Goal: Task Accomplishment & Management: Complete application form

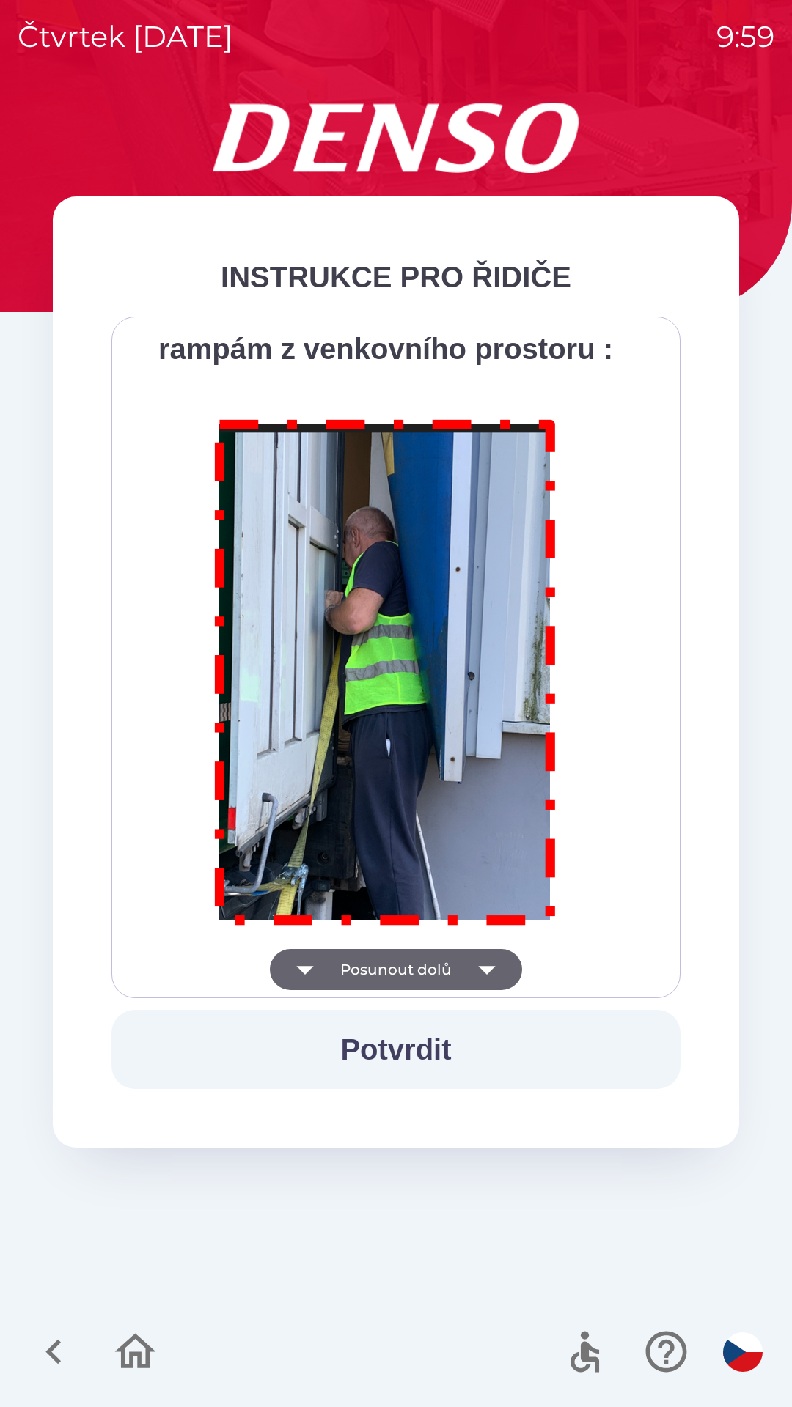
scroll to position [8236, 0]
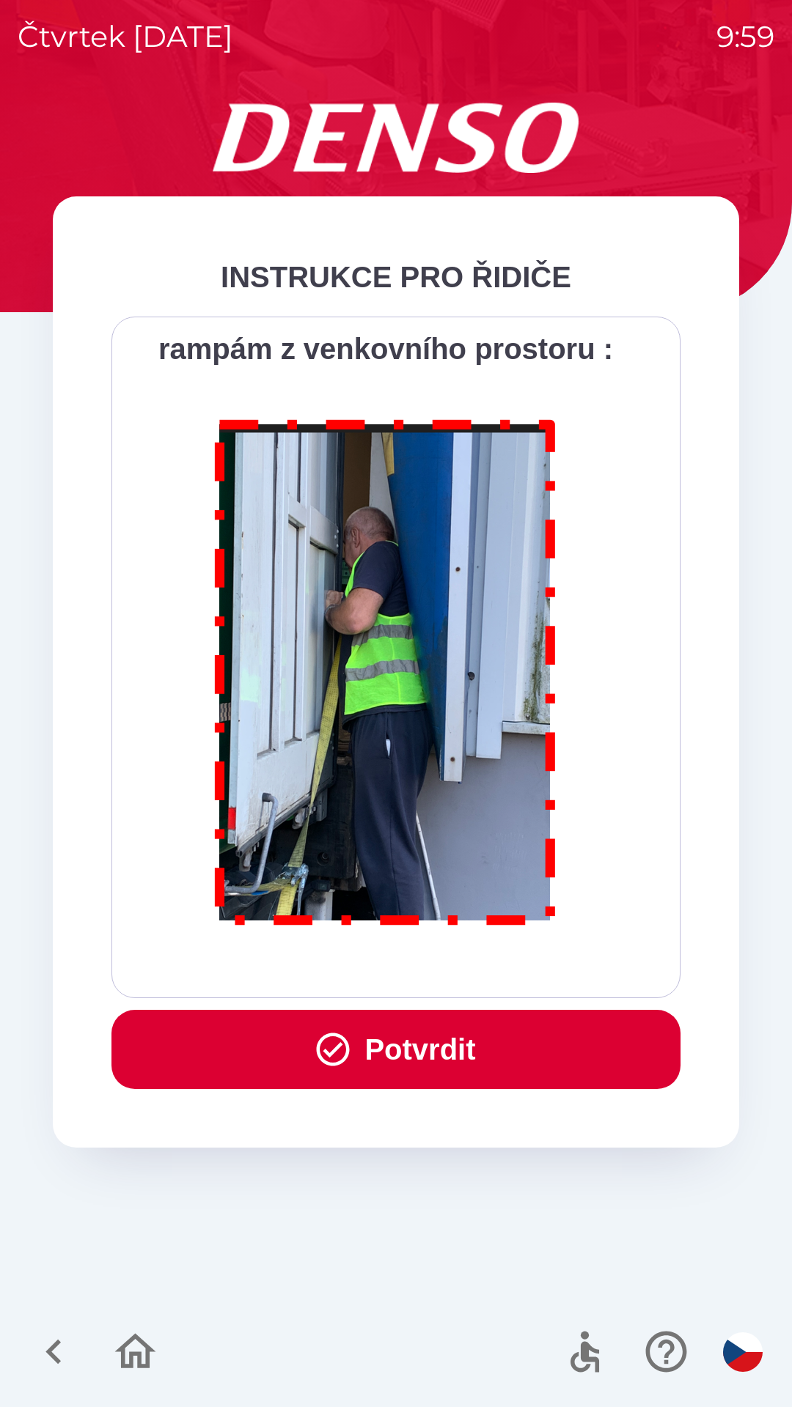
click at [407, 1063] on button "Potvrdit" at bounding box center [395, 1049] width 569 height 79
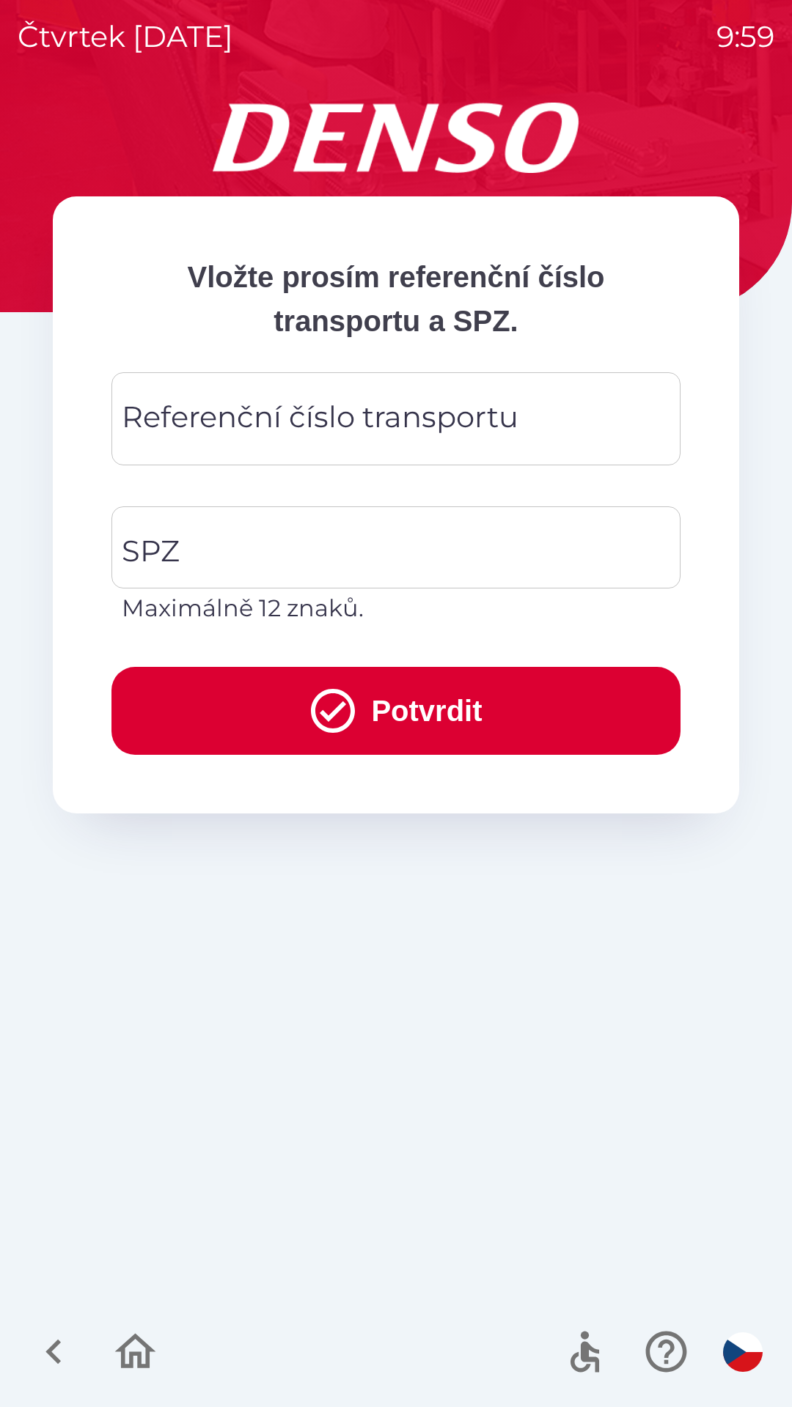
click at [215, 427] on div "Referenční číslo transportu Referenční číslo transportu" at bounding box center [395, 418] width 569 height 93
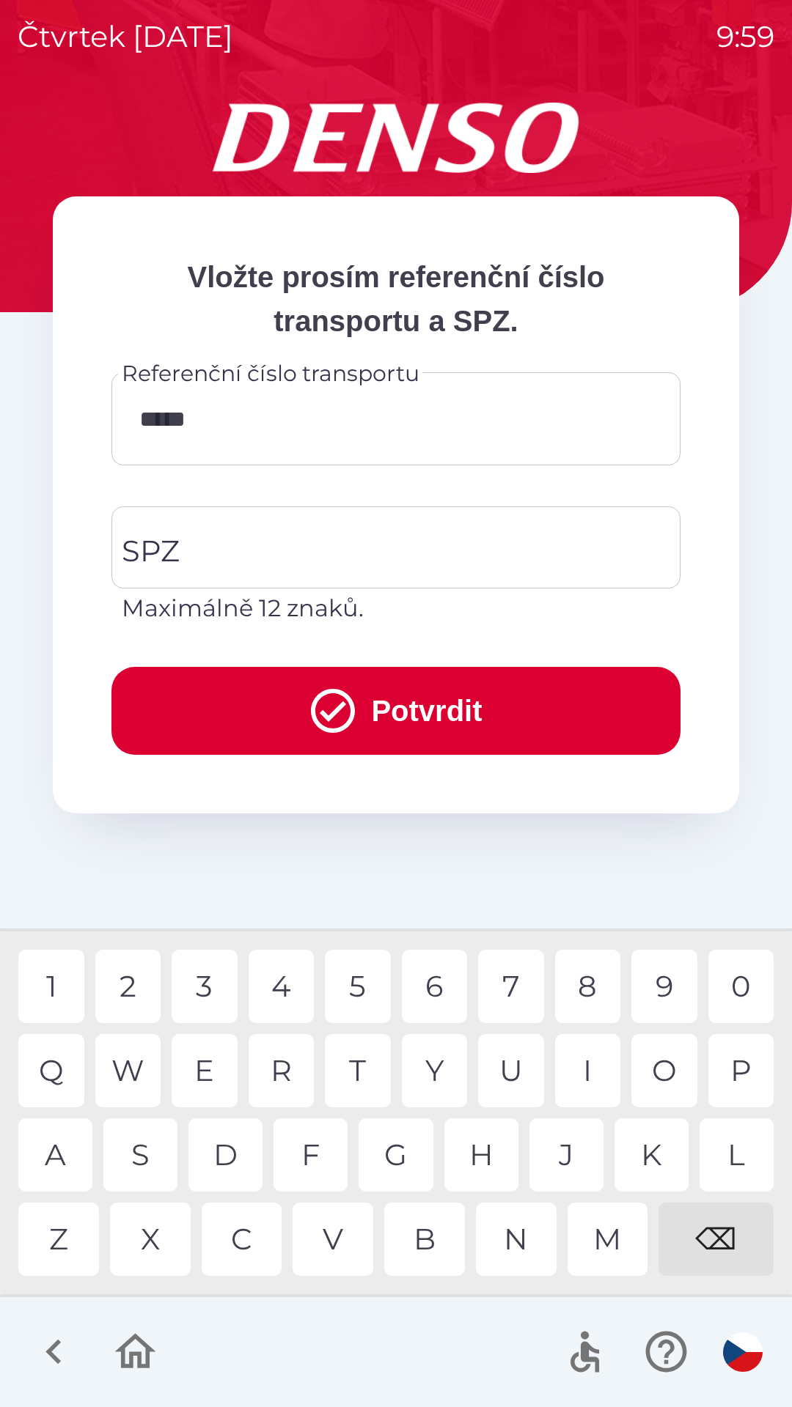
click at [733, 974] on div "0" at bounding box center [741, 986] width 66 height 73
type input "******"
click at [203, 987] on div "3" at bounding box center [204, 986] width 66 height 73
click at [200, 545] on input "SPZ" at bounding box center [385, 547] width 534 height 69
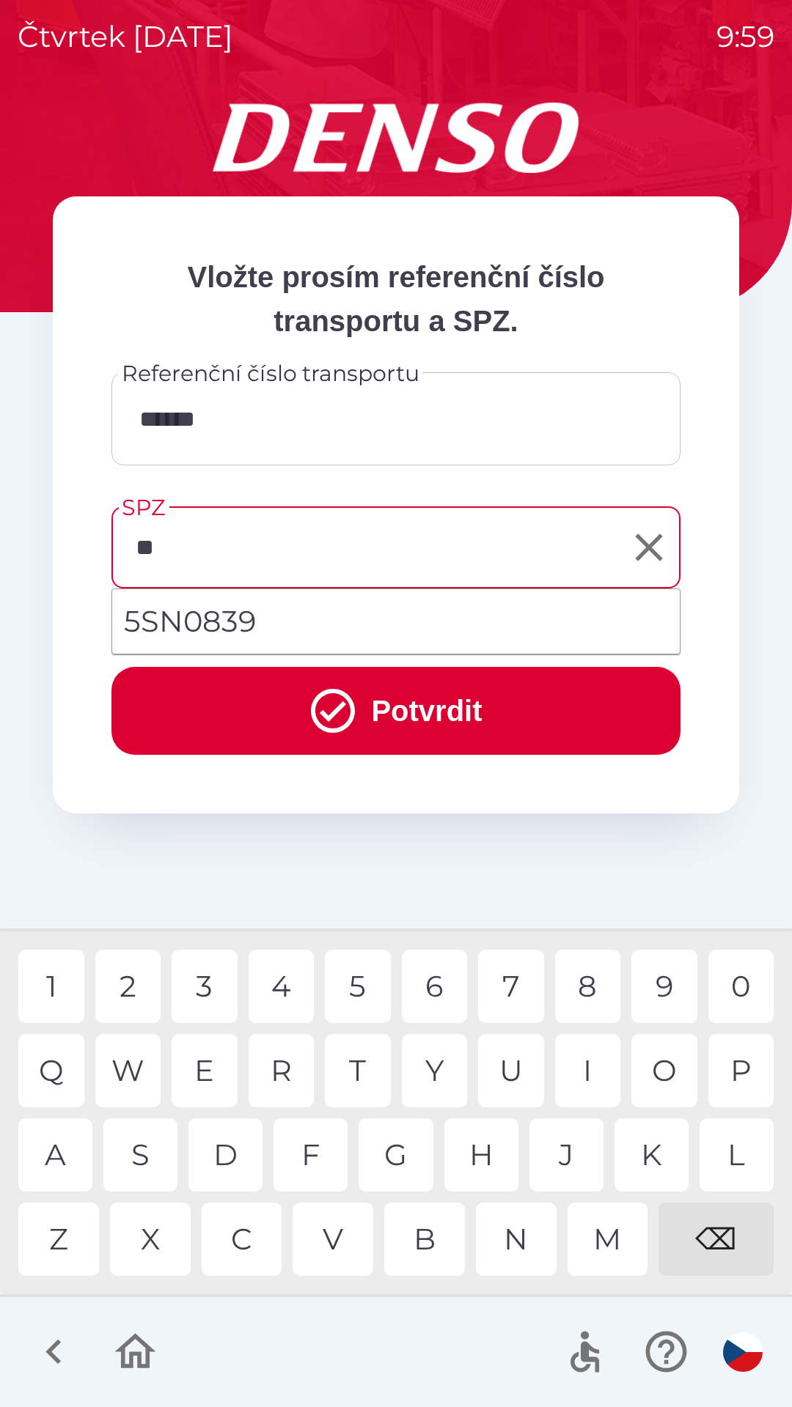
click at [147, 1151] on div "S" at bounding box center [140, 1154] width 74 height 73
click at [516, 1241] on div "N" at bounding box center [516, 1239] width 81 height 73
click at [726, 981] on div "0" at bounding box center [741, 986] width 66 height 73
type input "*******"
click at [405, 701] on button "Potvrdit" at bounding box center [395, 711] width 569 height 88
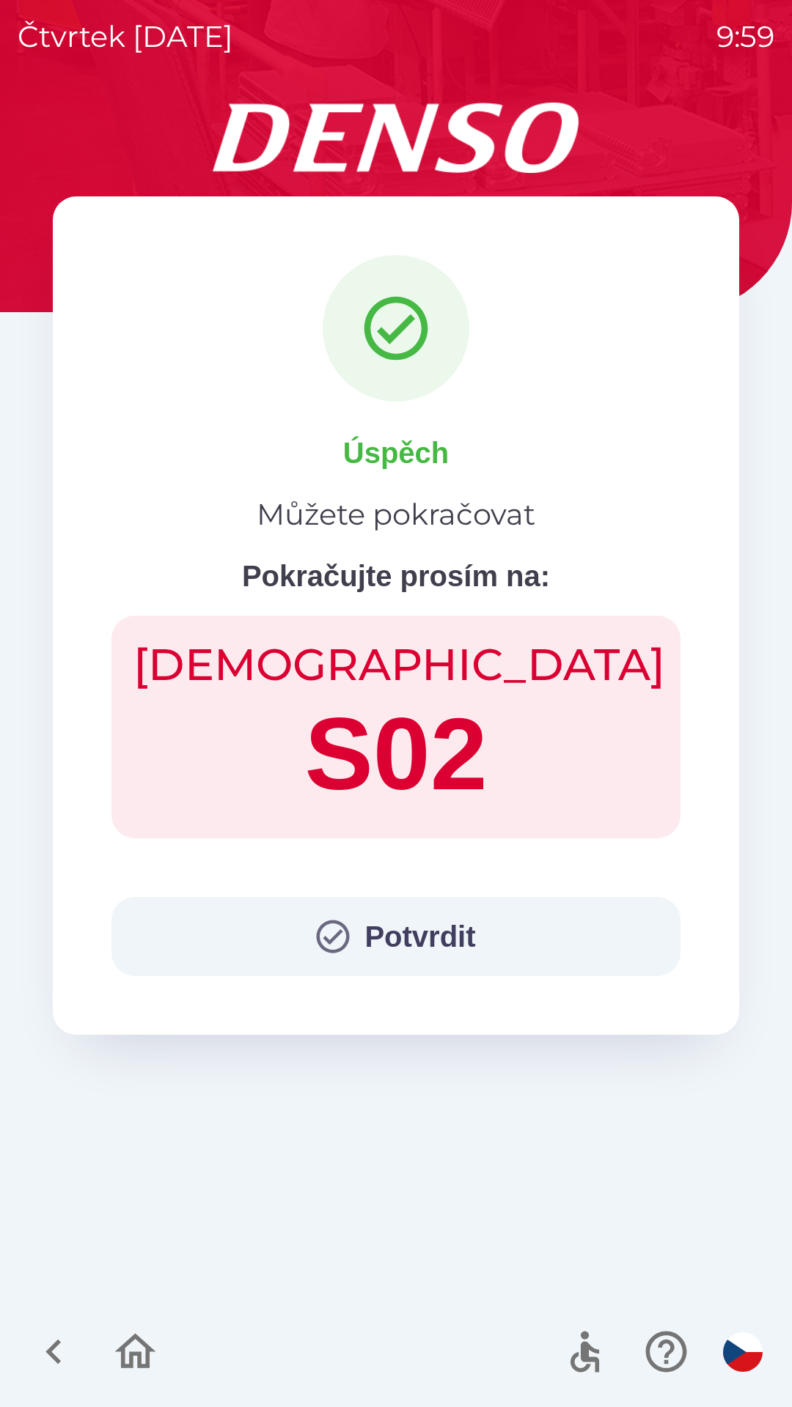
click at [418, 942] on button "Potvrdit" at bounding box center [395, 936] width 569 height 79
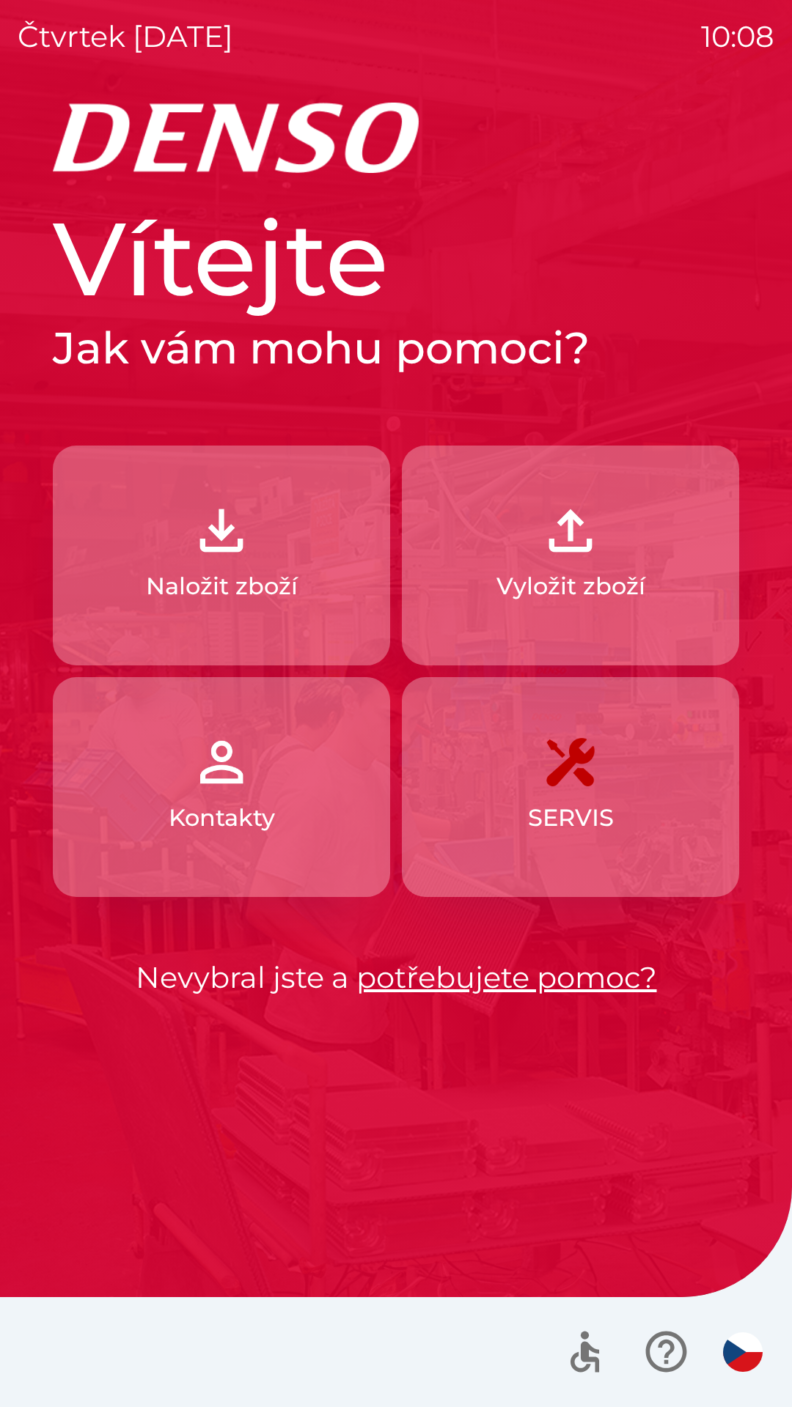
click at [591, 583] on p "Vyložit zboží" at bounding box center [570, 586] width 149 height 35
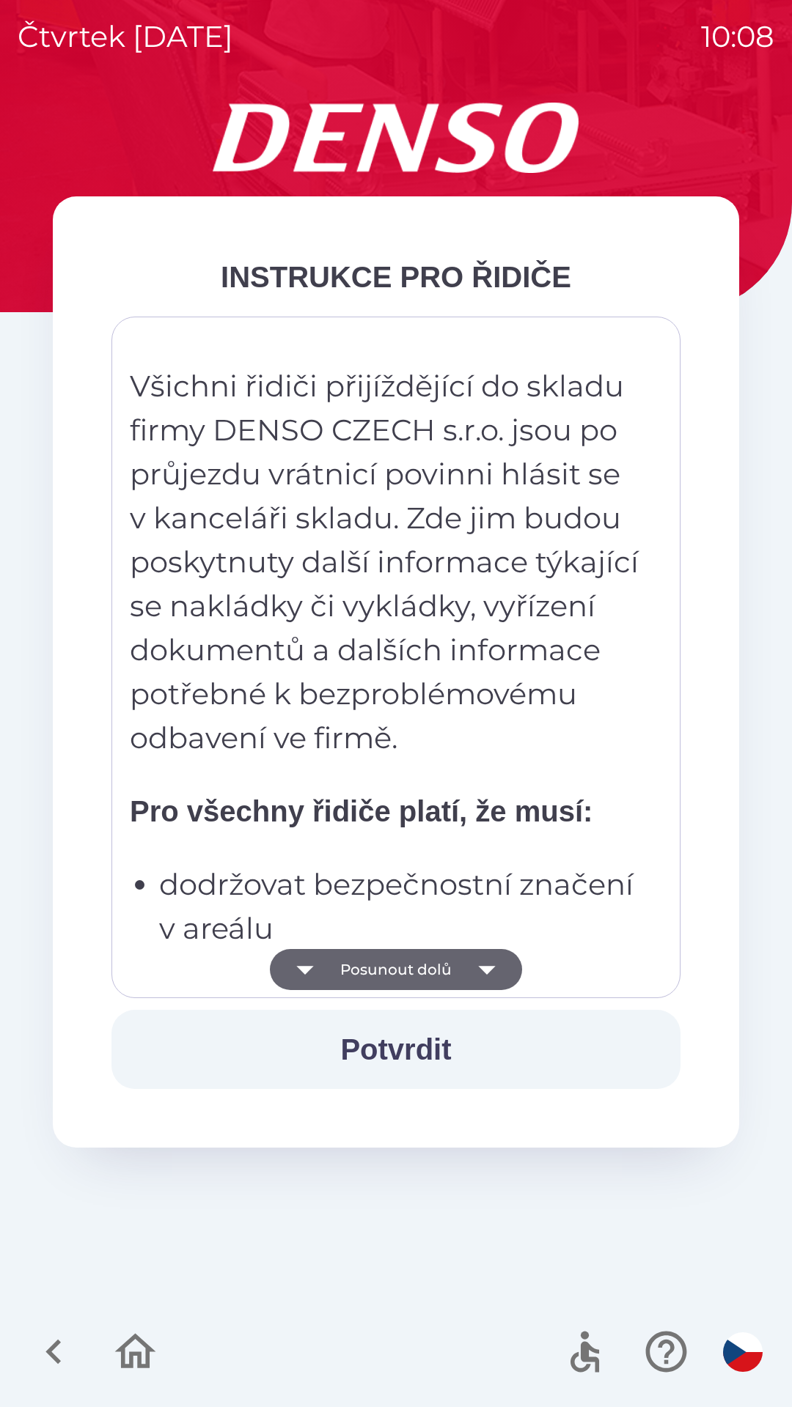
click at [493, 972] on icon "button" at bounding box center [486, 969] width 41 height 41
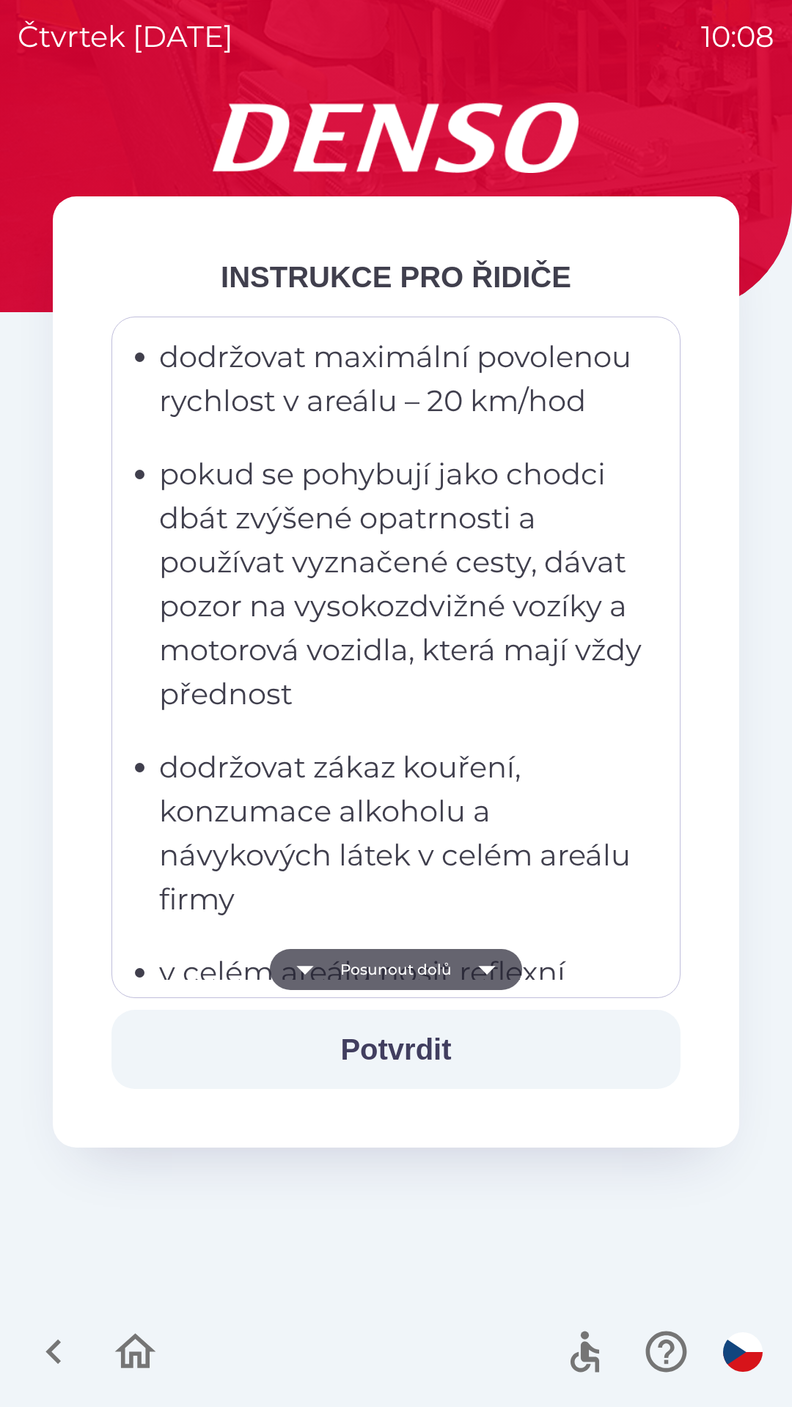
click at [498, 970] on icon "button" at bounding box center [486, 969] width 41 height 41
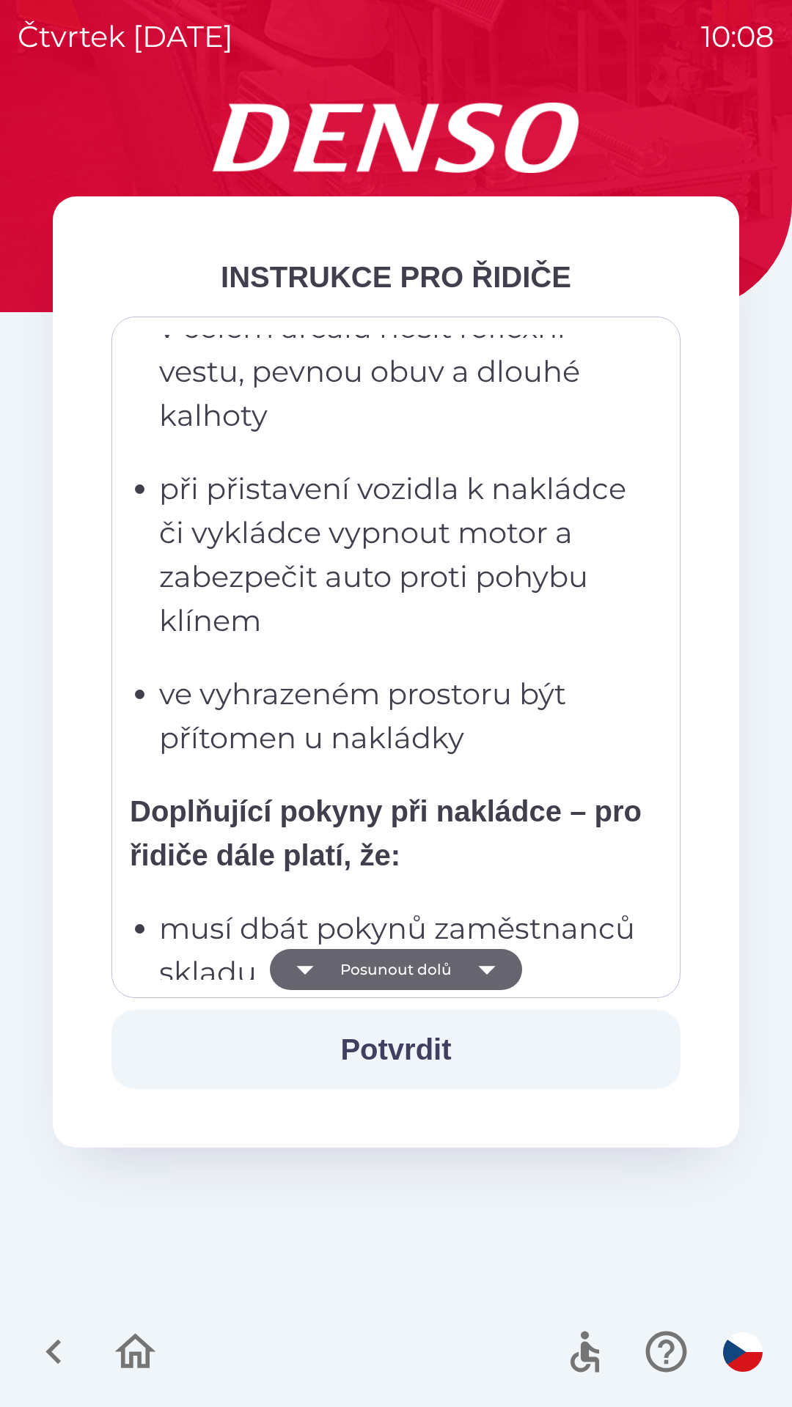
click at [493, 980] on icon "button" at bounding box center [486, 969] width 41 height 41
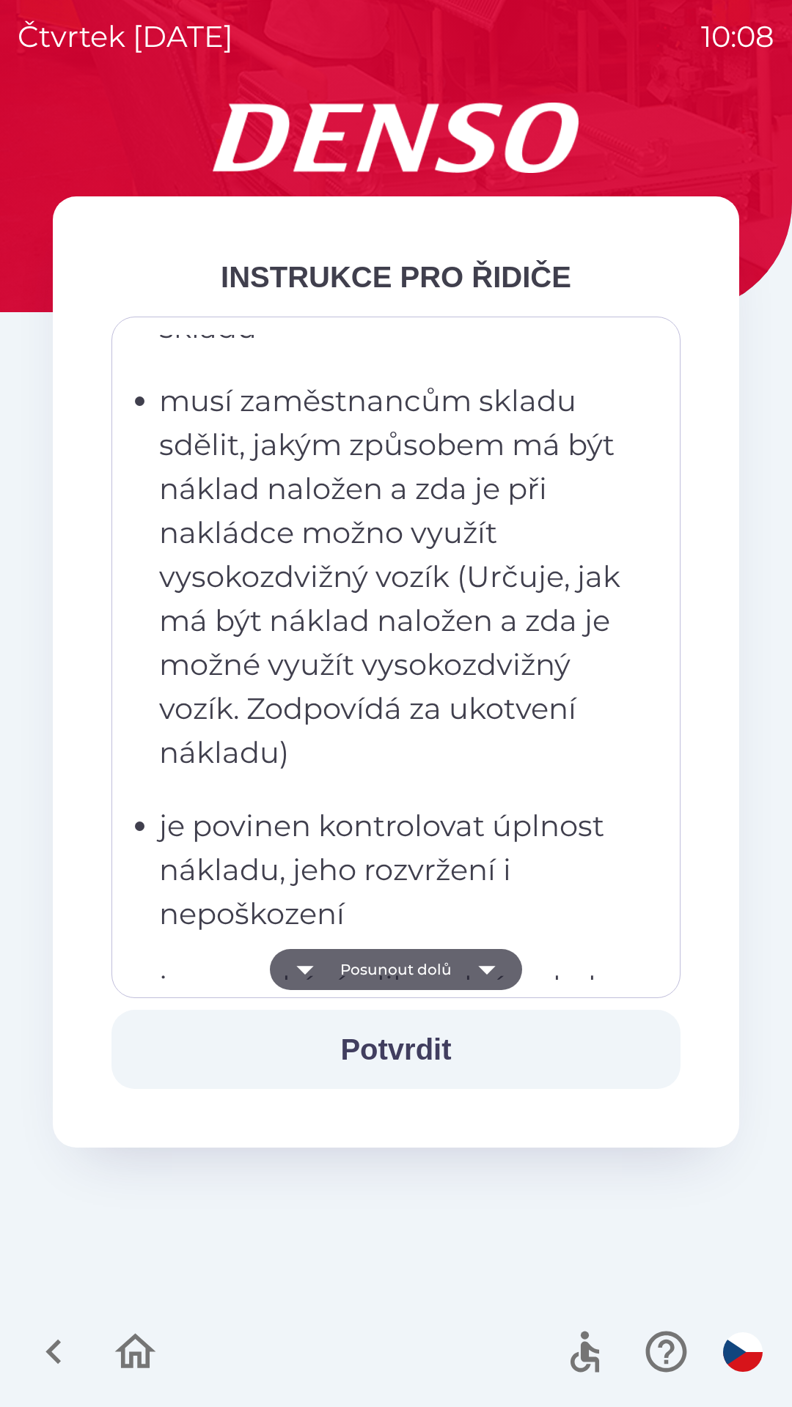
click at [492, 974] on icon "button" at bounding box center [486, 969] width 41 height 41
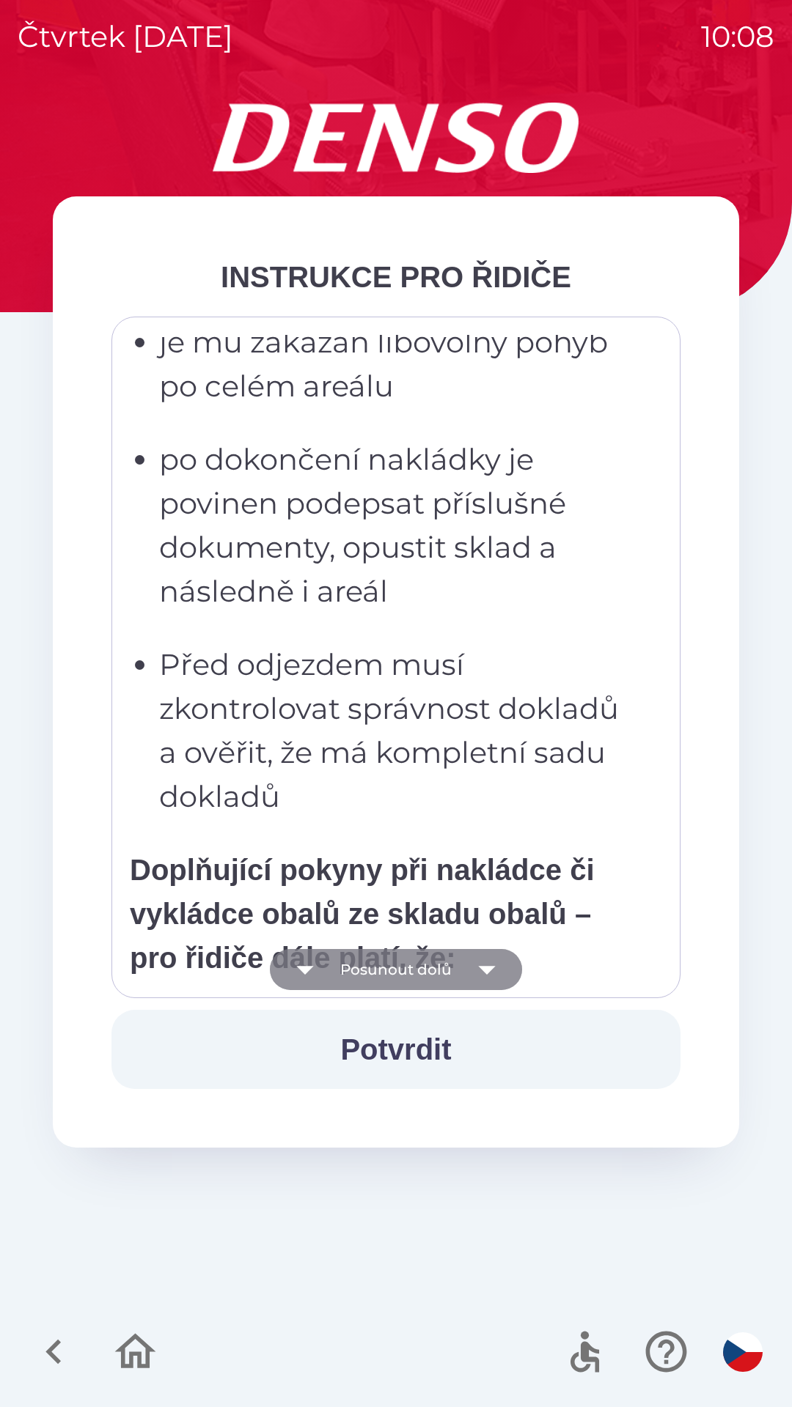
click at [492, 974] on icon "button" at bounding box center [486, 969] width 41 height 41
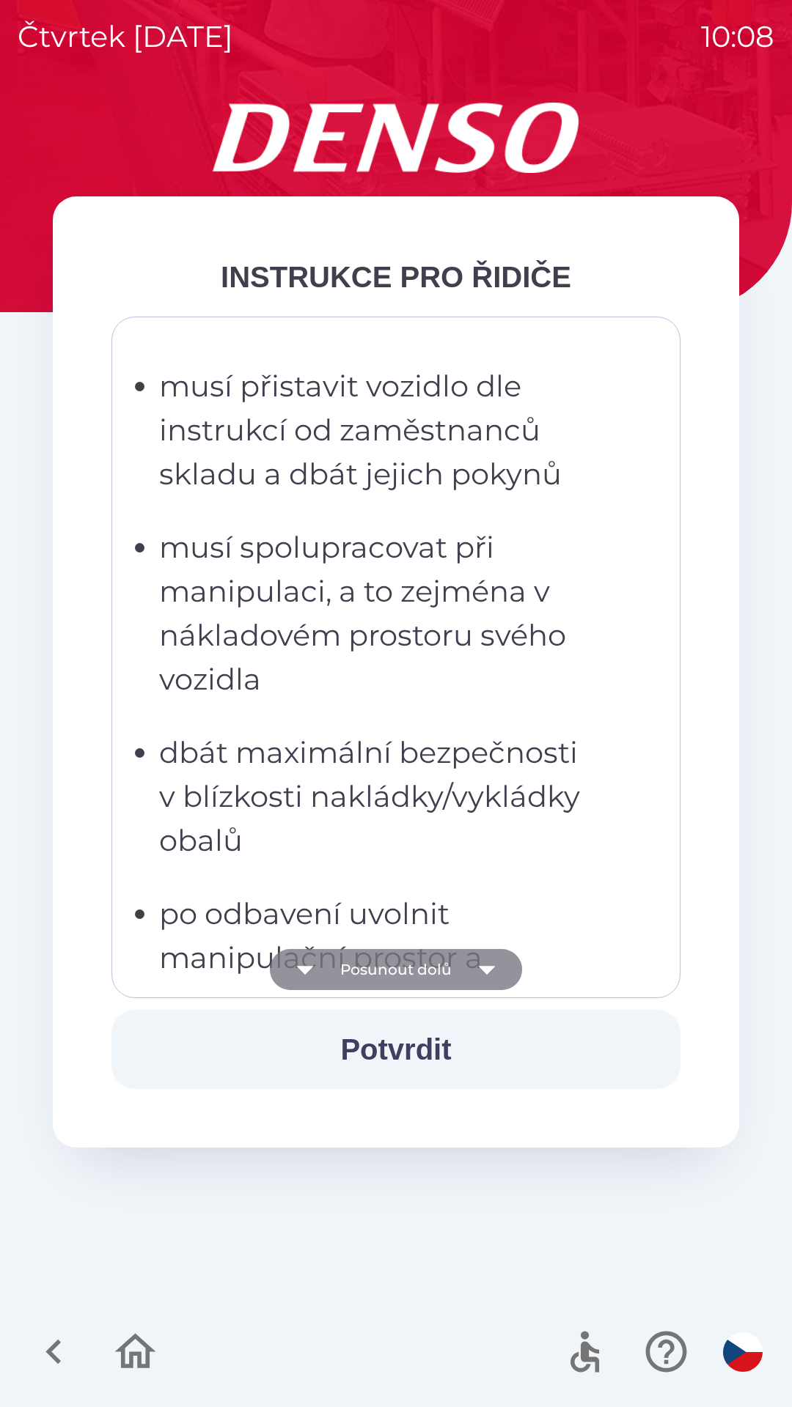
click at [493, 973] on icon "button" at bounding box center [486, 969] width 41 height 41
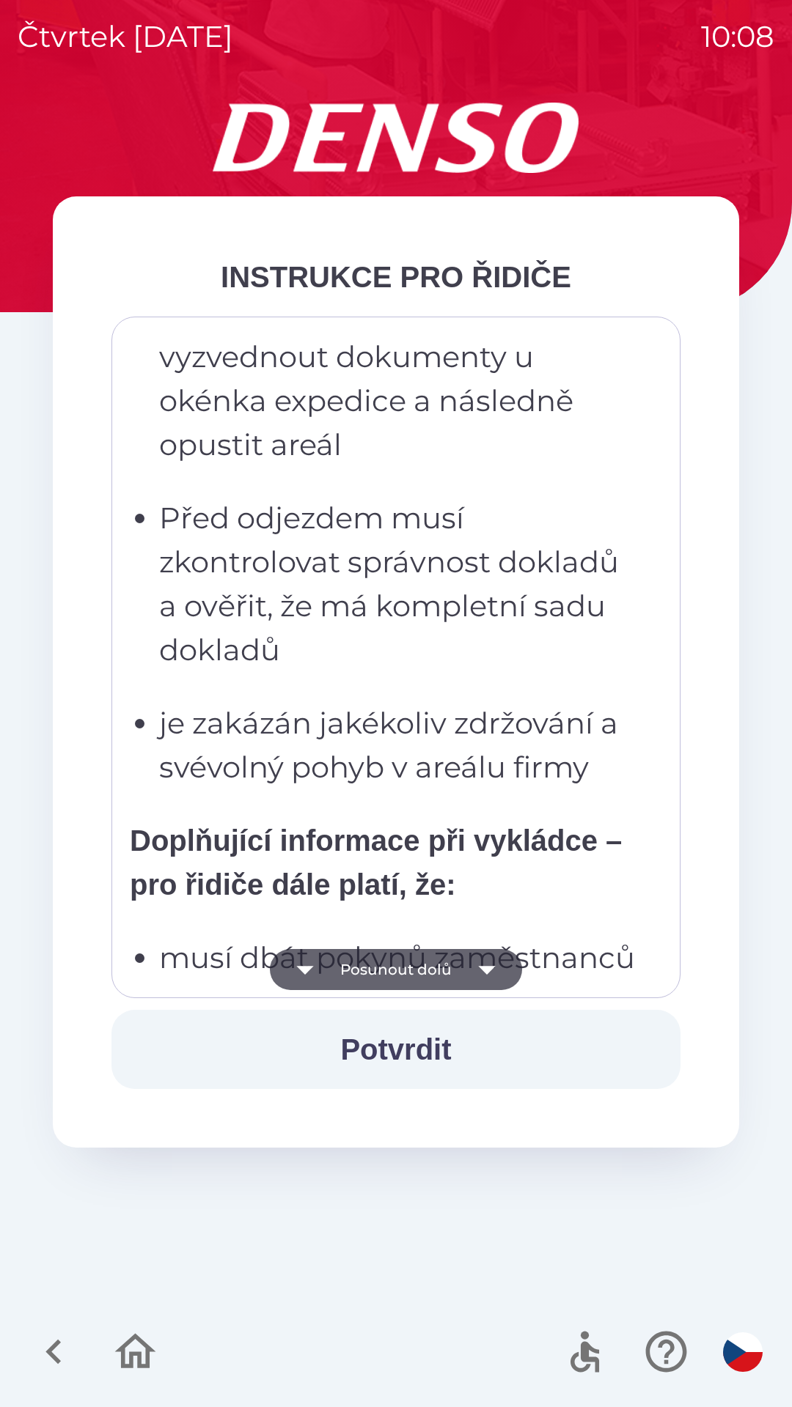
click at [492, 973] on icon "button" at bounding box center [486, 969] width 41 height 41
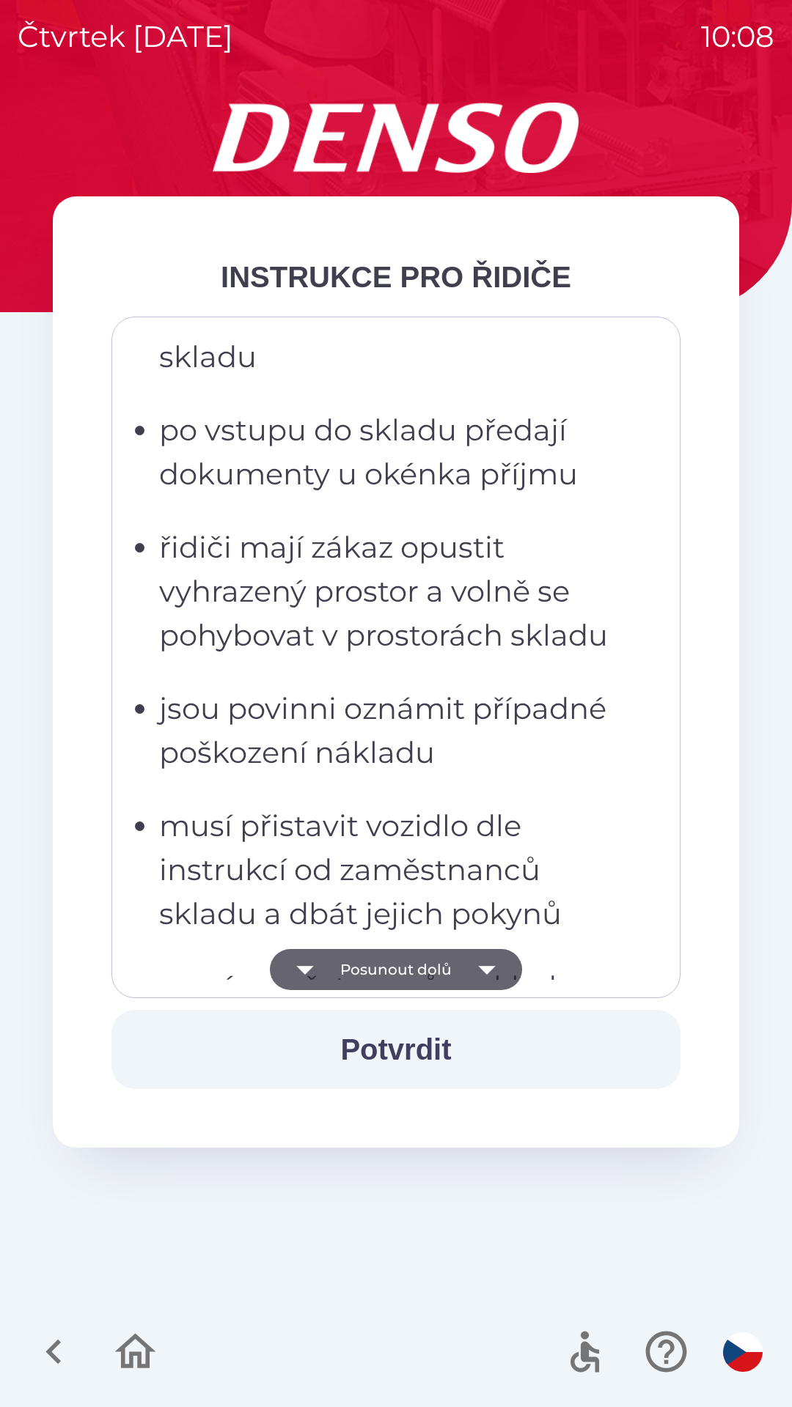
click at [490, 981] on icon "button" at bounding box center [486, 969] width 41 height 41
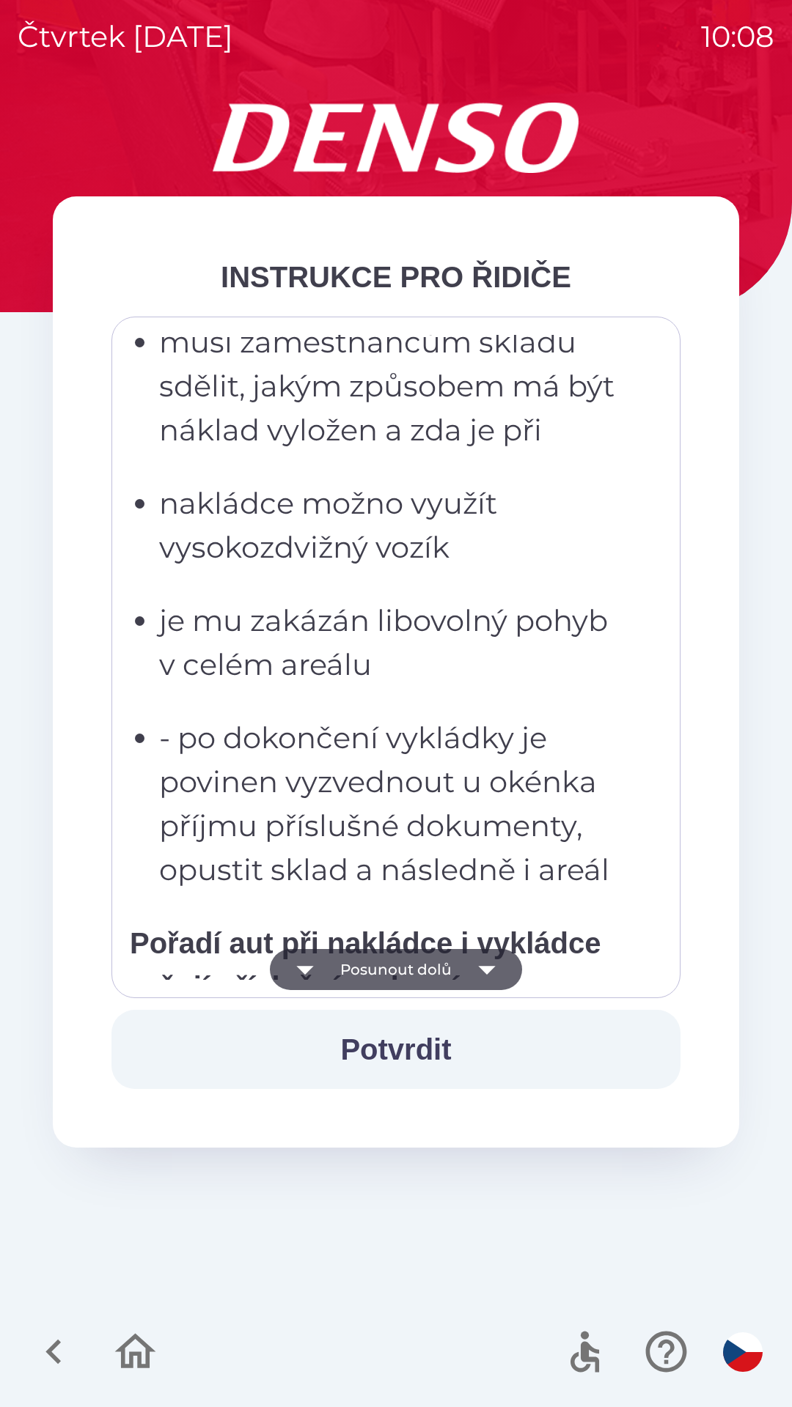
click at [495, 975] on icon "button" at bounding box center [486, 969] width 41 height 41
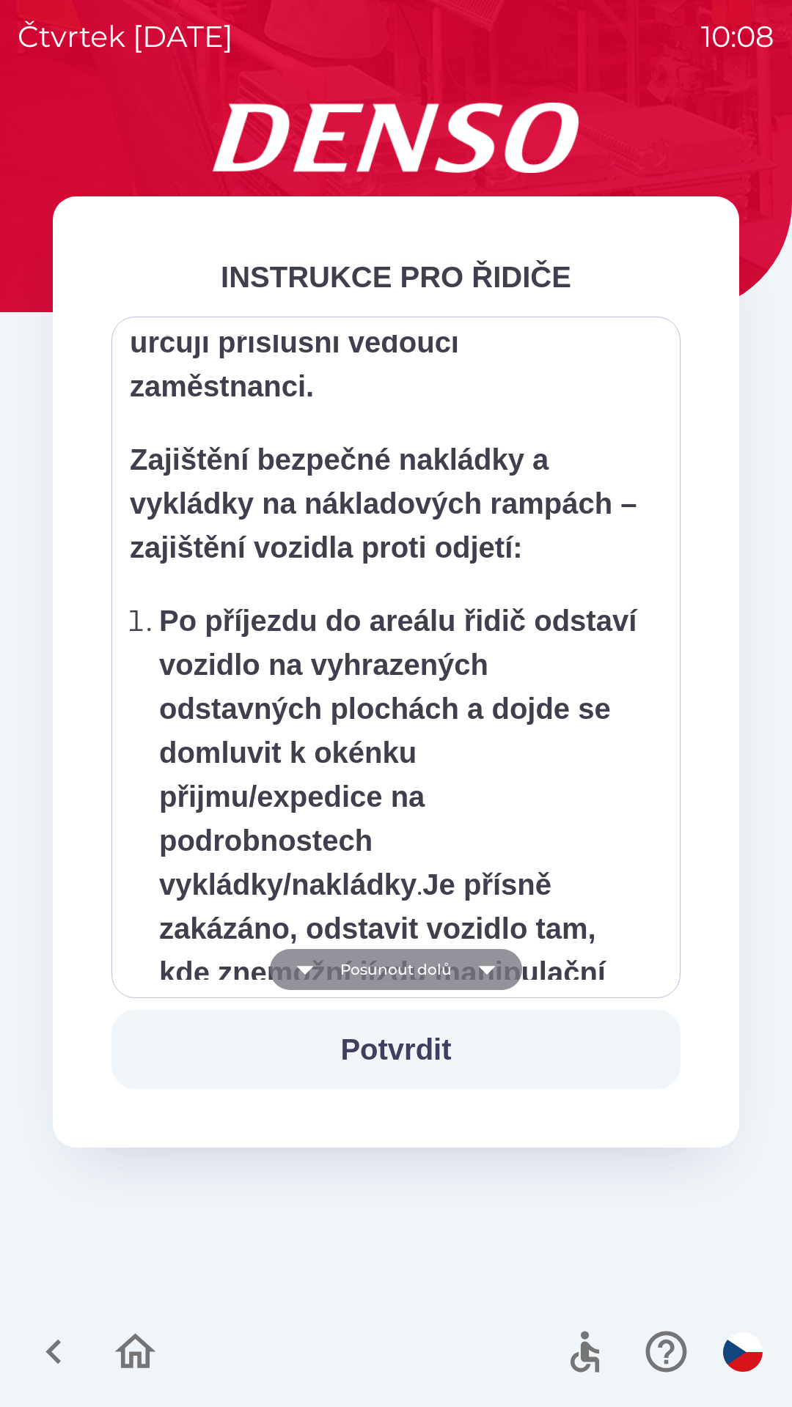
click at [494, 976] on icon "button" at bounding box center [486, 969] width 41 height 41
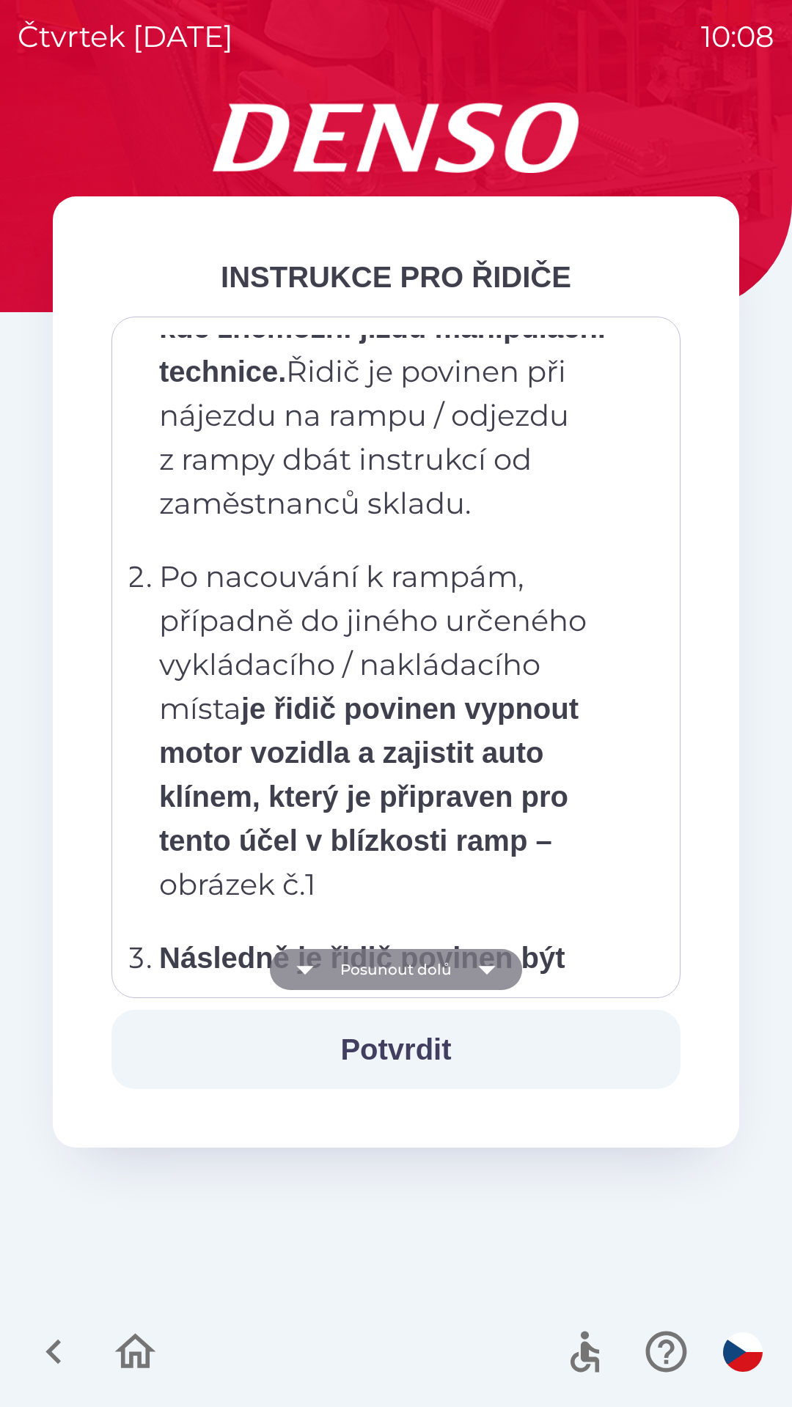
click at [489, 968] on icon "button" at bounding box center [486, 970] width 17 height 9
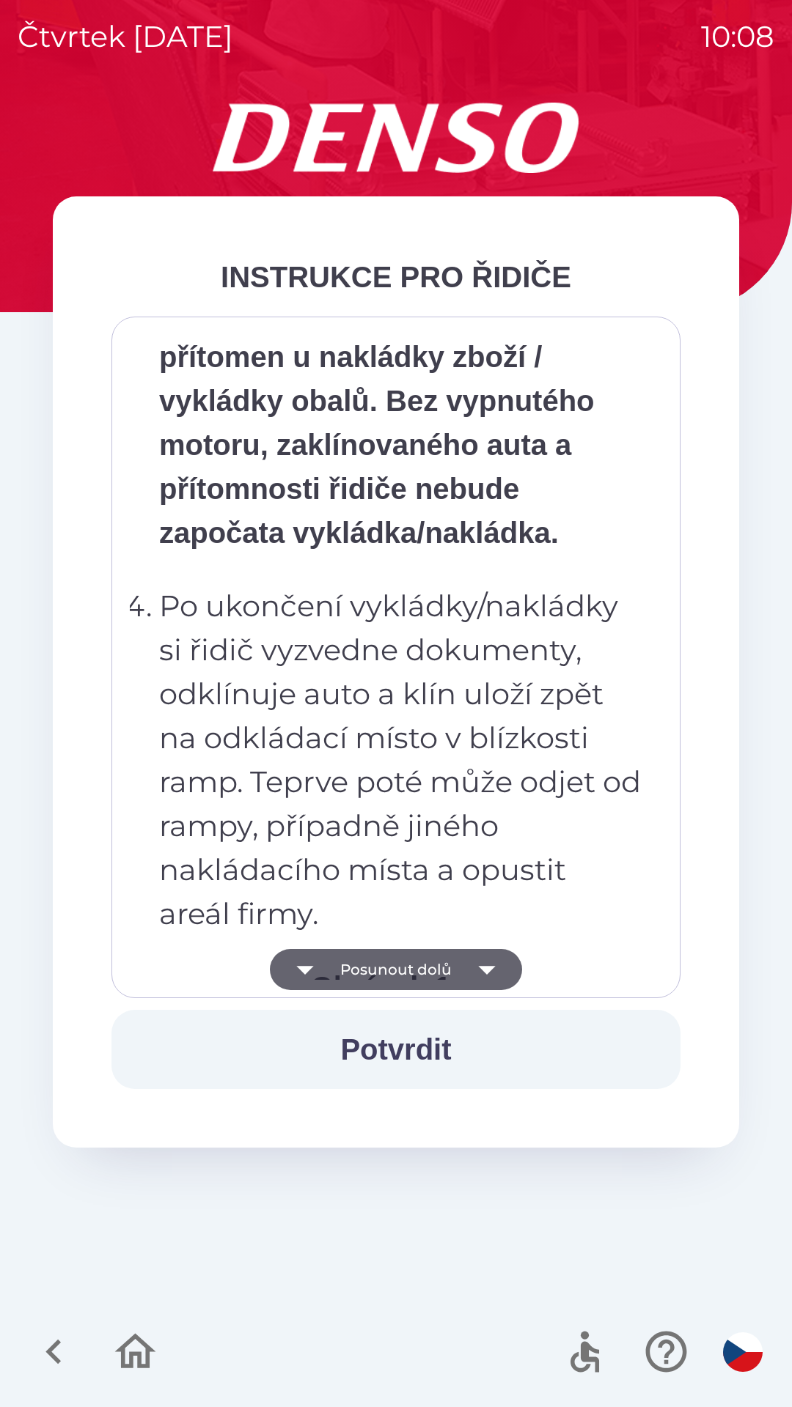
click at [490, 970] on icon "button" at bounding box center [486, 969] width 41 height 41
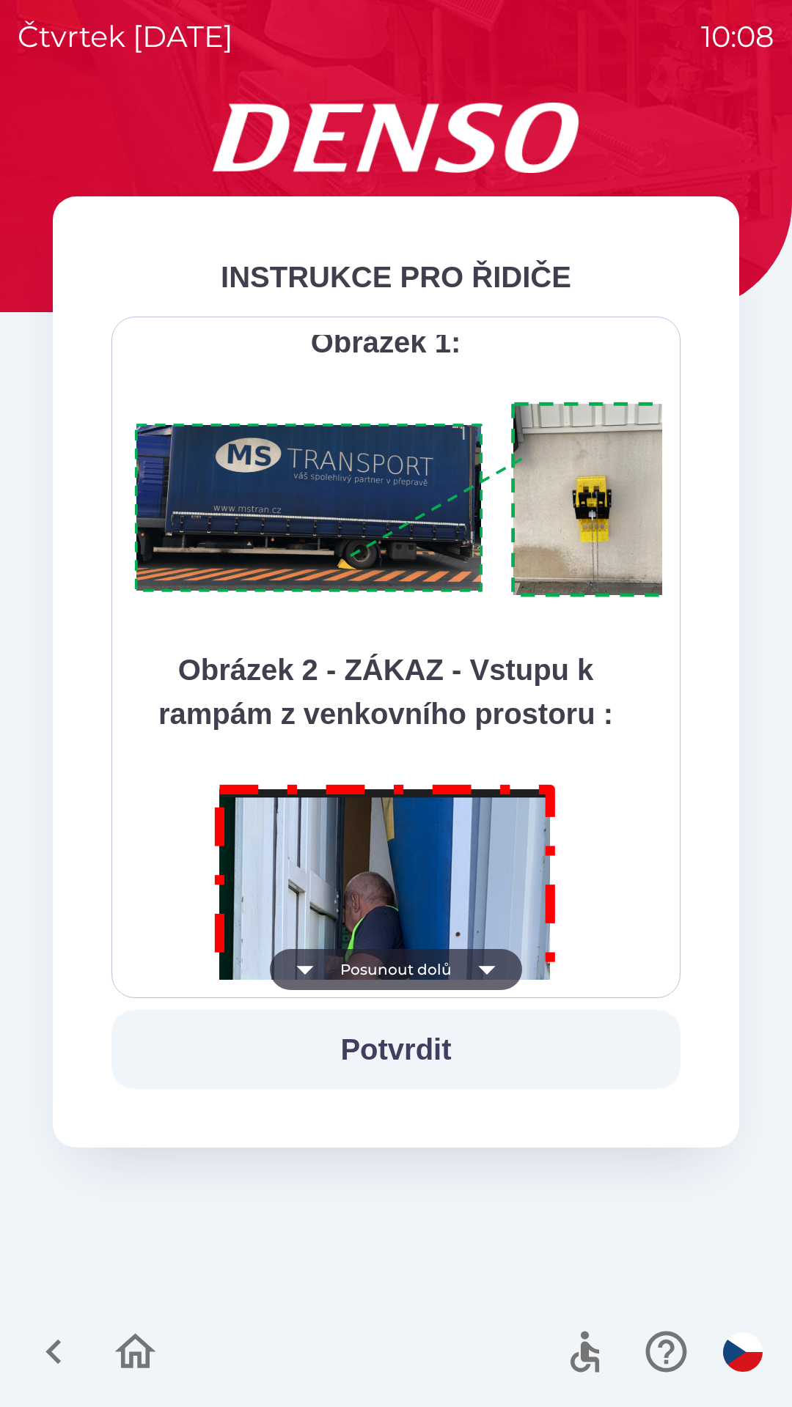
click at [488, 970] on icon "button" at bounding box center [486, 970] width 17 height 9
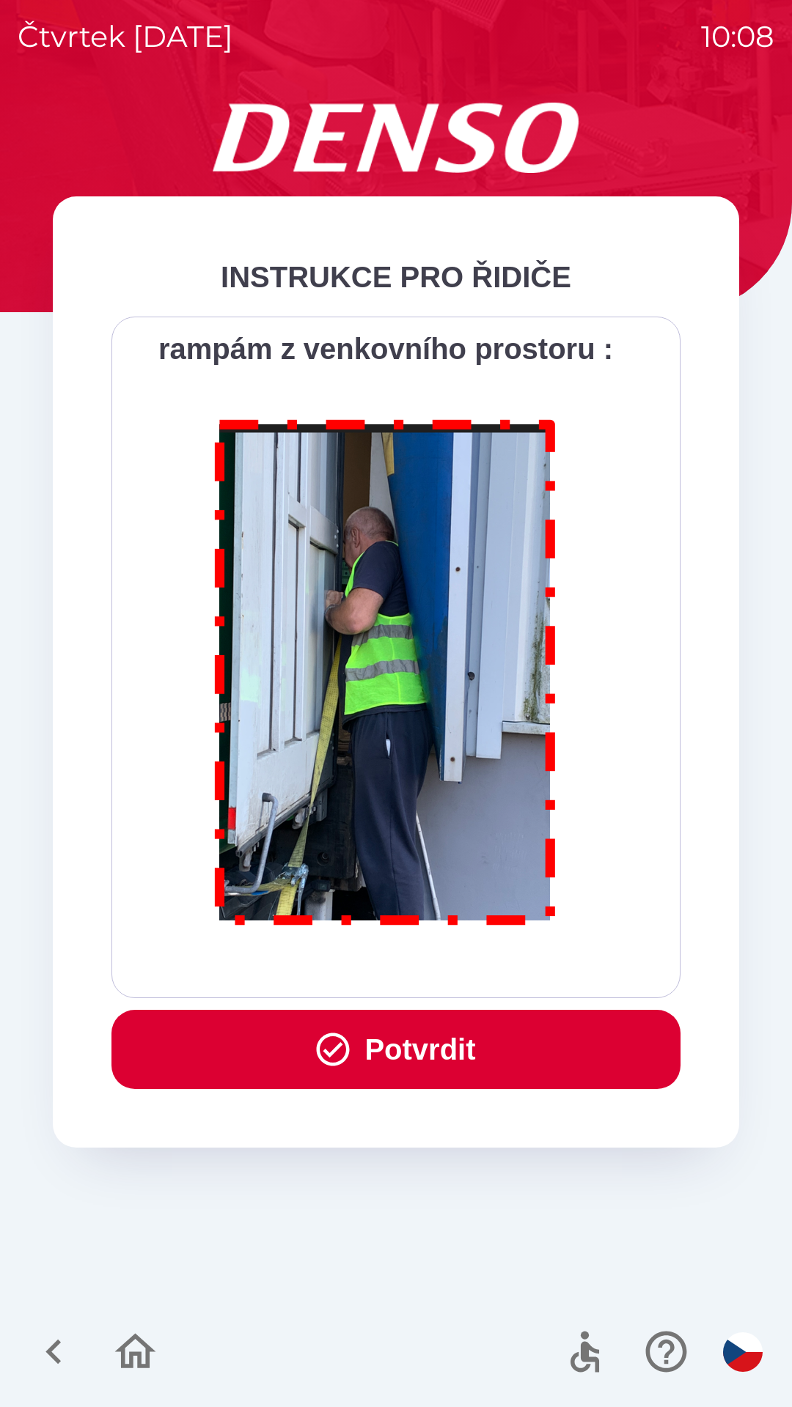
click at [454, 1043] on button "Potvrdit" at bounding box center [395, 1049] width 569 height 79
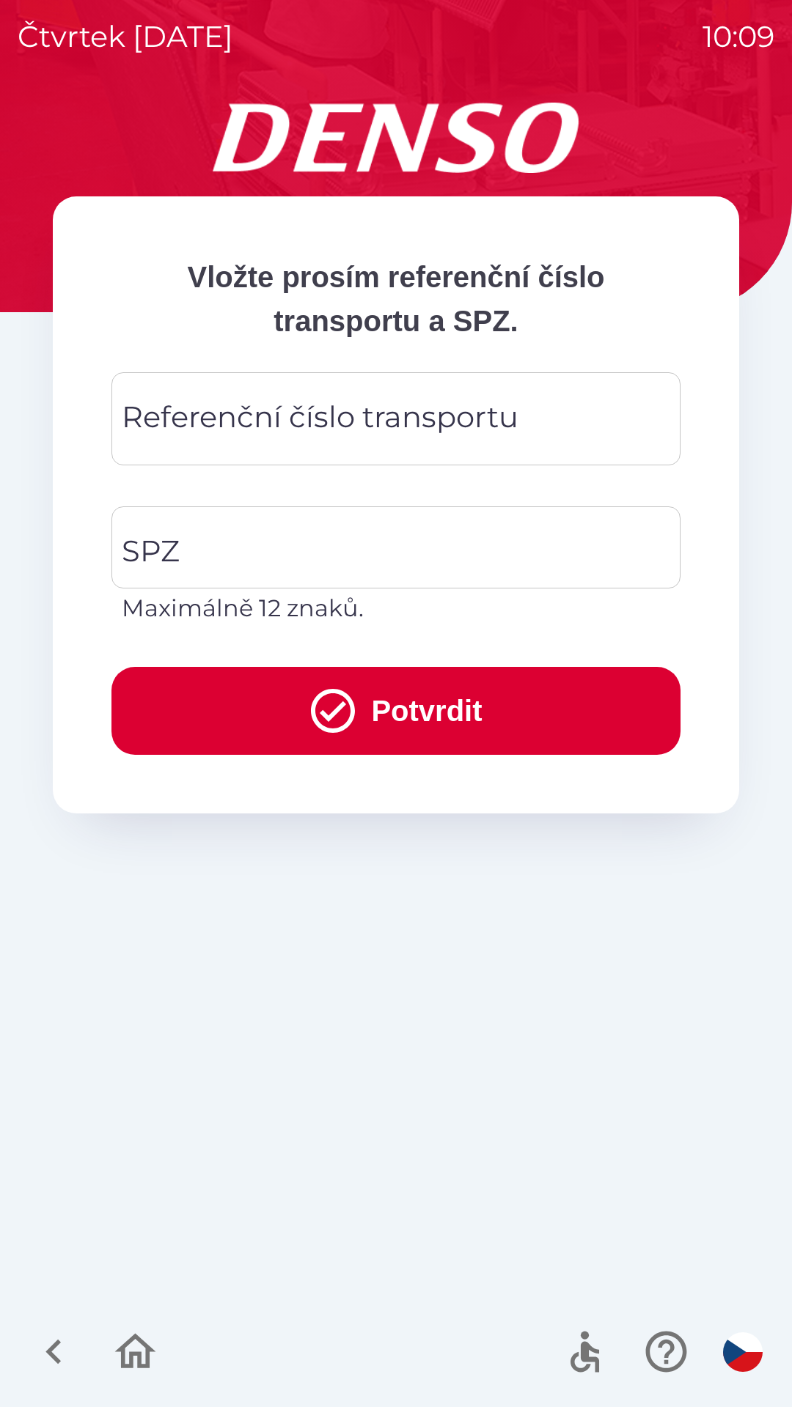
click at [585, 420] on input "Referenční číslo transportu" at bounding box center [396, 419] width 534 height 58
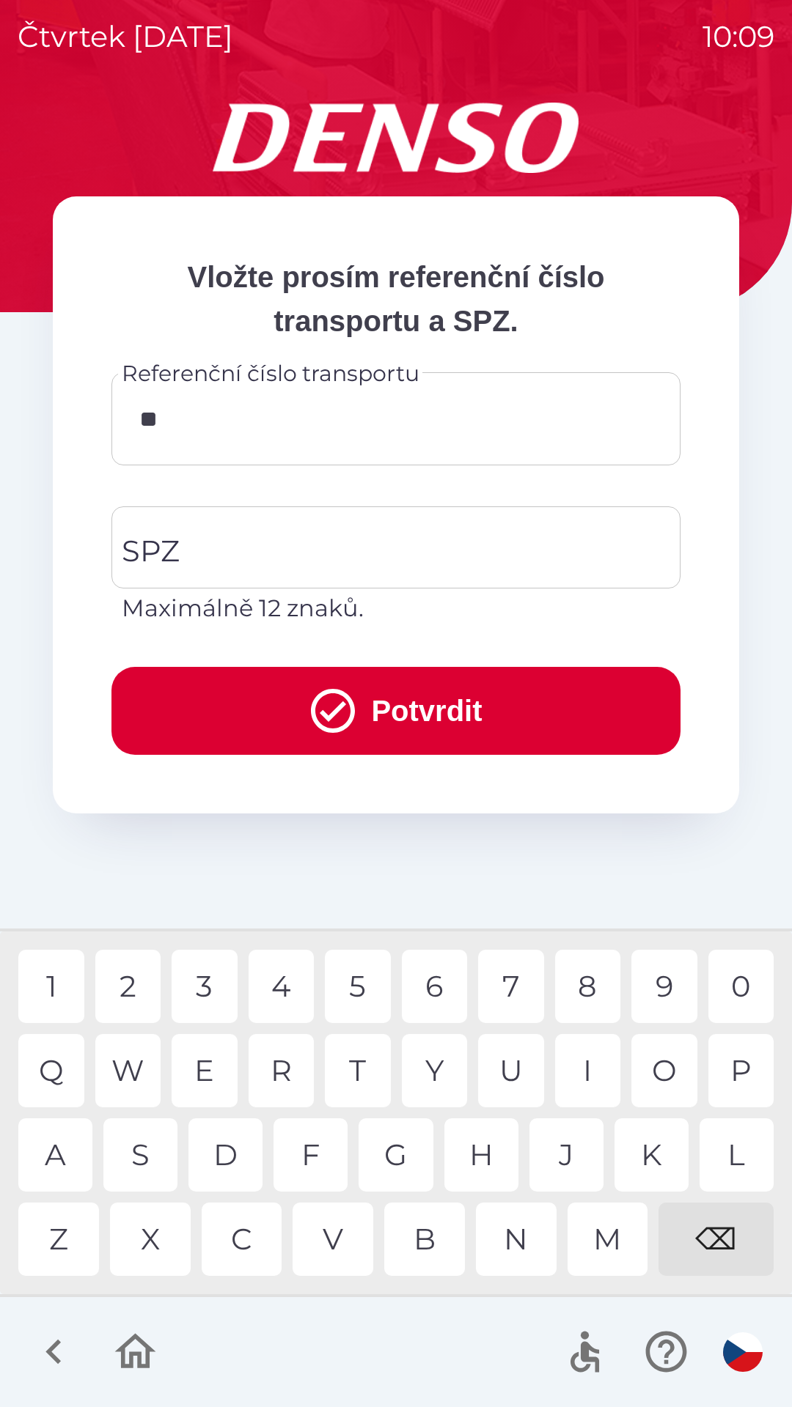
click at [62, 1162] on div "A" at bounding box center [55, 1154] width 74 height 73
click at [592, 1066] on div "I" at bounding box center [588, 1070] width 66 height 73
click at [515, 990] on div "7" at bounding box center [511, 986] width 66 height 73
click at [293, 987] on div "4" at bounding box center [281, 986] width 66 height 73
click at [517, 989] on div "7" at bounding box center [511, 986] width 66 height 73
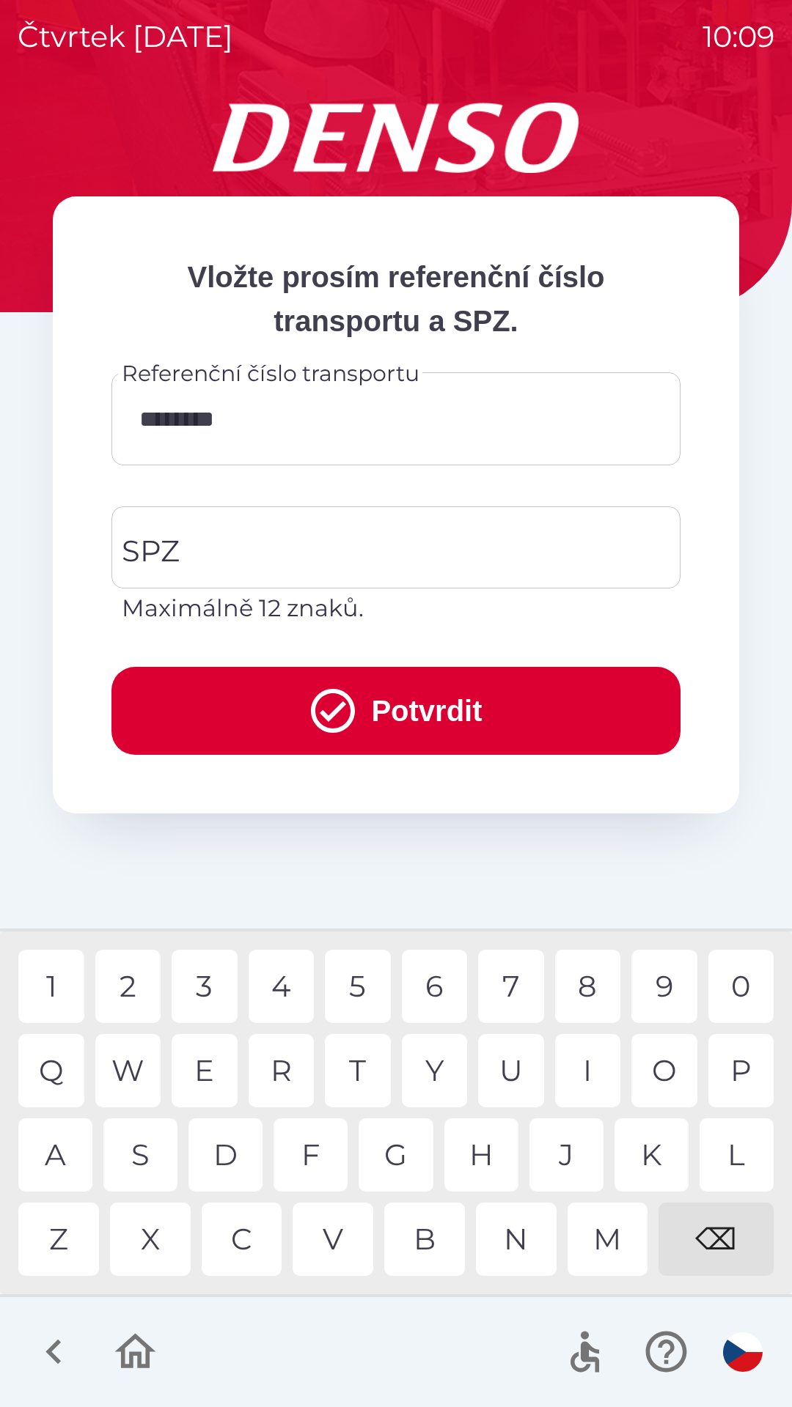
click at [667, 986] on div "9" at bounding box center [664, 986] width 66 height 73
type input "**********"
click at [377, 544] on input "SPZ" at bounding box center [385, 547] width 534 height 69
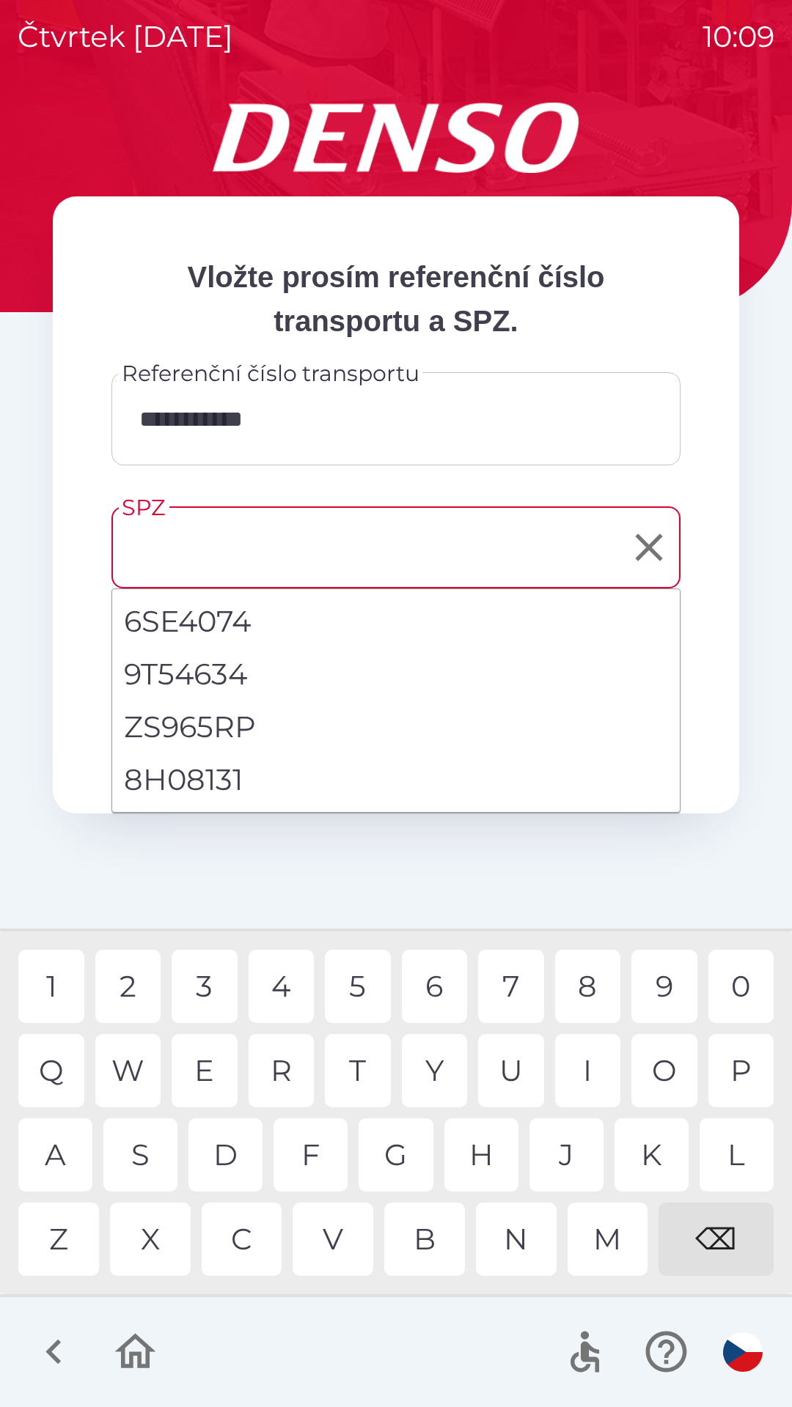
click at [195, 781] on li "8H08131" at bounding box center [395, 779] width 567 height 53
type input "*******"
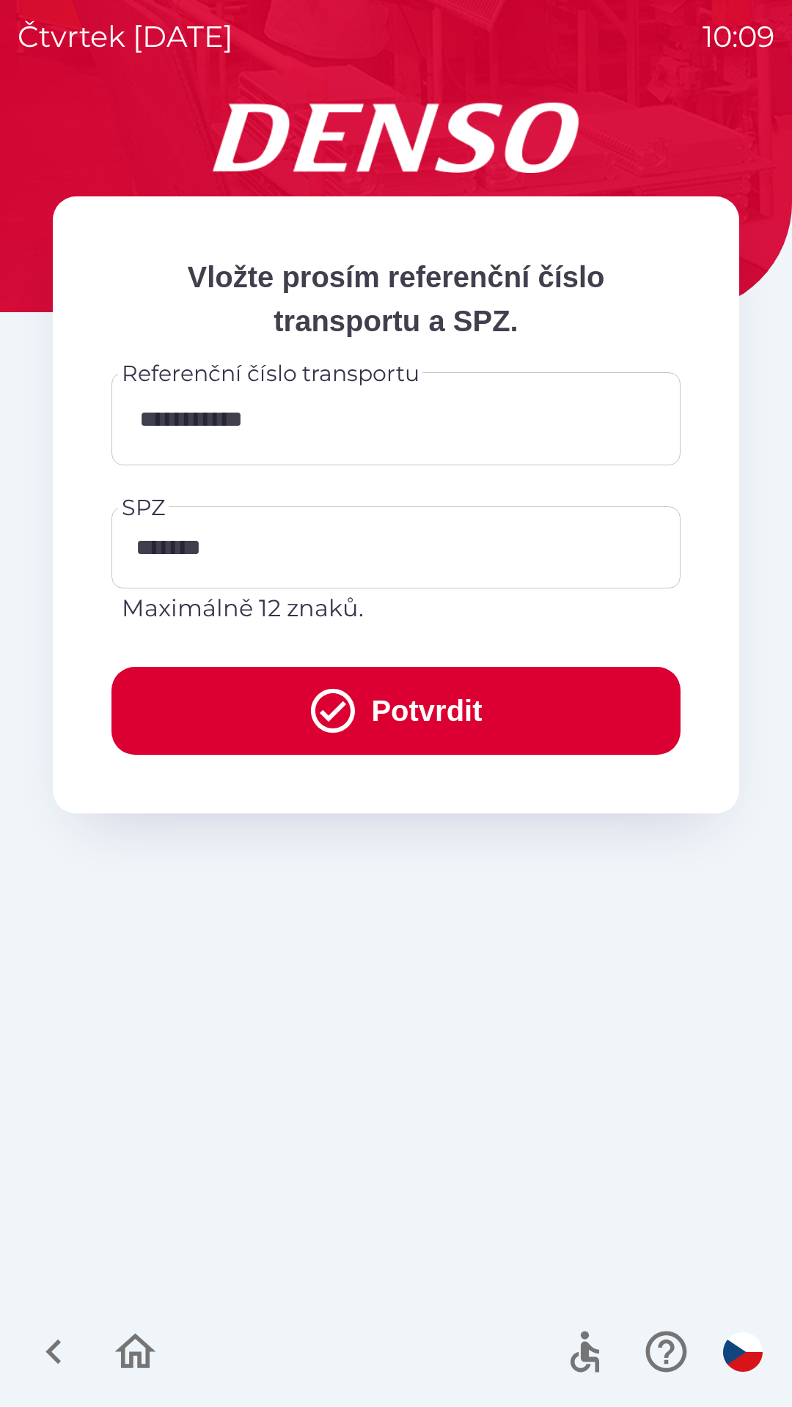
click at [416, 718] on button "Potvrdit" at bounding box center [395, 711] width 569 height 88
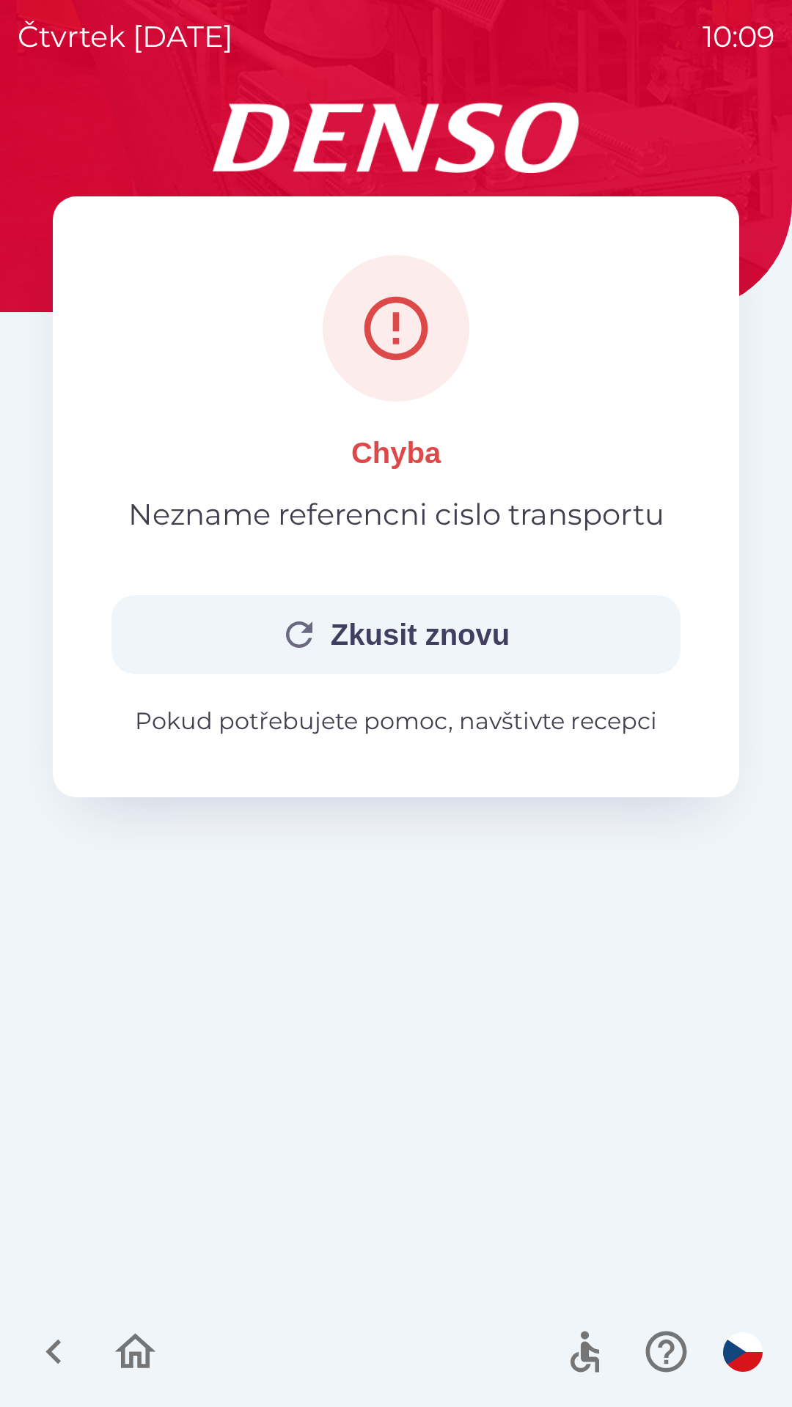
click at [410, 627] on button "Zkusit znovu" at bounding box center [395, 634] width 569 height 79
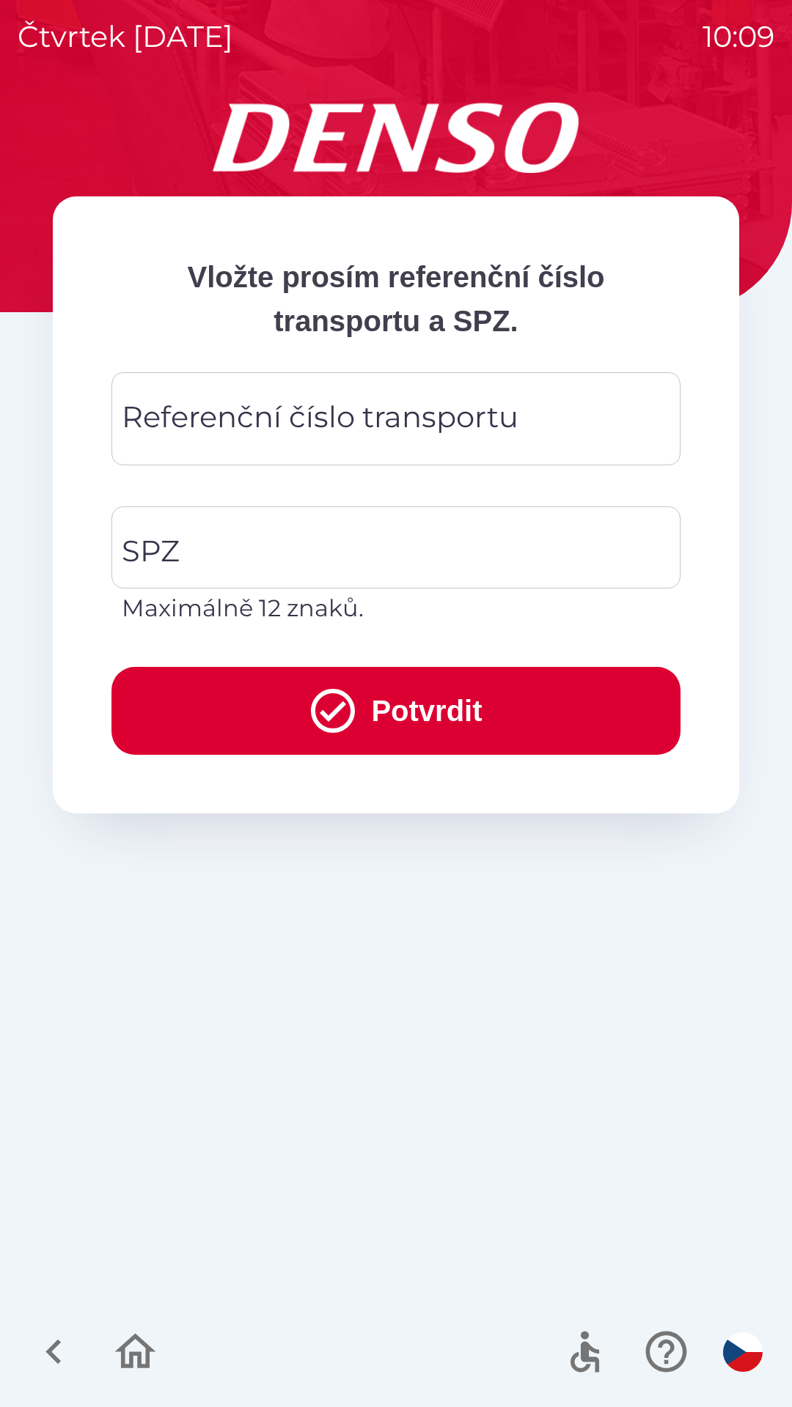
click at [575, 431] on input "Referenční číslo transportu" at bounding box center [396, 419] width 534 height 58
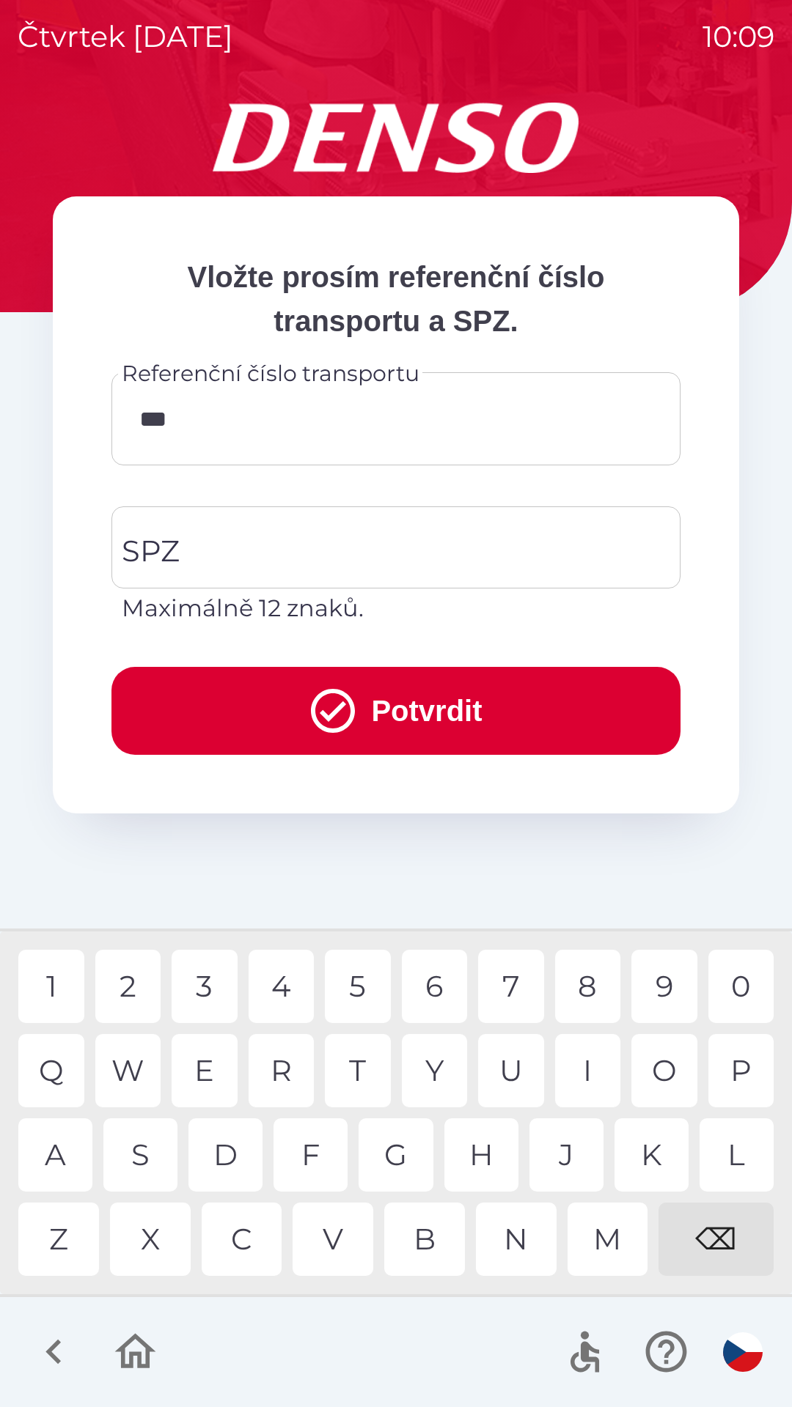
click at [586, 1071] on div "I" at bounding box center [588, 1070] width 66 height 73
click at [510, 985] on div "7" at bounding box center [511, 986] width 66 height 73
click at [514, 989] on div "7" at bounding box center [511, 986] width 66 height 73
click at [665, 984] on div "9" at bounding box center [664, 986] width 66 height 73
click at [130, 988] on div "2" at bounding box center [128, 986] width 66 height 73
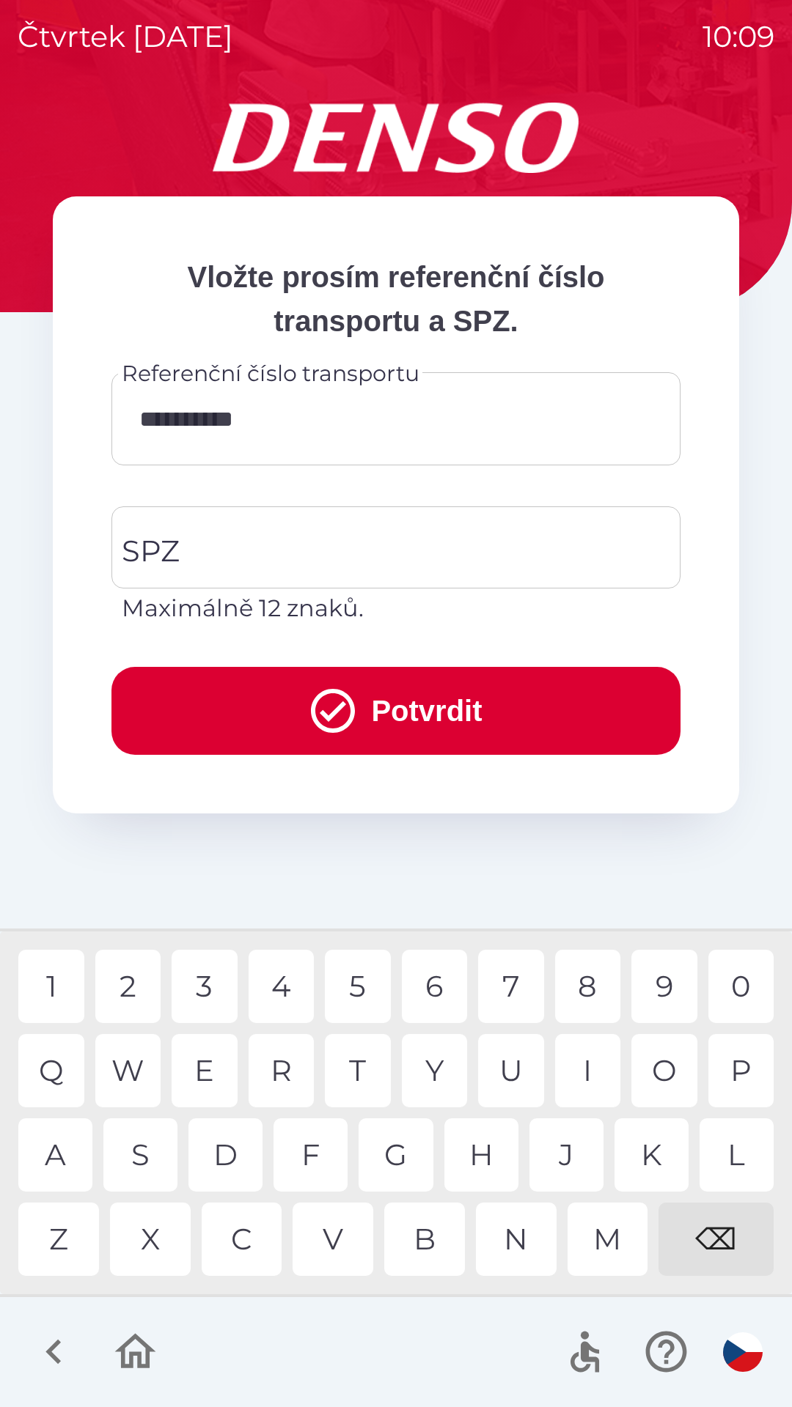
click at [291, 989] on div "4" at bounding box center [281, 986] width 66 height 73
type input "**********"
click at [410, 545] on input "SPZ" at bounding box center [385, 547] width 534 height 69
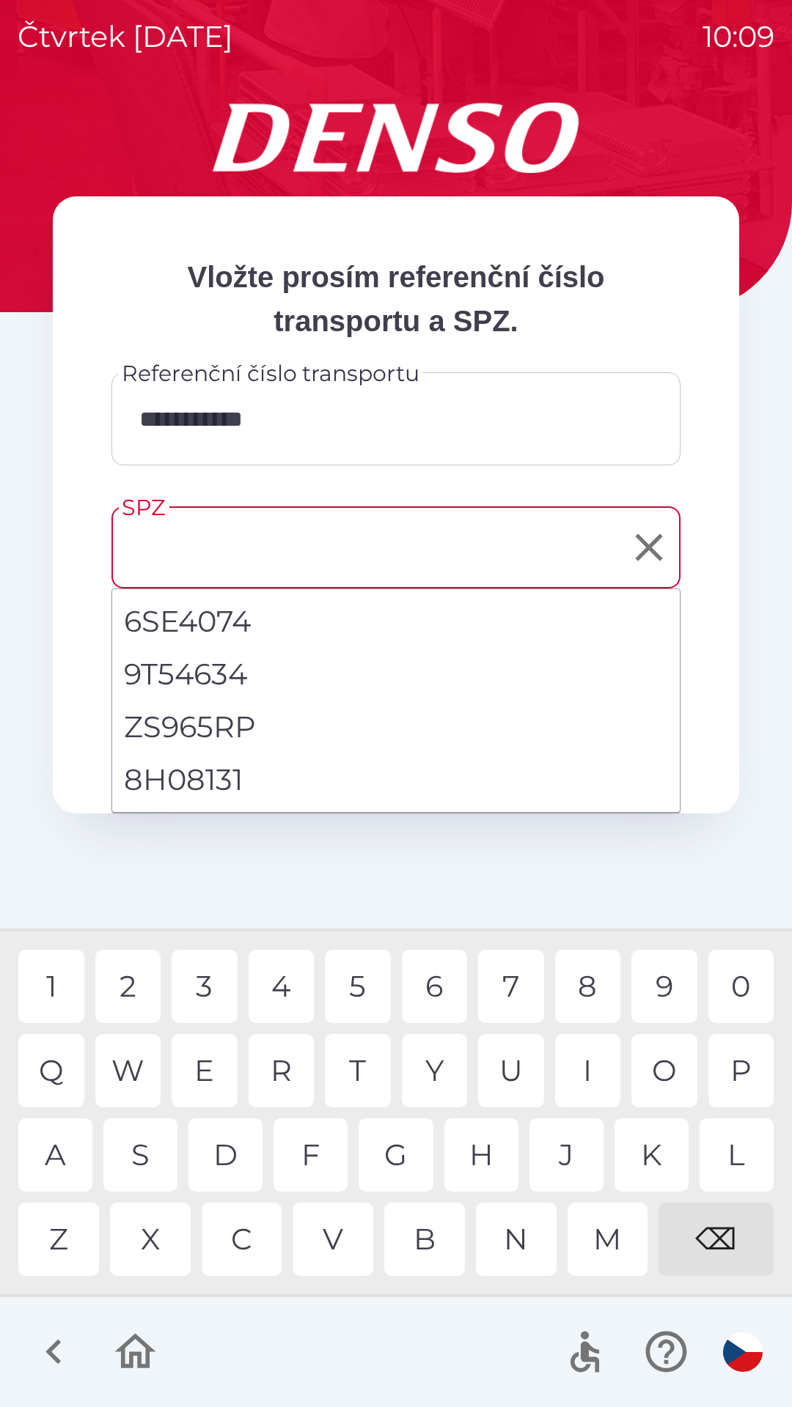
click at [226, 788] on li "8H08131" at bounding box center [395, 779] width 567 height 53
type input "*******"
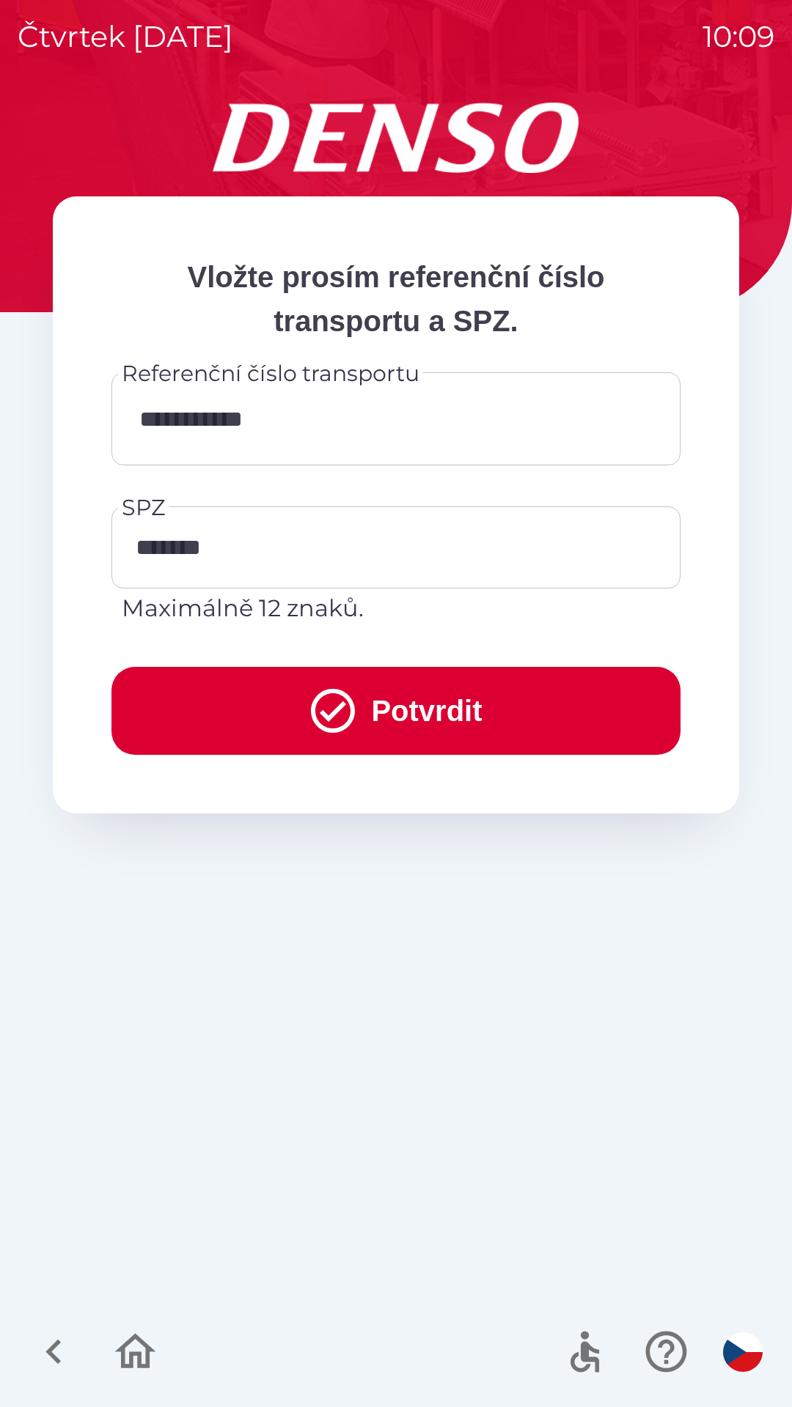
click at [409, 711] on button "Potvrdit" at bounding box center [395, 711] width 569 height 88
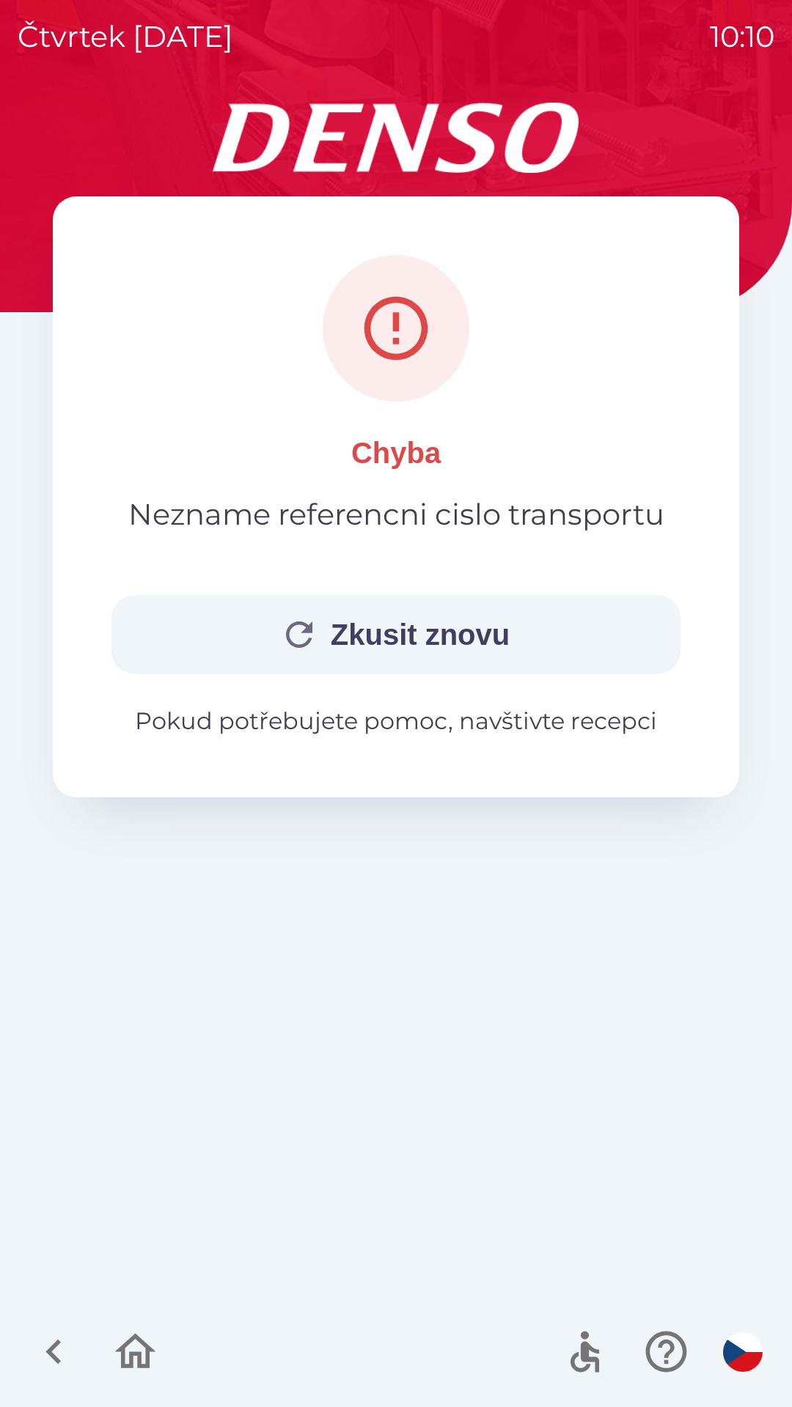
click at [491, 639] on button "Zkusit znovu" at bounding box center [395, 634] width 569 height 79
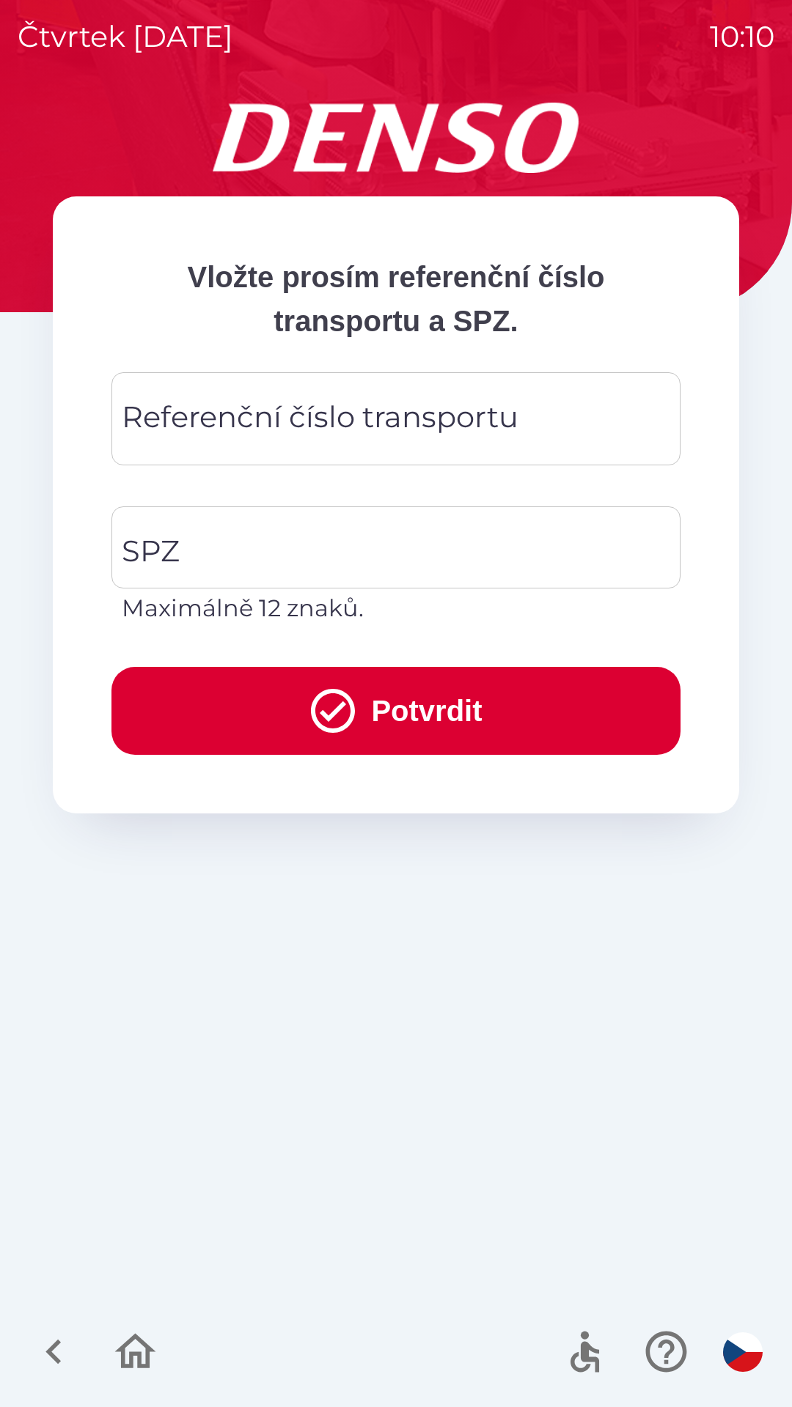
click at [136, 1354] on icon "button" at bounding box center [135, 1351] width 41 height 35
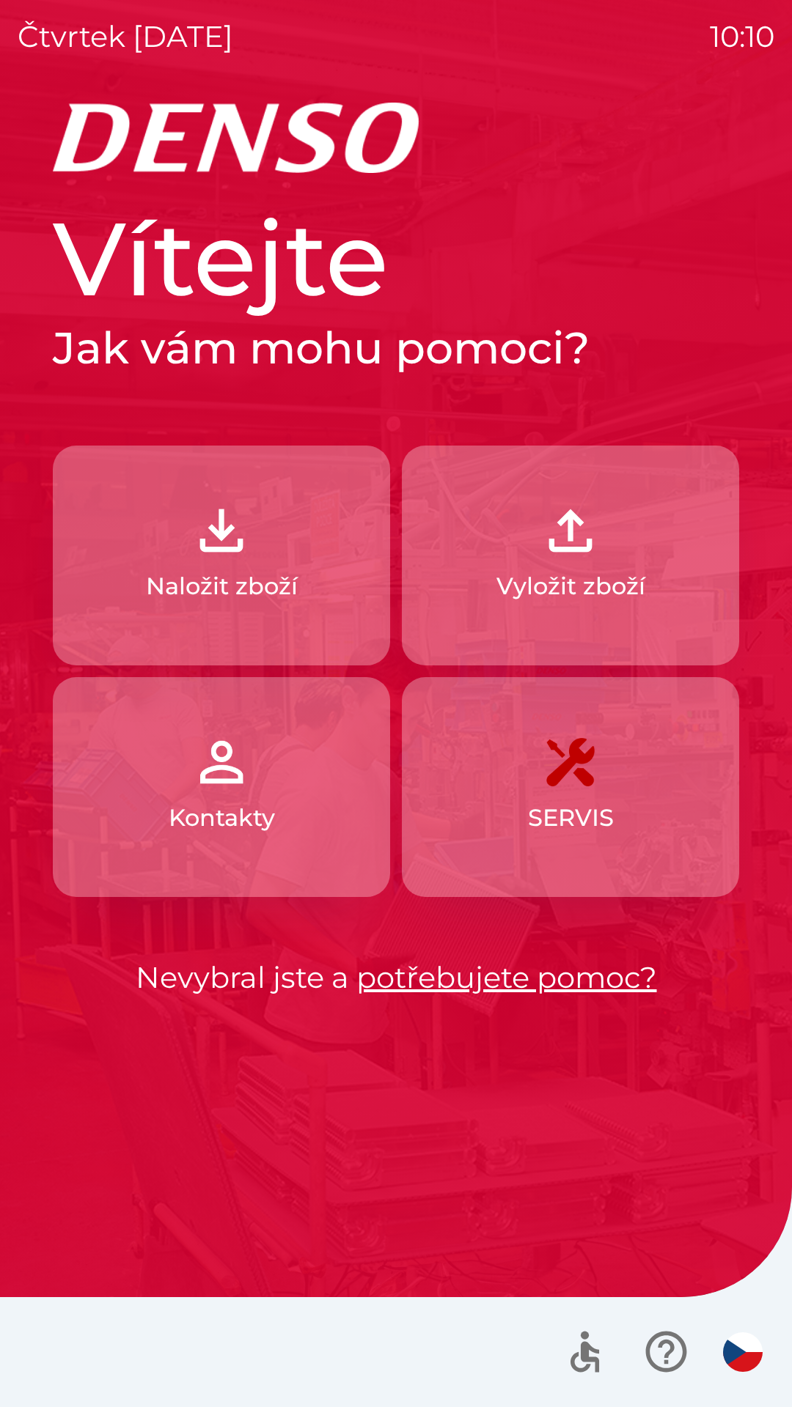
click at [250, 781] on img "button" at bounding box center [221, 762] width 64 height 64
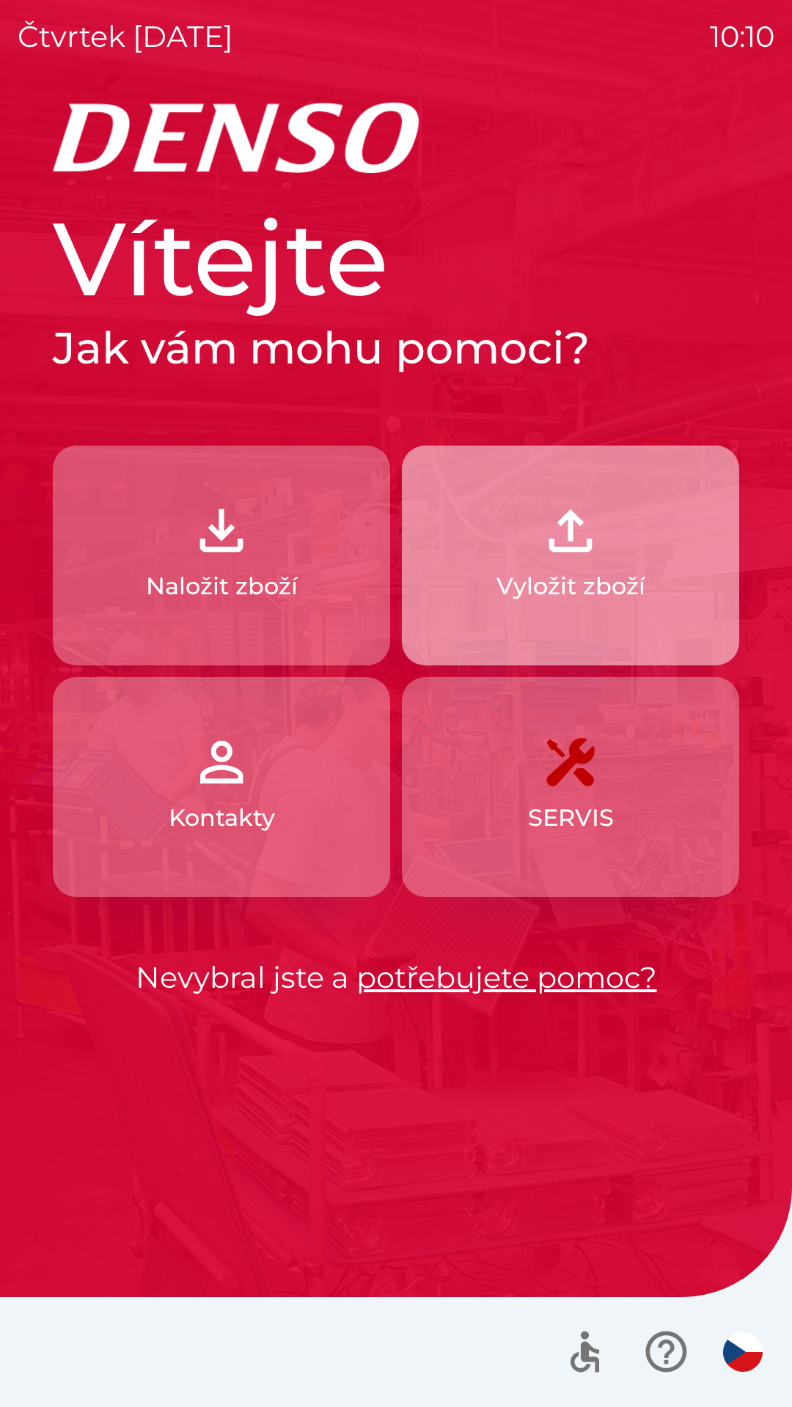
click at [572, 599] on p "Vyložit zboží" at bounding box center [570, 586] width 149 height 35
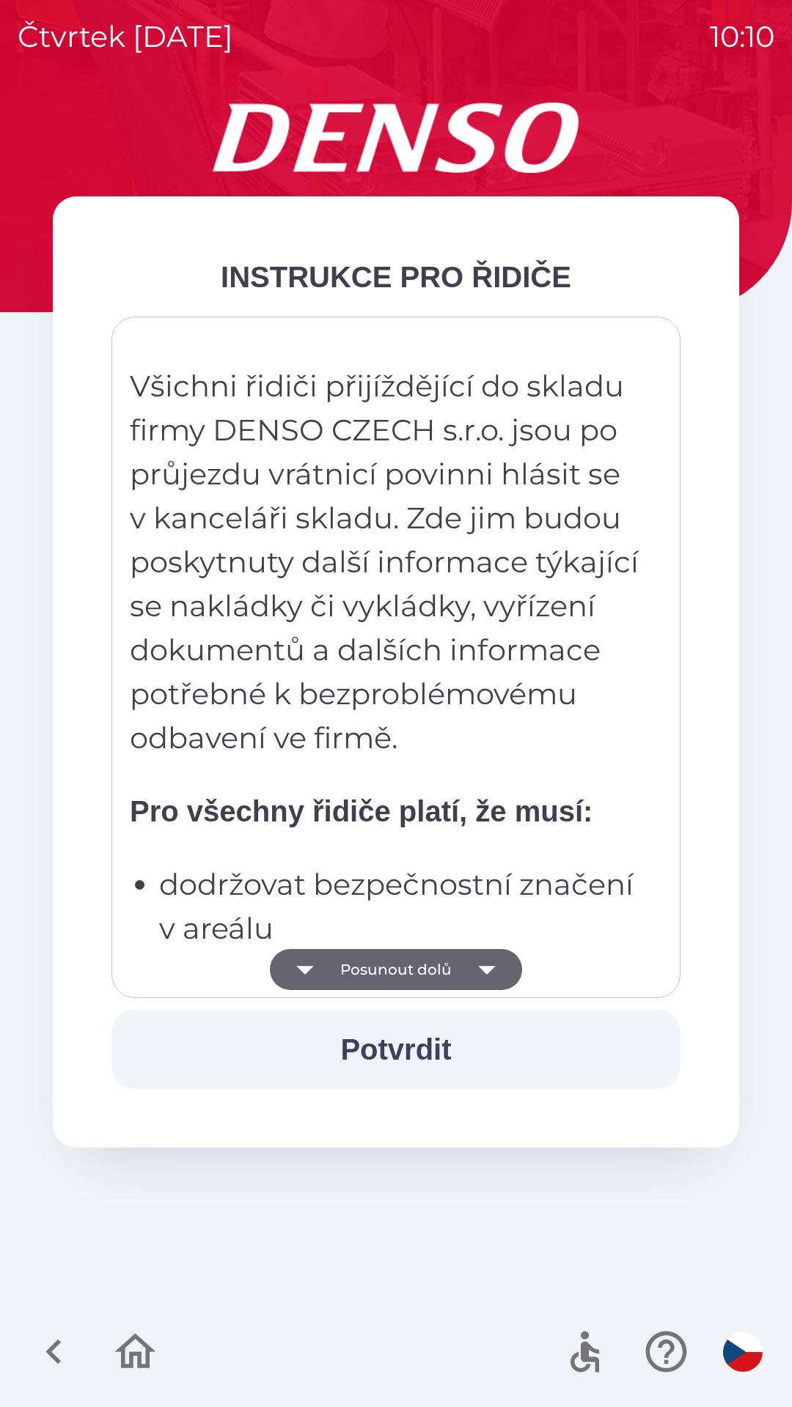
click at [498, 965] on icon "button" at bounding box center [486, 969] width 41 height 41
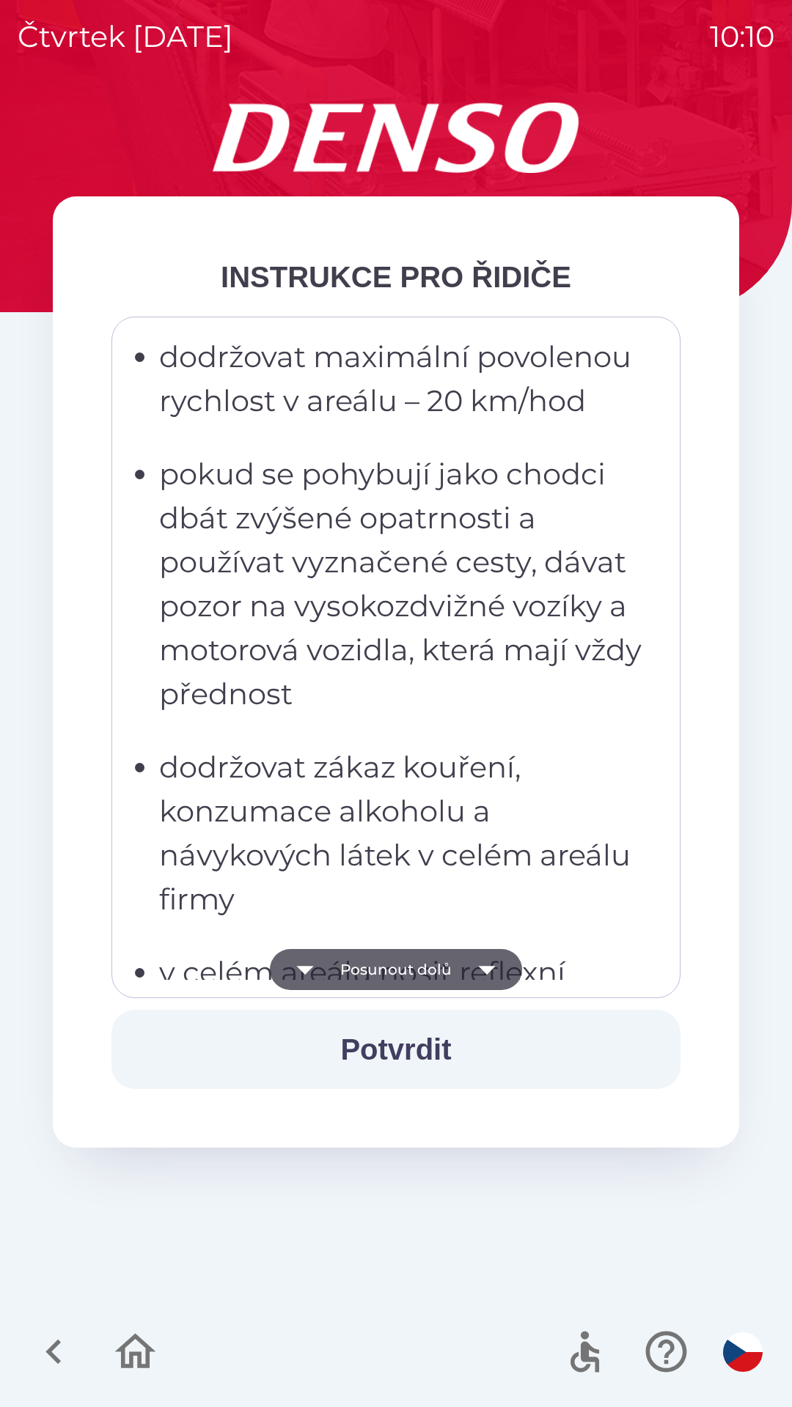
click at [488, 971] on icon "button" at bounding box center [486, 970] width 17 height 9
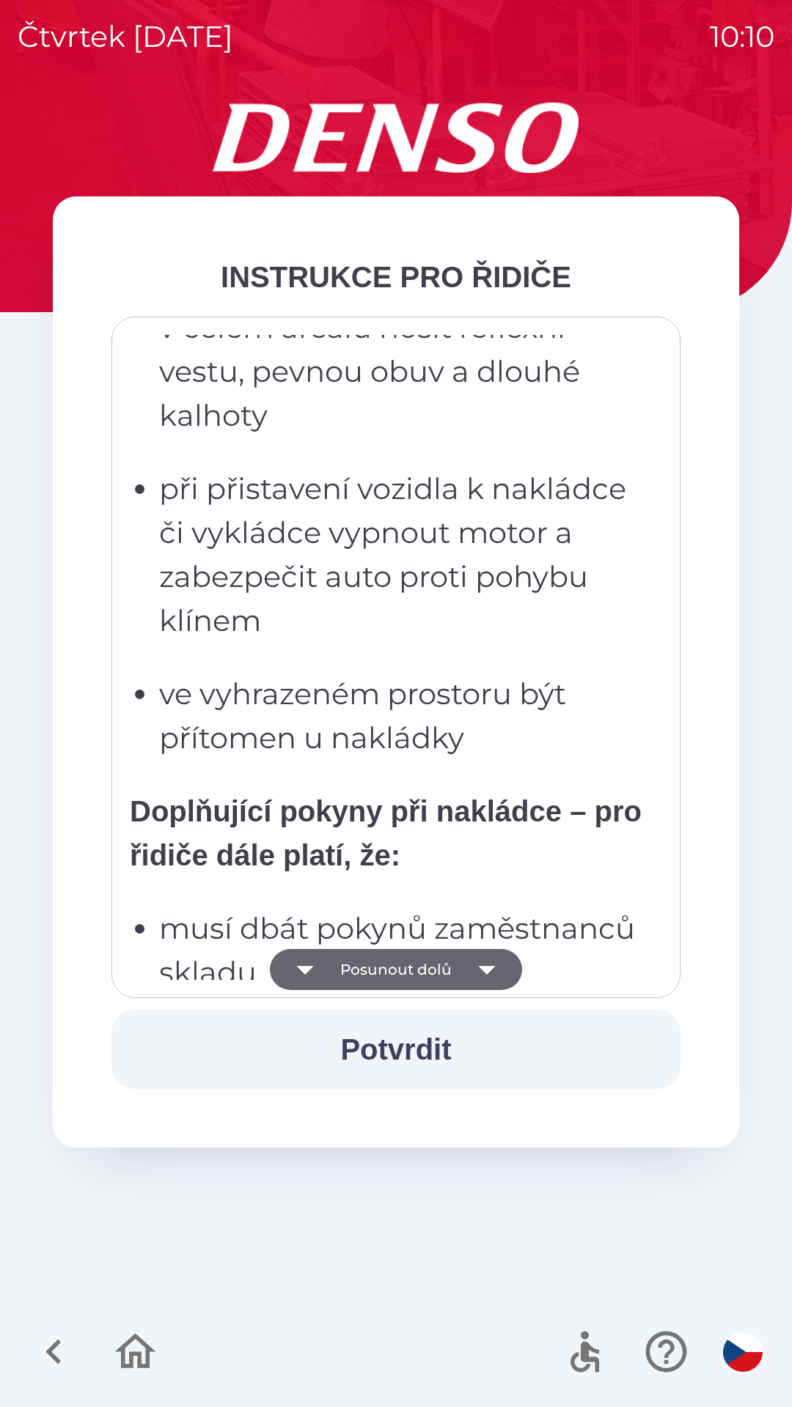
click at [490, 972] on icon "button" at bounding box center [486, 969] width 41 height 41
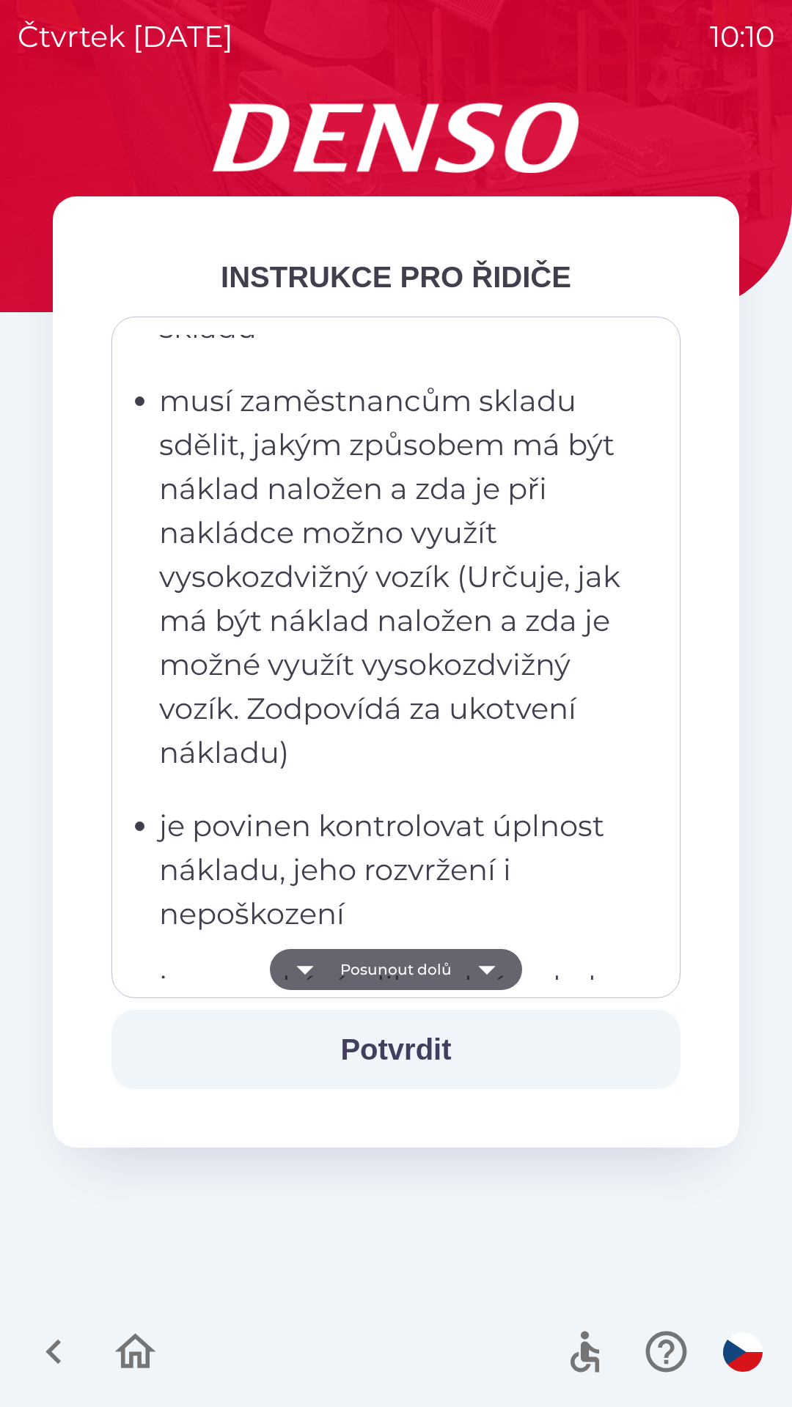
click at [493, 973] on icon "button" at bounding box center [486, 969] width 41 height 41
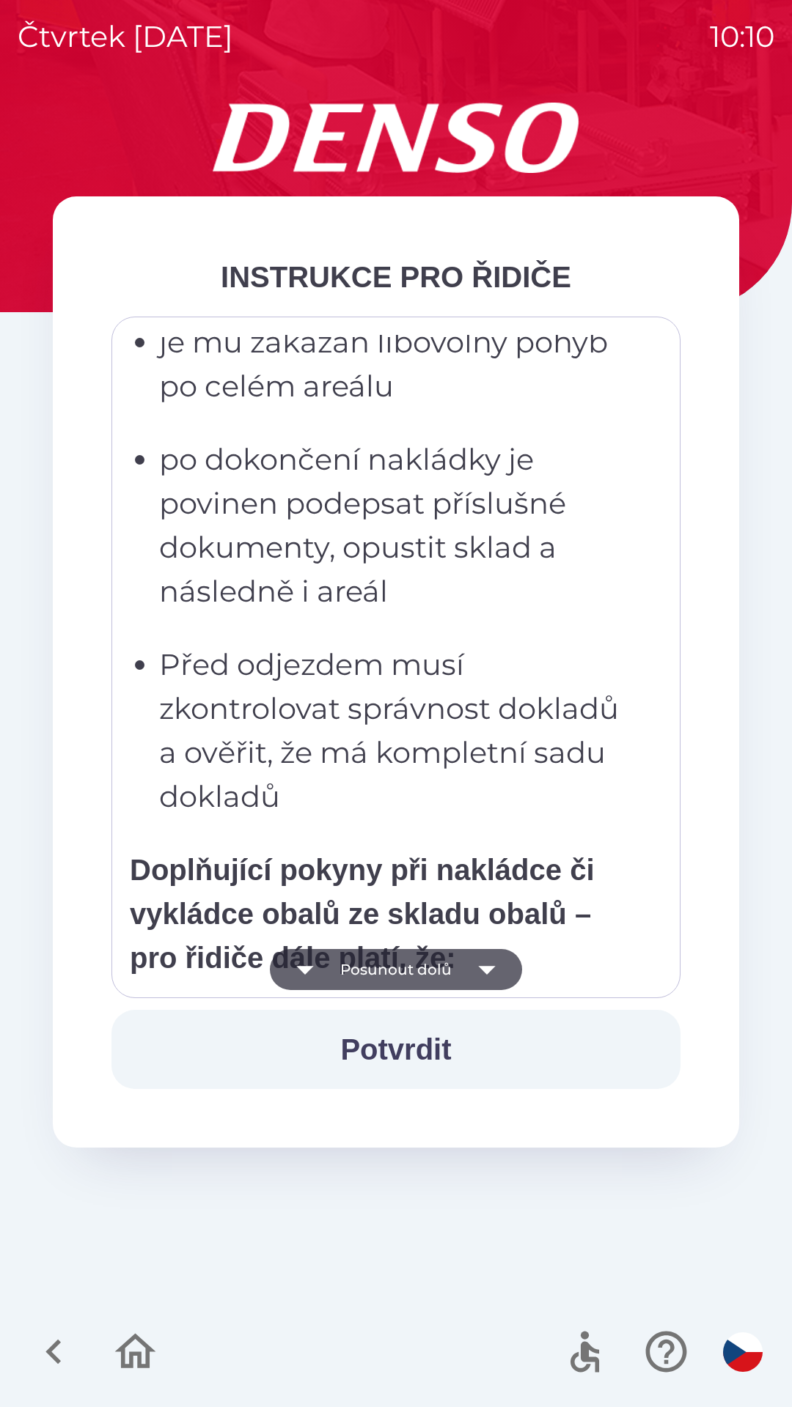
click at [495, 970] on icon "button" at bounding box center [486, 969] width 41 height 41
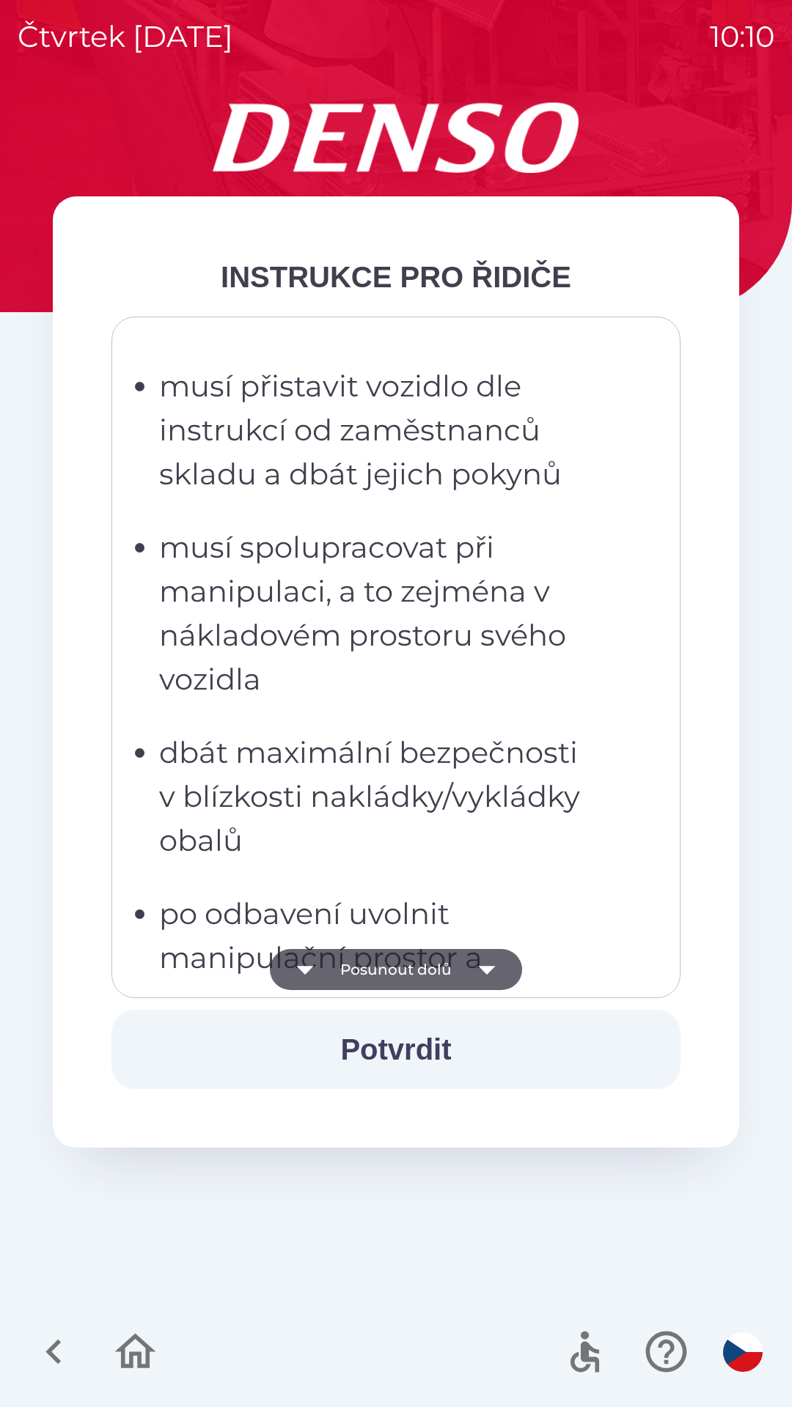
click at [489, 973] on icon "button" at bounding box center [486, 969] width 41 height 41
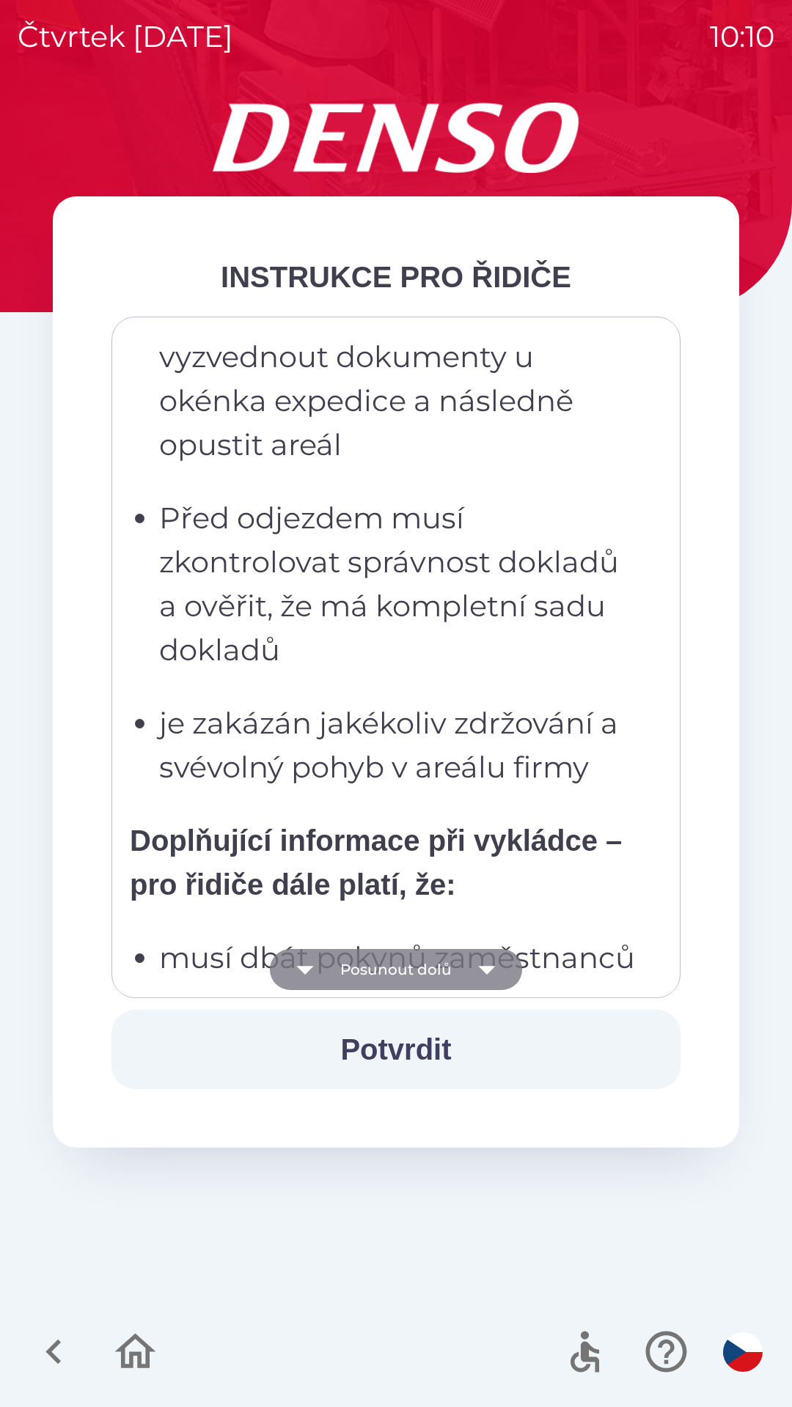
click at [490, 972] on icon "button" at bounding box center [486, 969] width 41 height 41
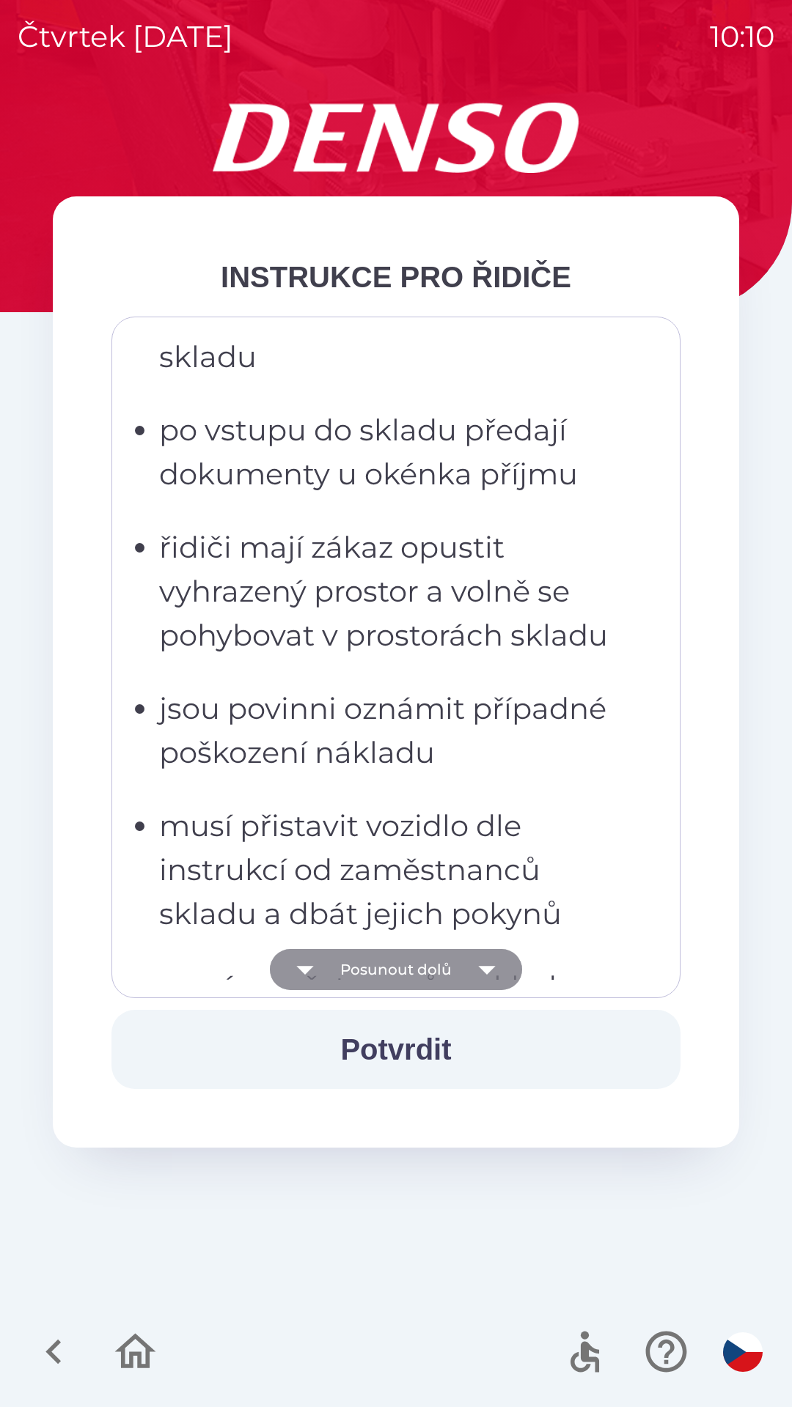
click at [490, 973] on icon "button" at bounding box center [486, 969] width 41 height 41
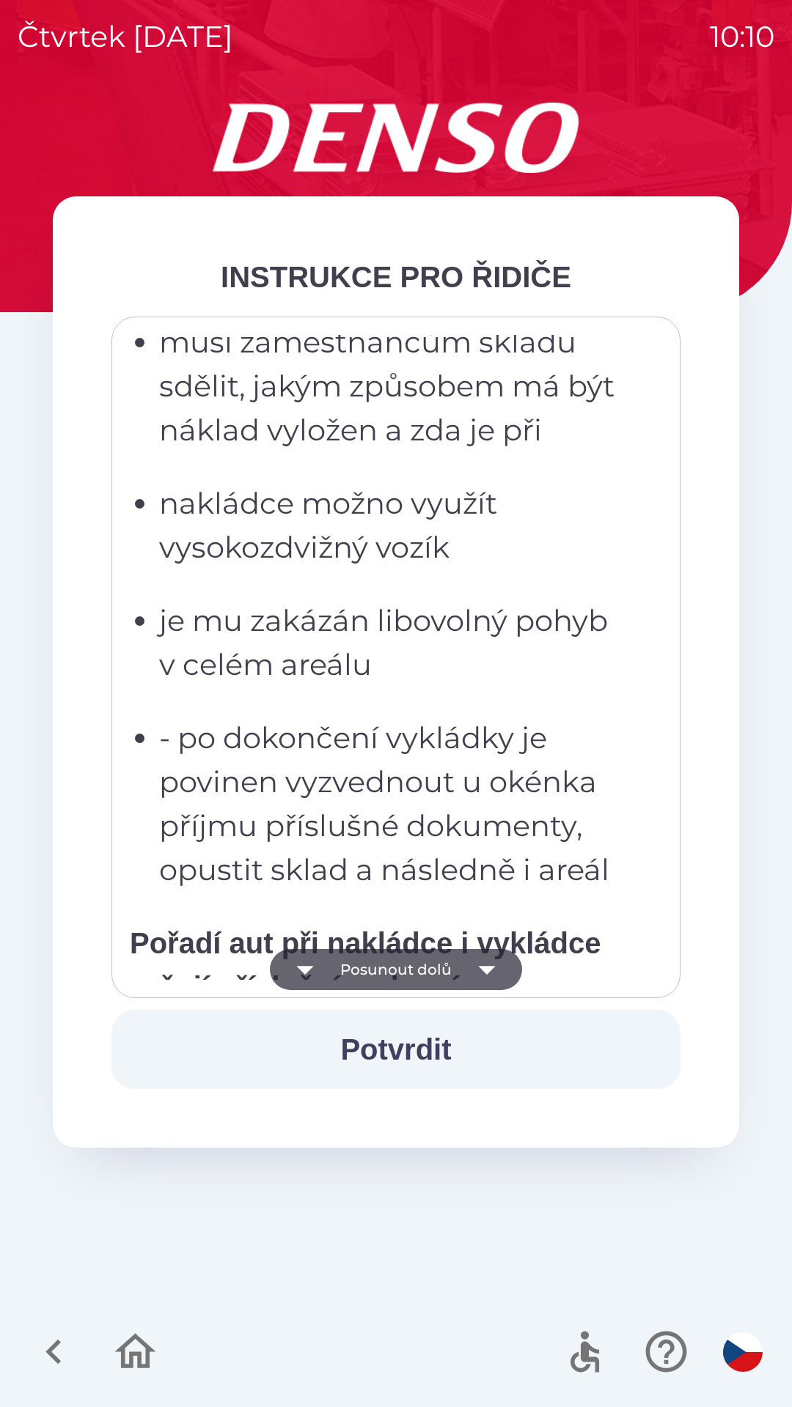
click at [487, 978] on icon "button" at bounding box center [486, 969] width 41 height 41
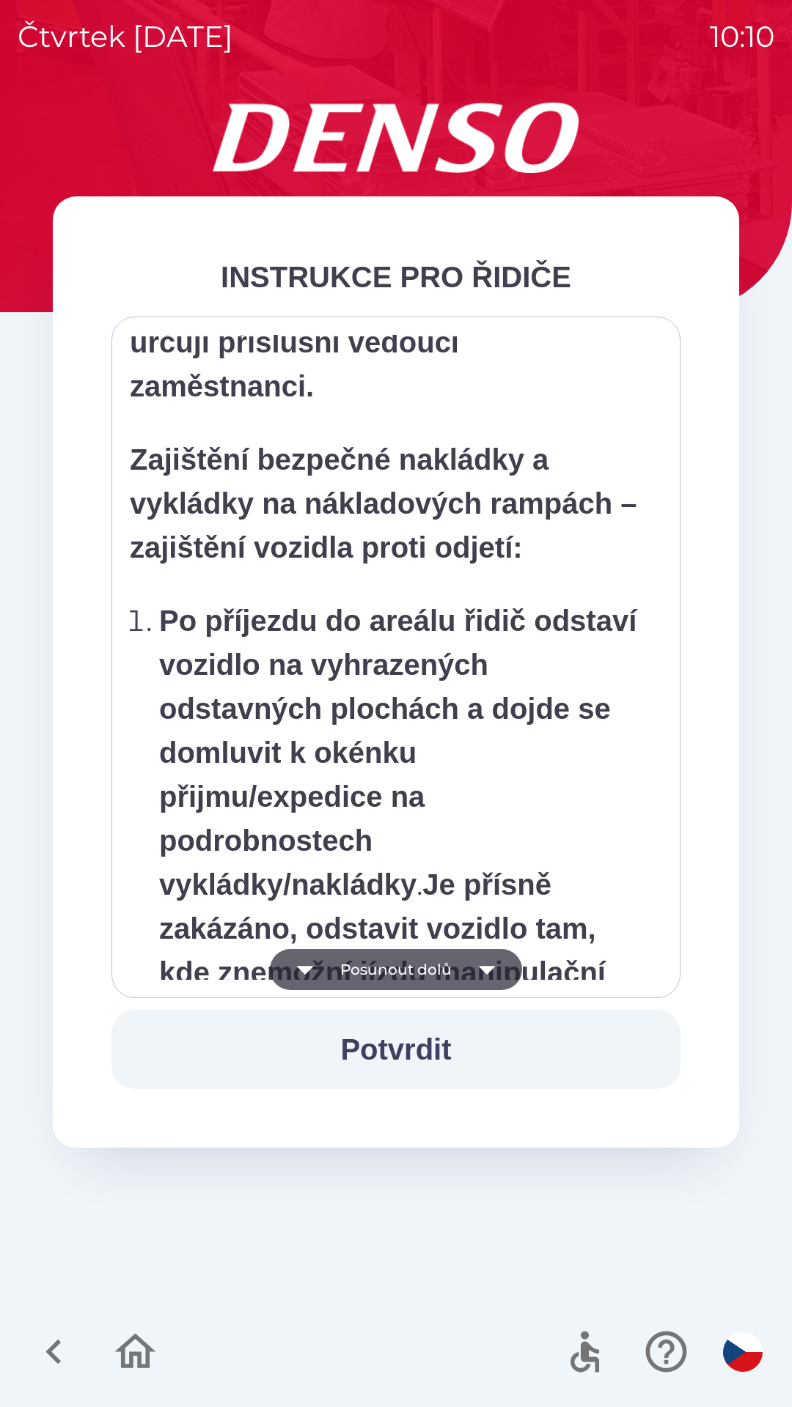
click at [492, 974] on icon "button" at bounding box center [486, 969] width 41 height 41
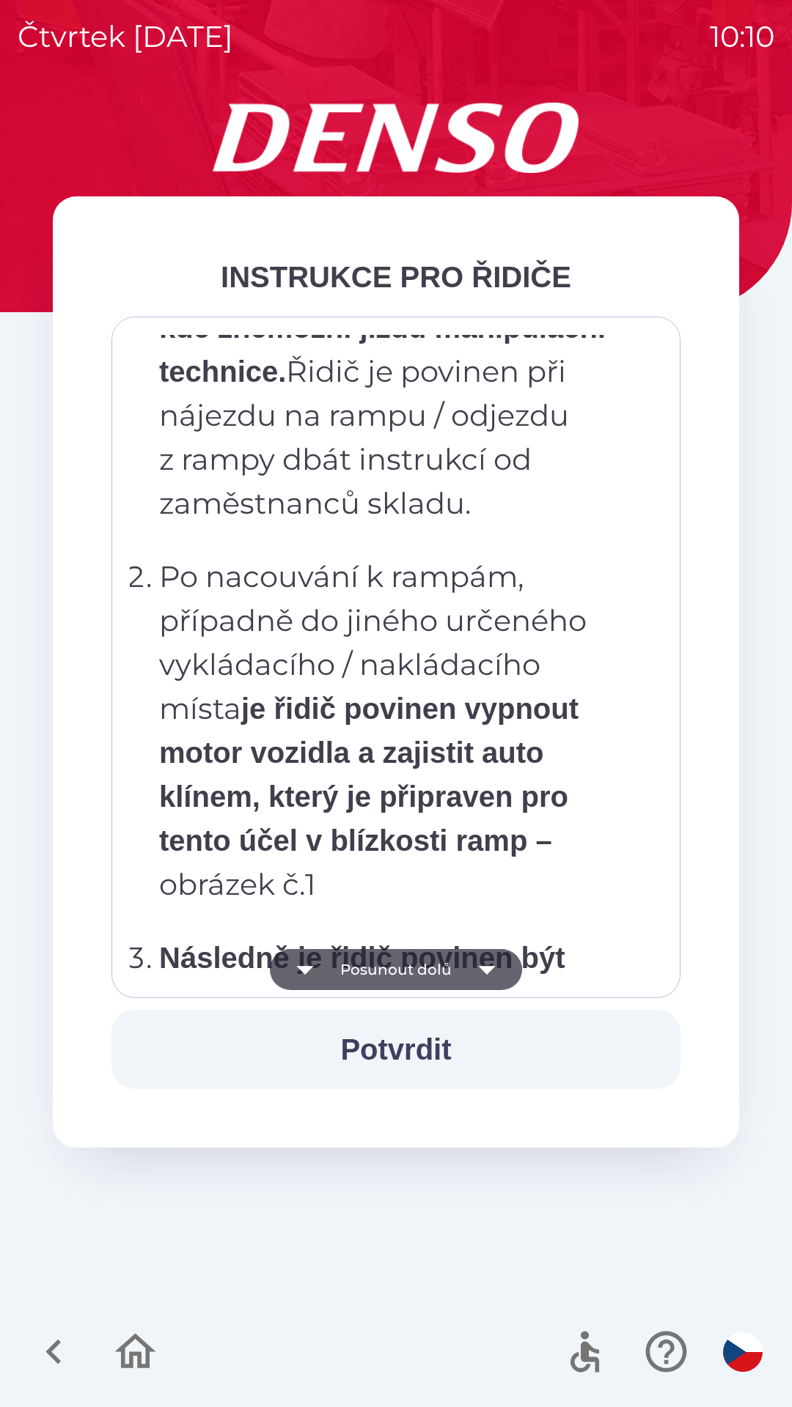
click at [491, 973] on icon "button" at bounding box center [486, 969] width 41 height 41
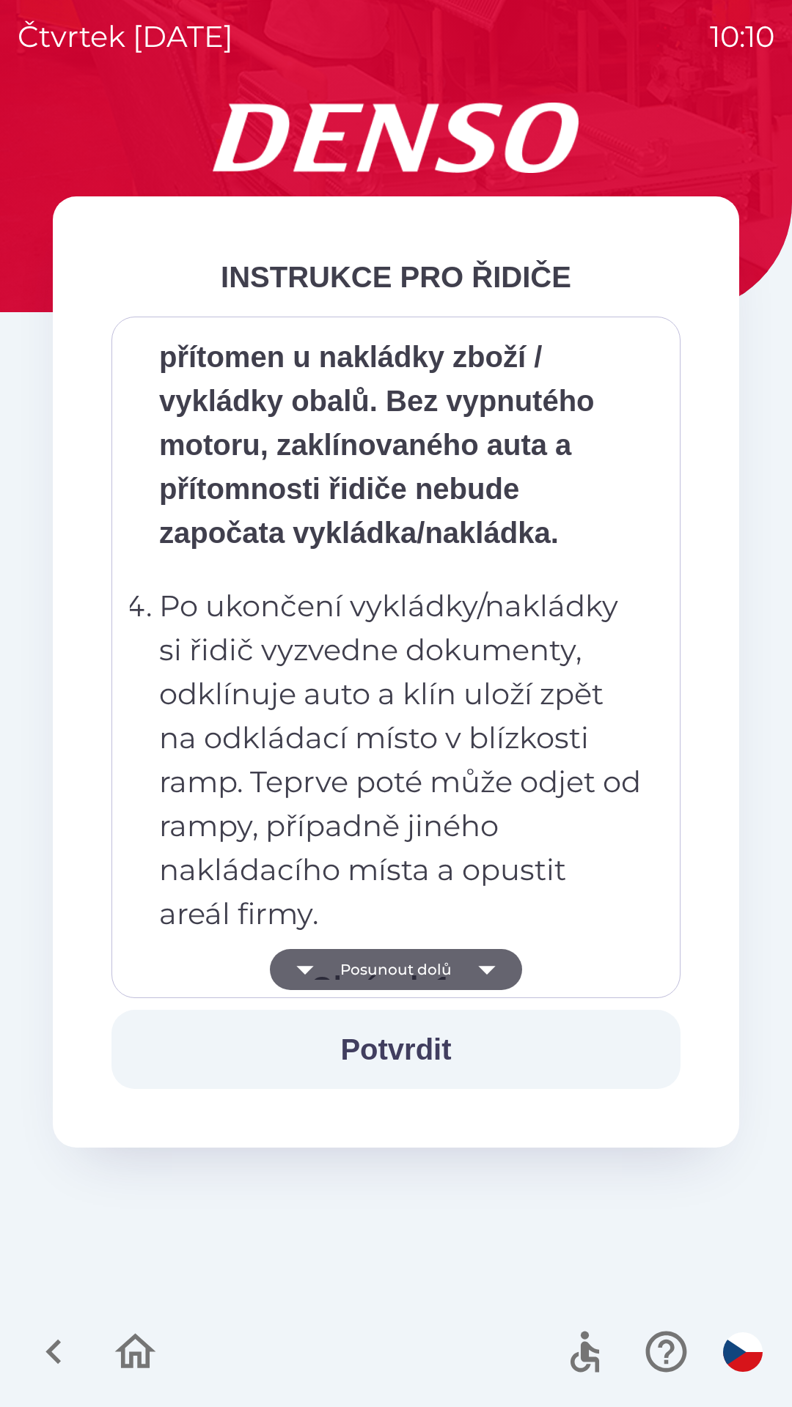
click at [492, 973] on icon "button" at bounding box center [486, 969] width 41 height 41
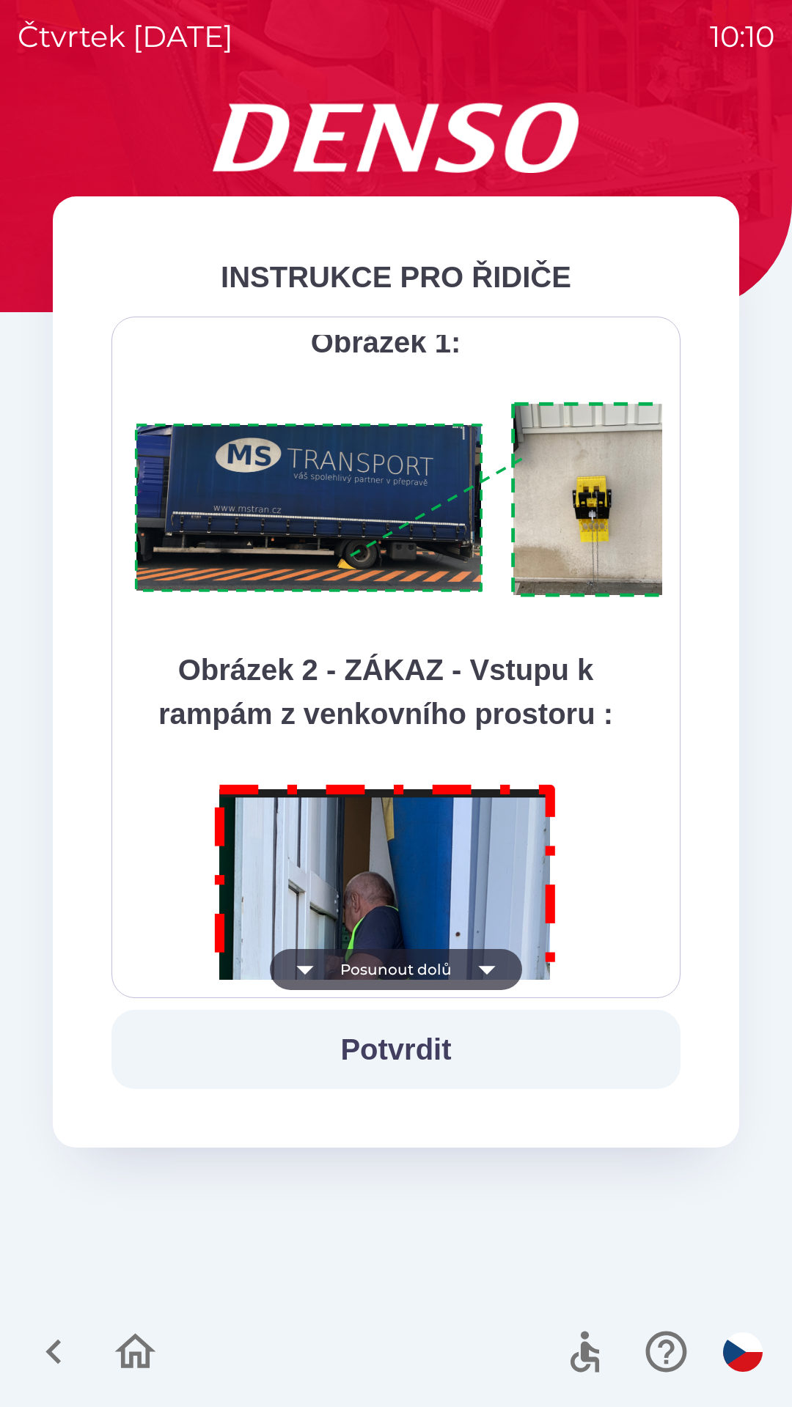
click at [492, 978] on icon "button" at bounding box center [486, 969] width 41 height 41
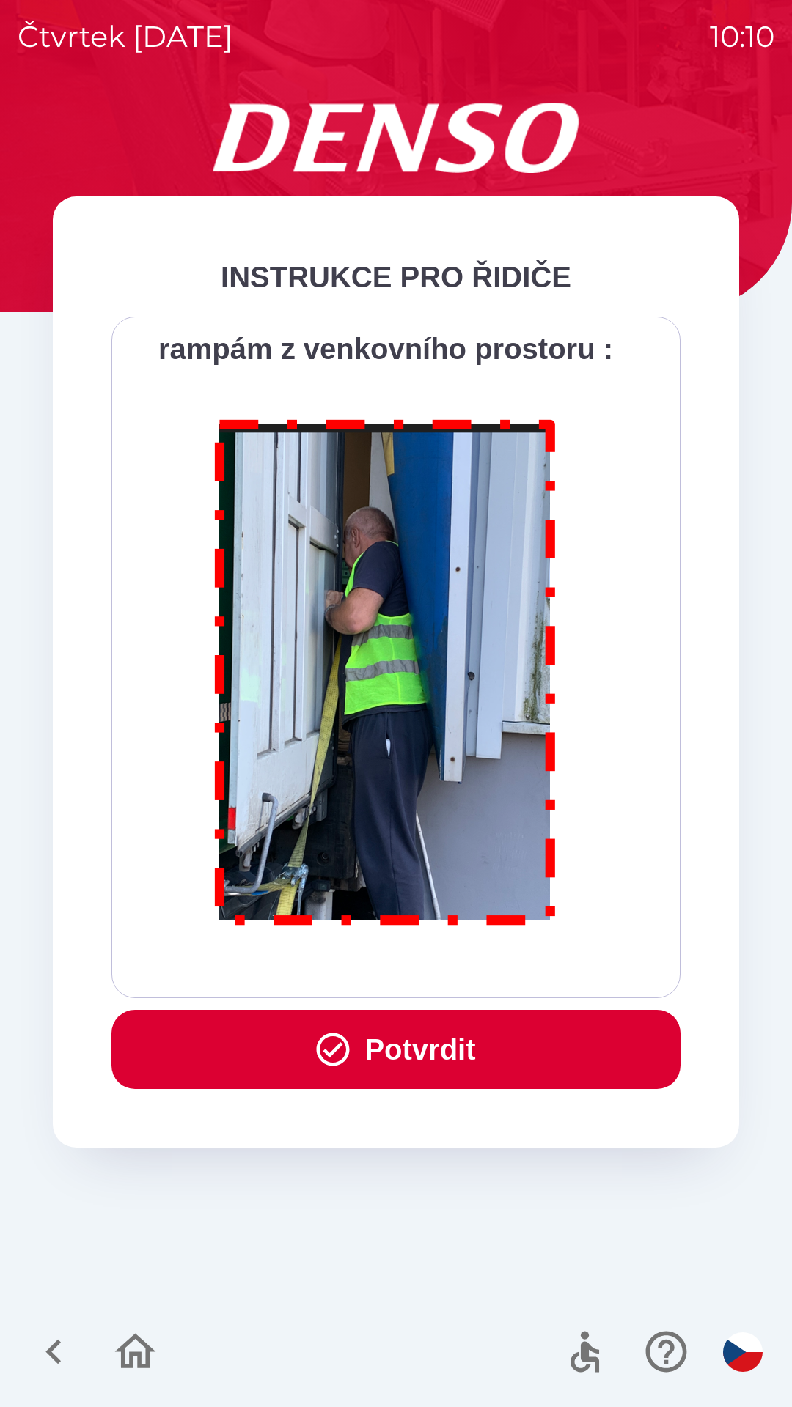
click at [495, 978] on div "Všichni řidiči přijíždějící do skladu firmy DENSO CZECH s.r.o. jsou po průjezdu…" at bounding box center [396, 657] width 532 height 645
click at [410, 1048] on button "Potvrdit" at bounding box center [395, 1049] width 569 height 79
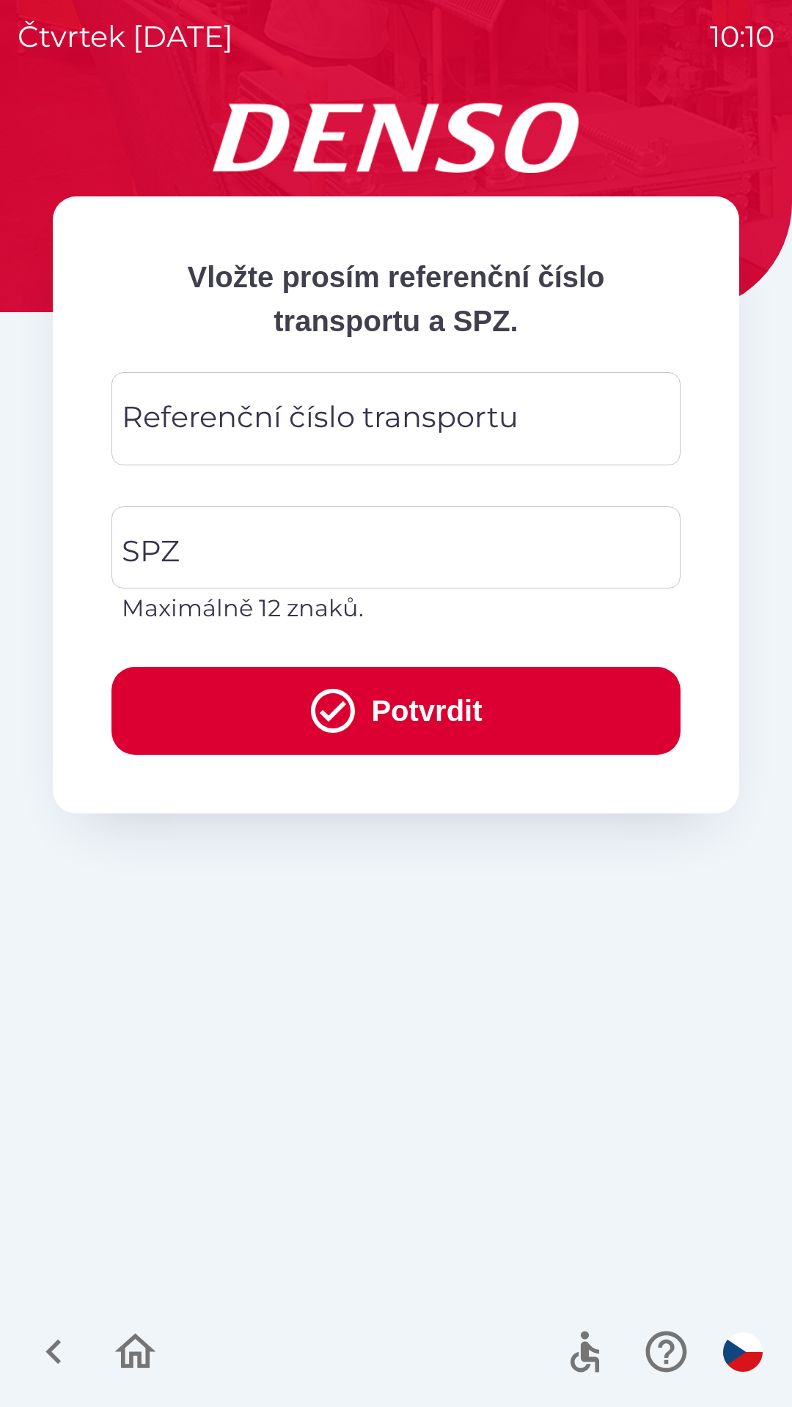
click at [571, 414] on input "Referenční číslo transportu" at bounding box center [396, 419] width 534 height 58
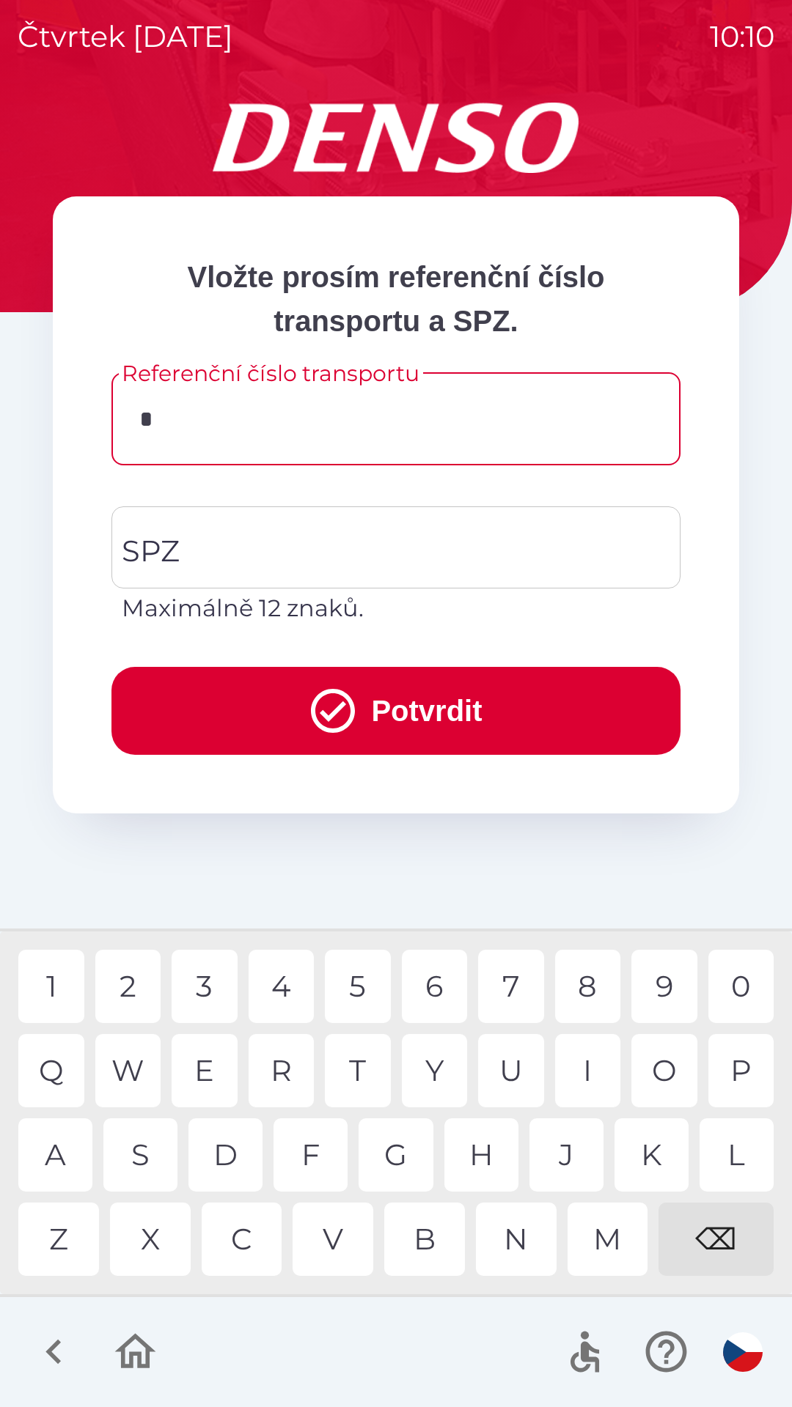
click at [253, 1248] on div "C" at bounding box center [242, 1239] width 81 height 73
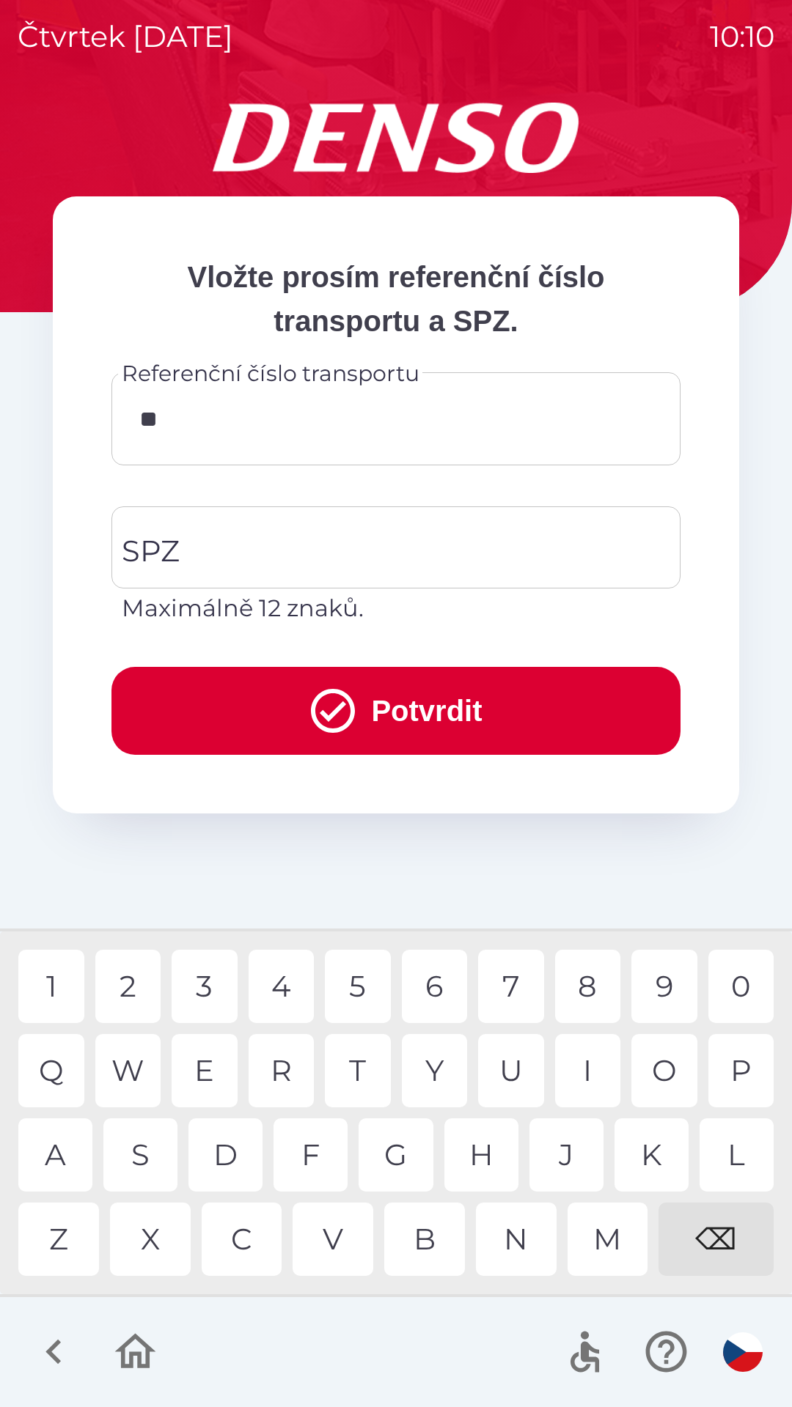
click at [57, 1163] on div "A" at bounding box center [55, 1154] width 74 height 73
click at [598, 1071] on div "I" at bounding box center [588, 1070] width 66 height 73
click at [516, 989] on div "7" at bounding box center [511, 986] width 66 height 73
click at [282, 989] on div "4" at bounding box center [281, 986] width 66 height 73
click at [516, 984] on div "7" at bounding box center [511, 986] width 66 height 73
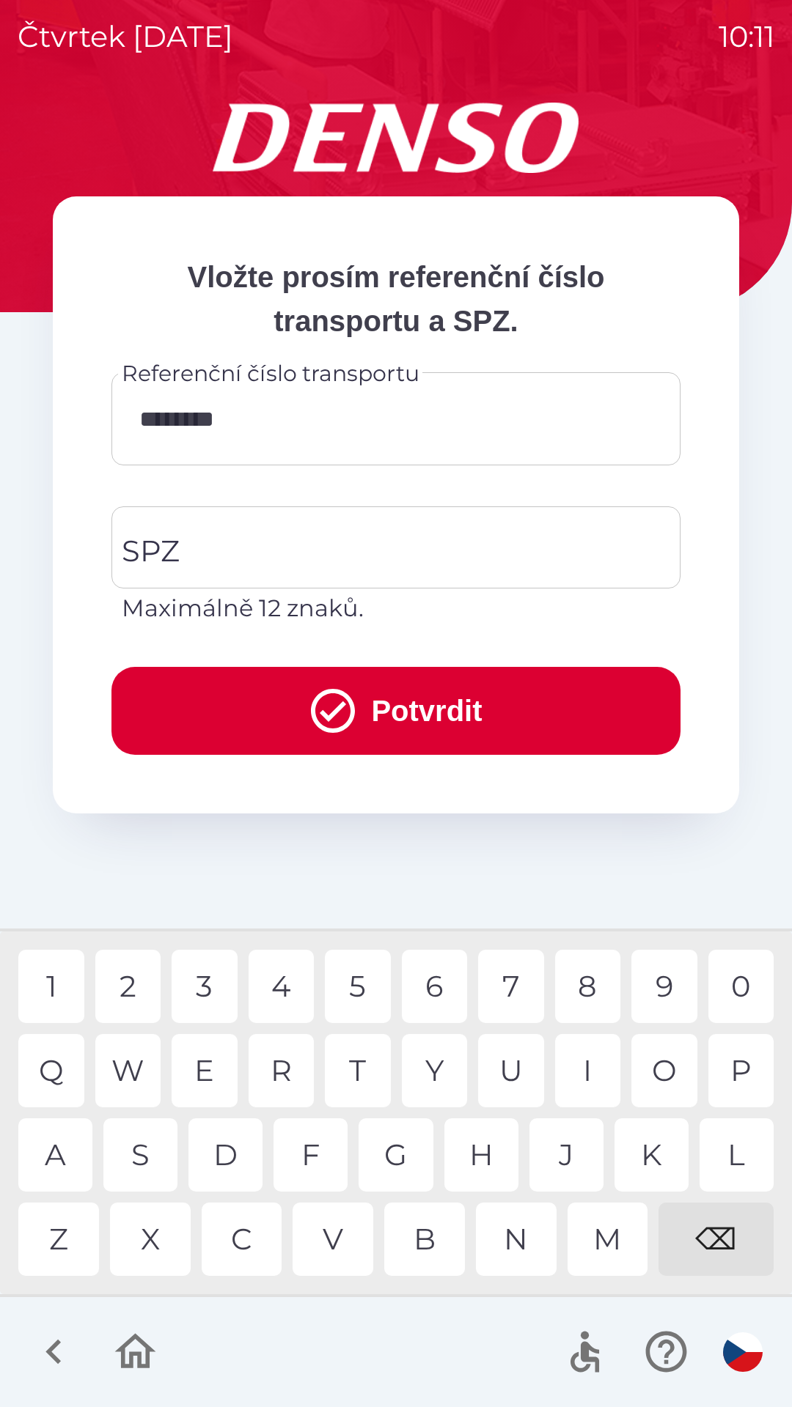
click at [668, 993] on div "9" at bounding box center [664, 986] width 66 height 73
click at [139, 993] on div "2" at bounding box center [128, 986] width 66 height 73
click at [290, 989] on div "4" at bounding box center [281, 986] width 66 height 73
type input "**********"
click at [126, 989] on div "2" at bounding box center [128, 986] width 66 height 73
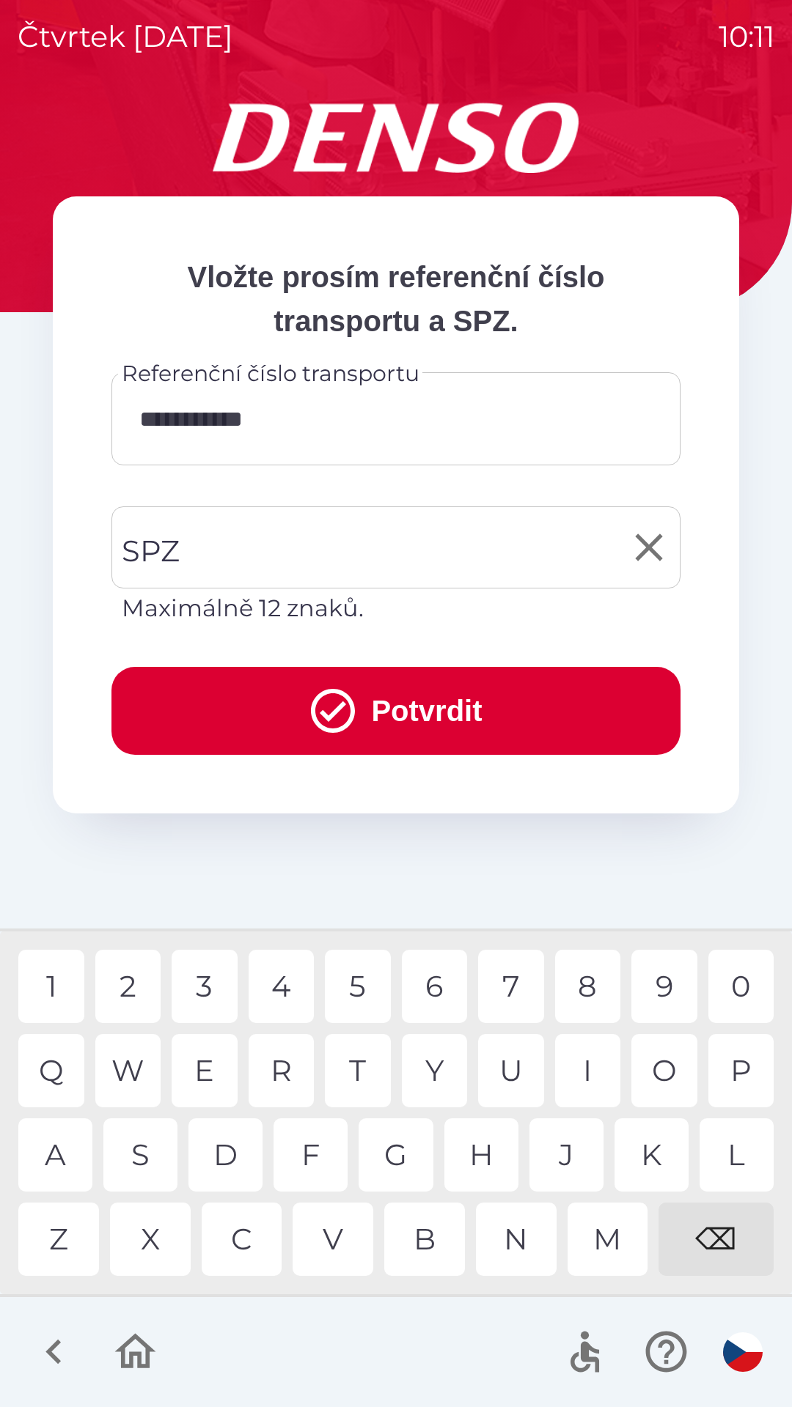
click at [388, 554] on input "SPZ" at bounding box center [385, 547] width 534 height 69
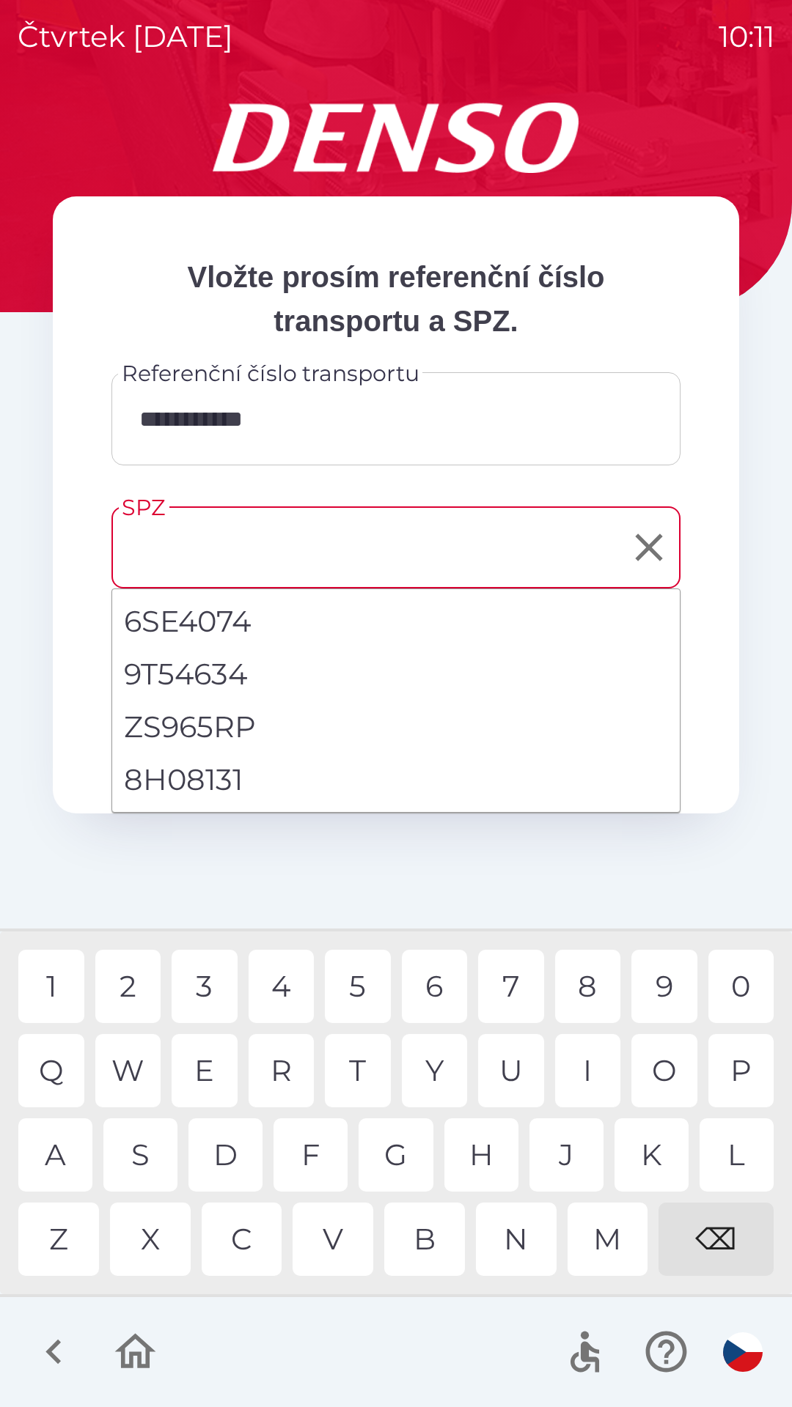
click at [212, 788] on li "8H08131" at bounding box center [395, 779] width 567 height 53
type input "*******"
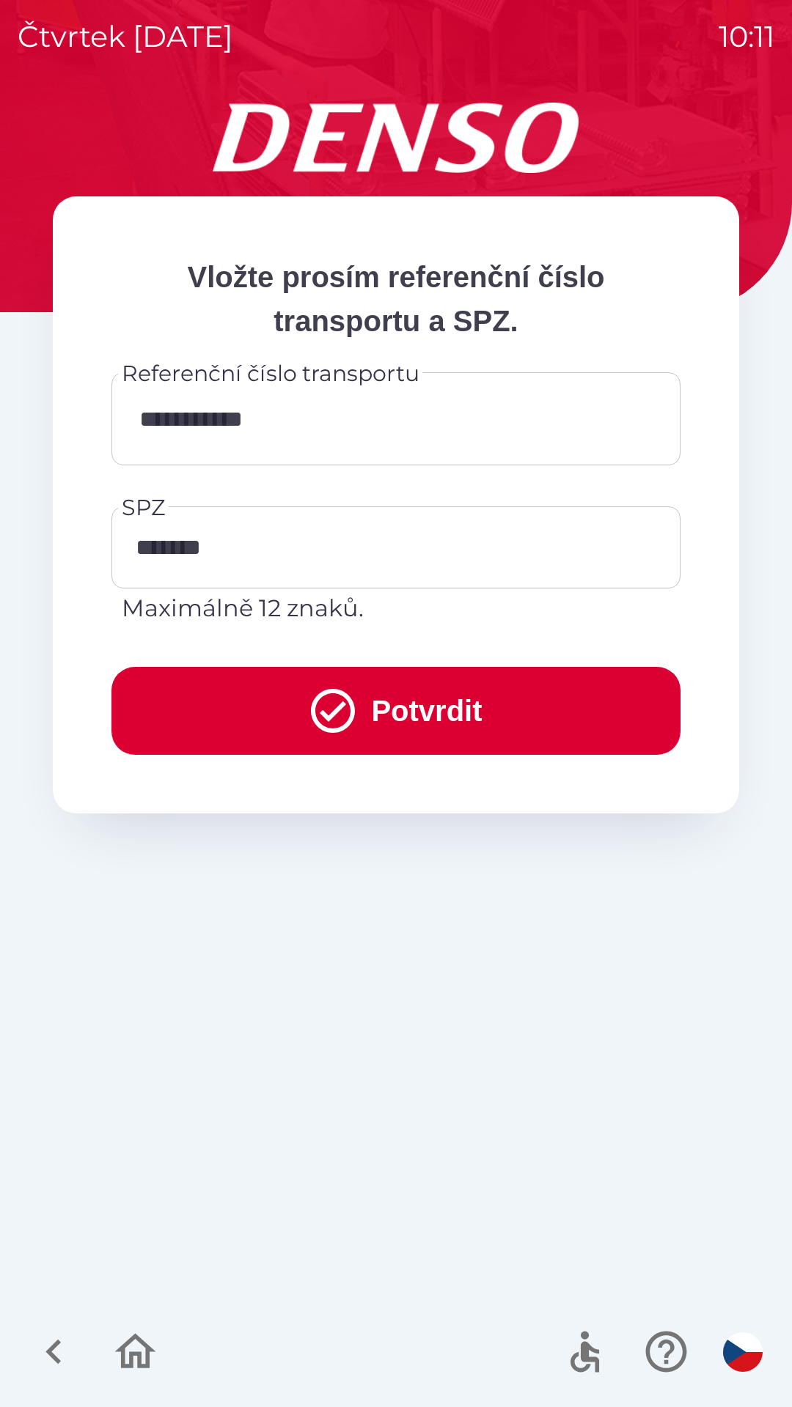
click at [445, 728] on button "Potvrdit" at bounding box center [395, 711] width 569 height 88
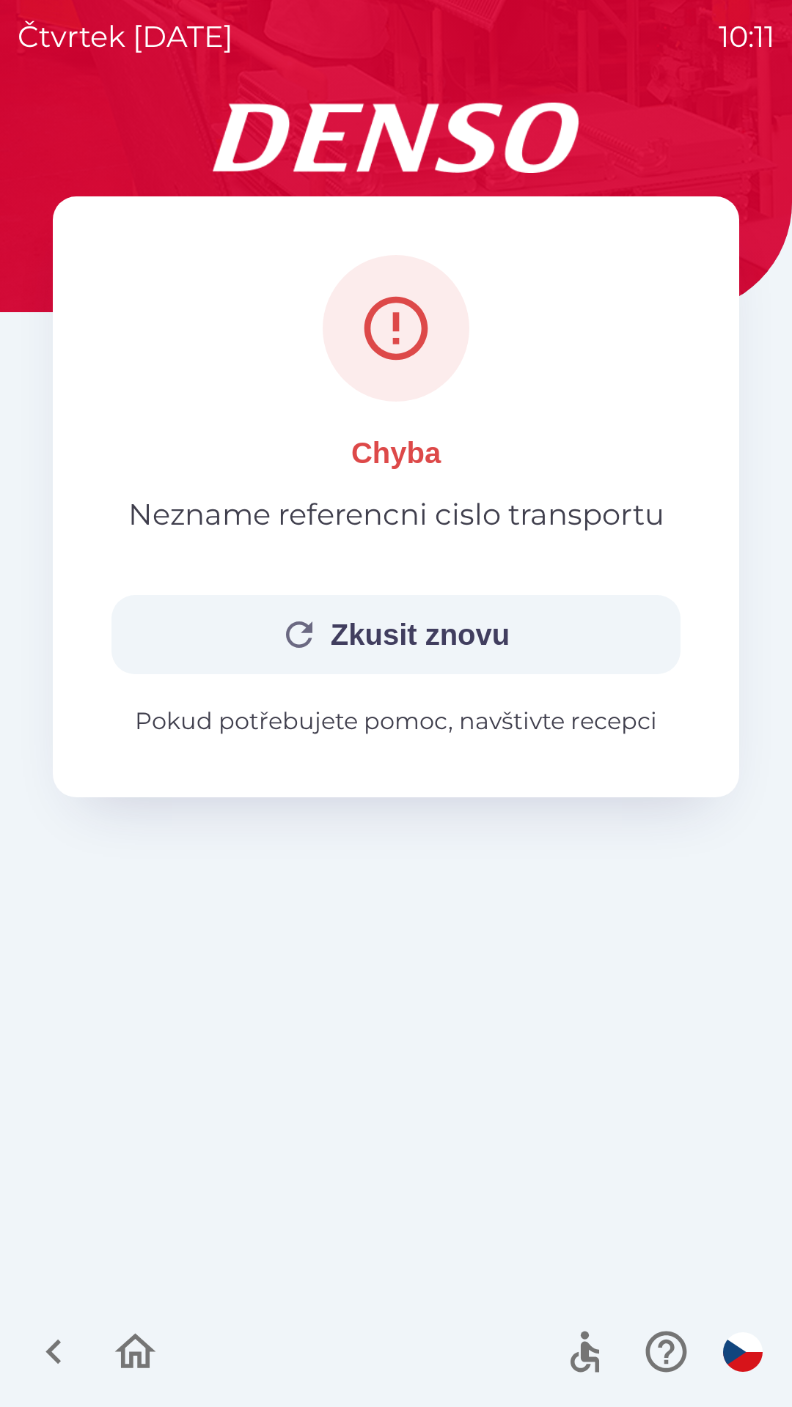
click at [58, 1369] on icon "button" at bounding box center [53, 1351] width 49 height 49
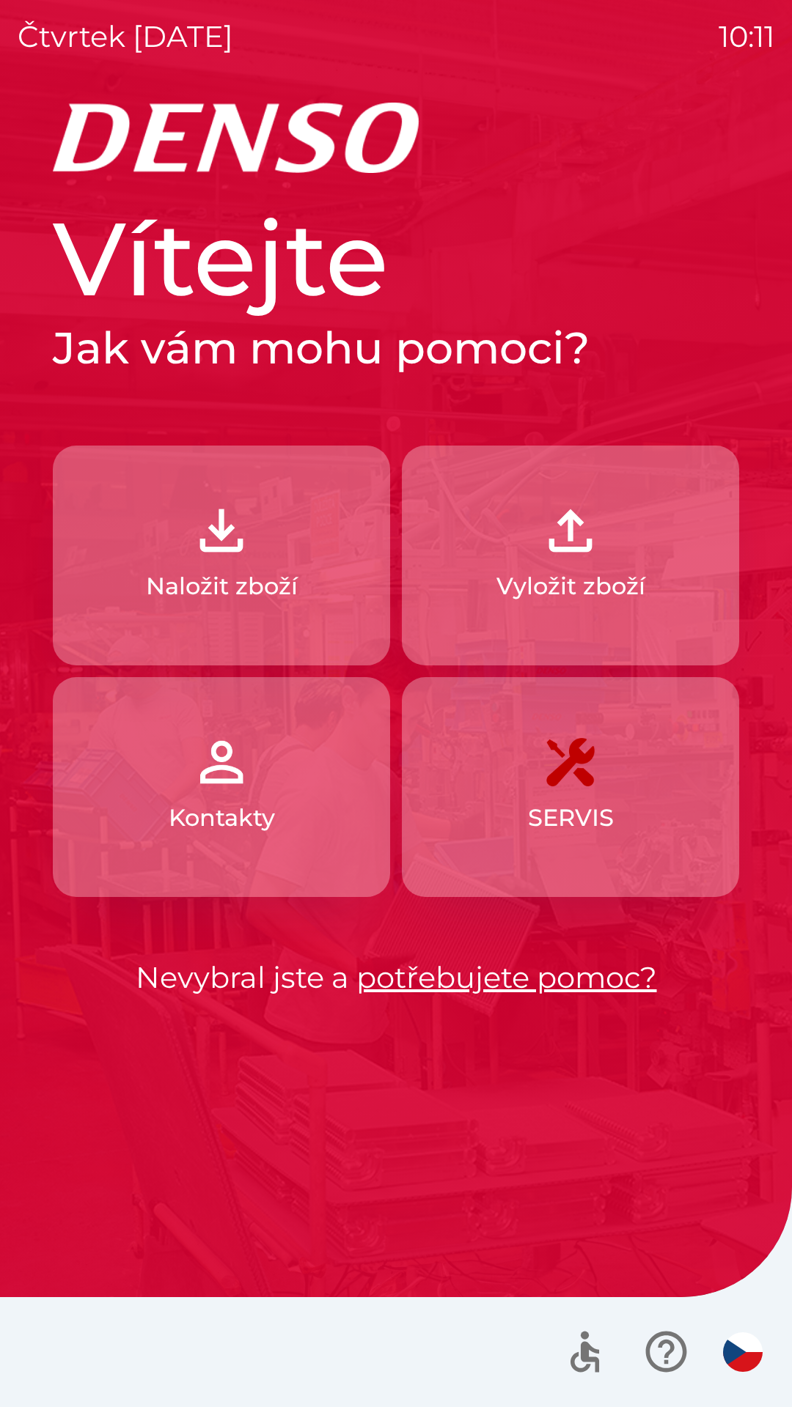
click at [242, 789] on img "button" at bounding box center [221, 762] width 64 height 64
click at [558, 571] on p "Vyložit zboží" at bounding box center [570, 586] width 149 height 35
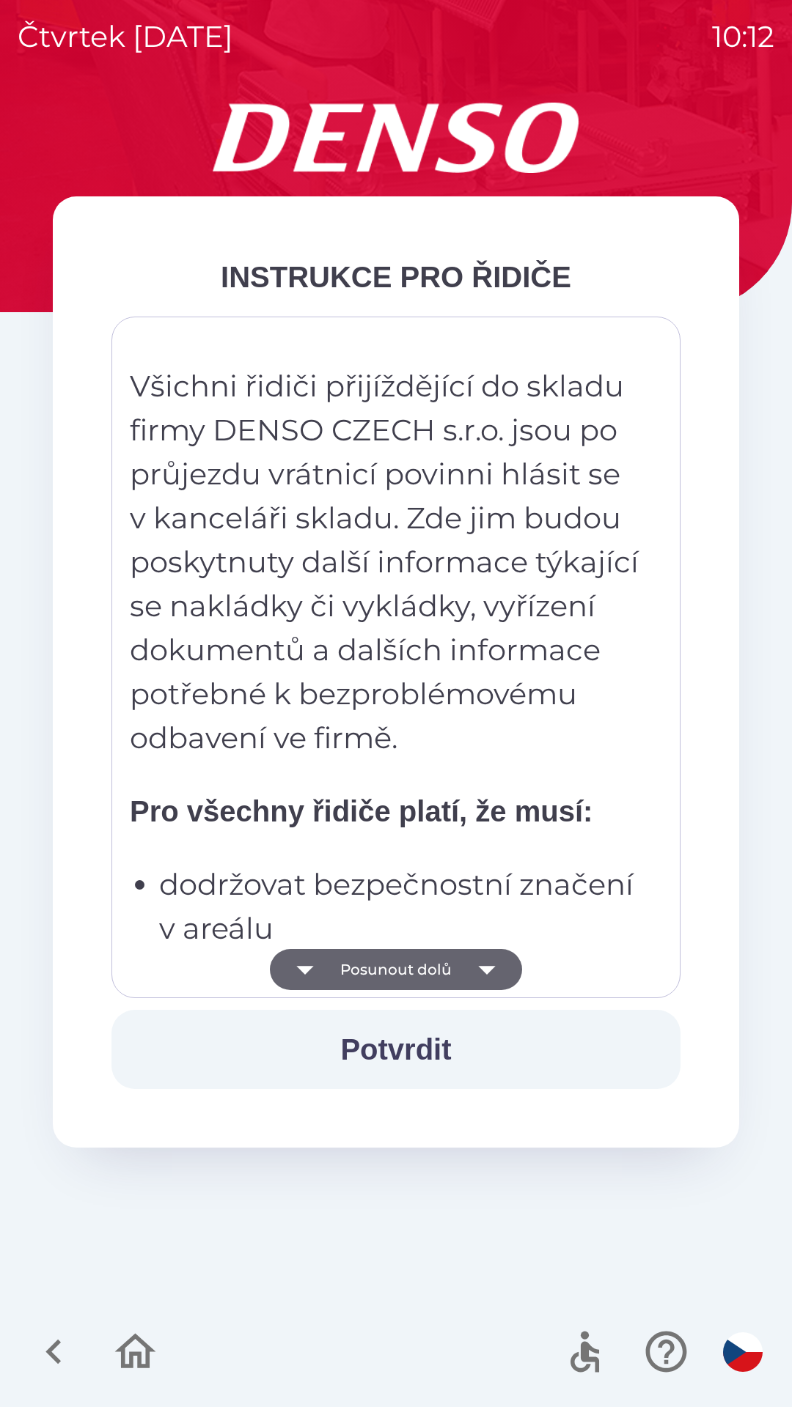
click at [492, 984] on icon "button" at bounding box center [486, 969] width 41 height 41
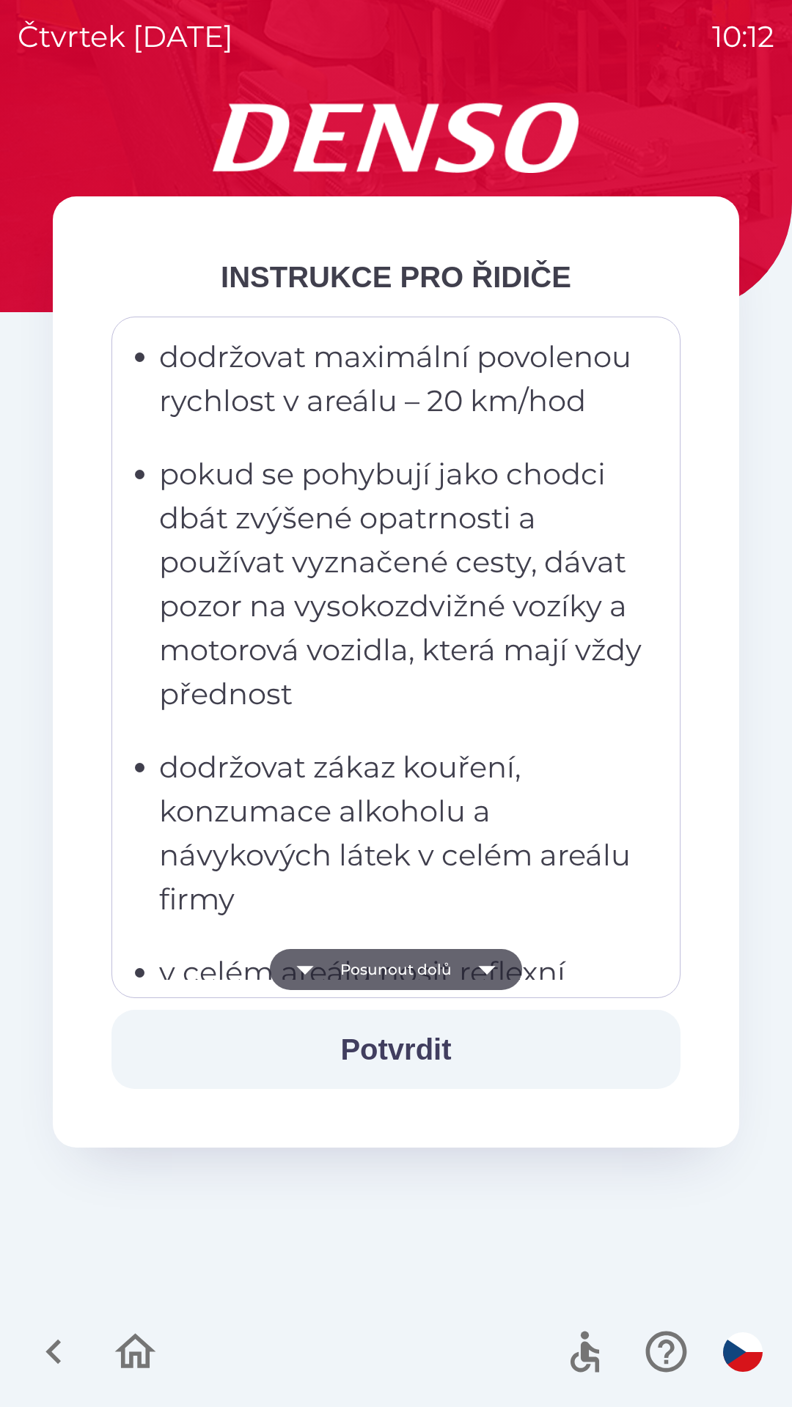
click at [482, 966] on icon "button" at bounding box center [486, 969] width 41 height 41
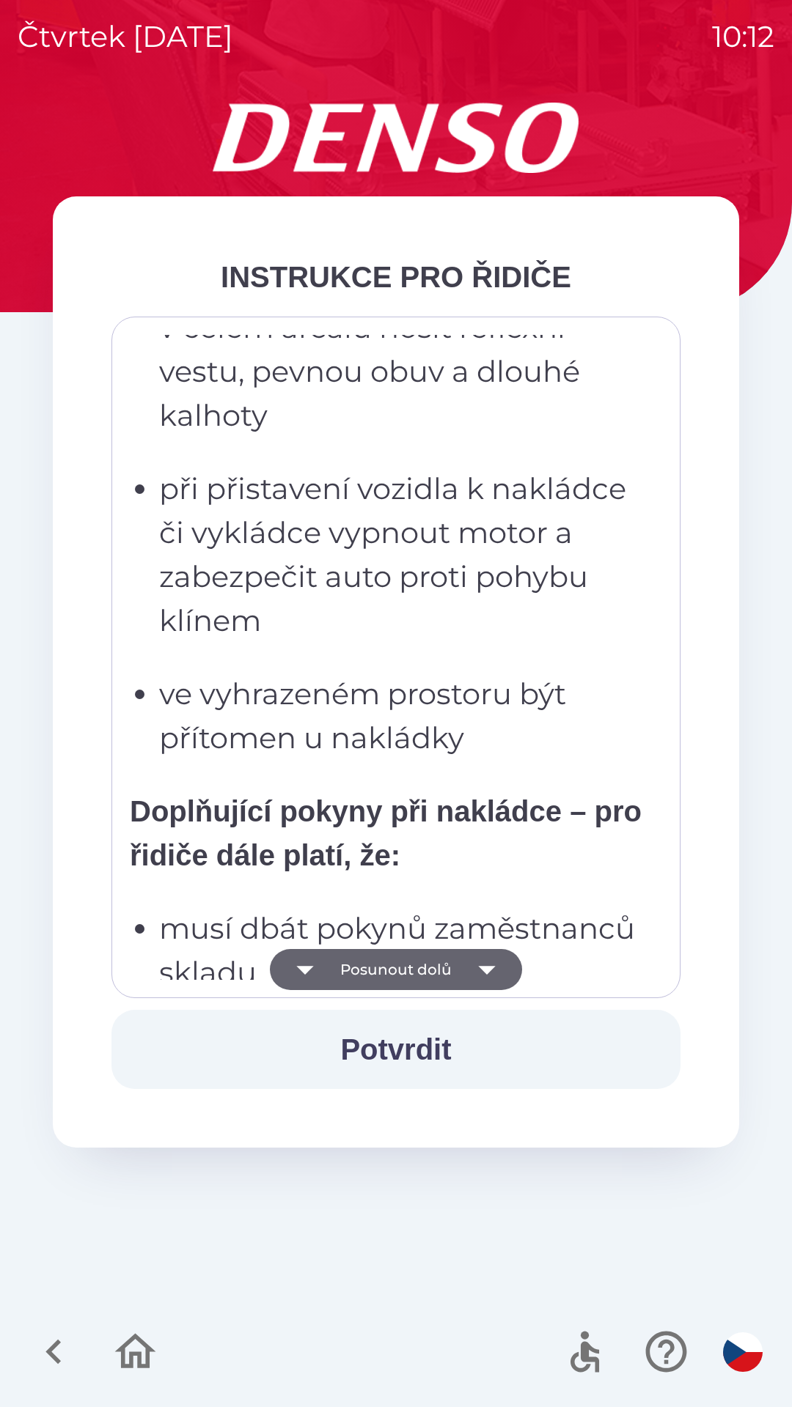
click at [487, 975] on icon "button" at bounding box center [486, 969] width 41 height 41
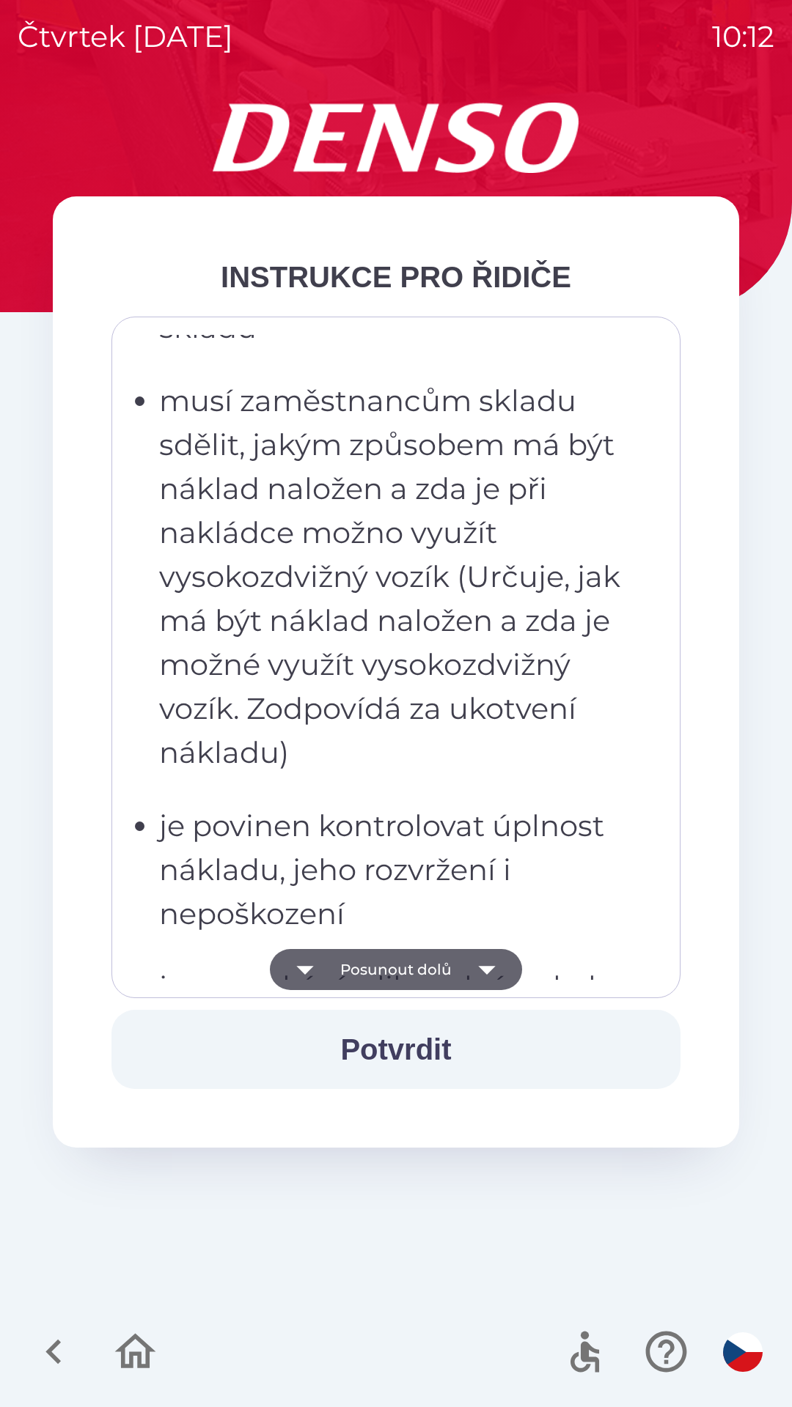
click at [486, 973] on icon "button" at bounding box center [486, 970] width 17 height 9
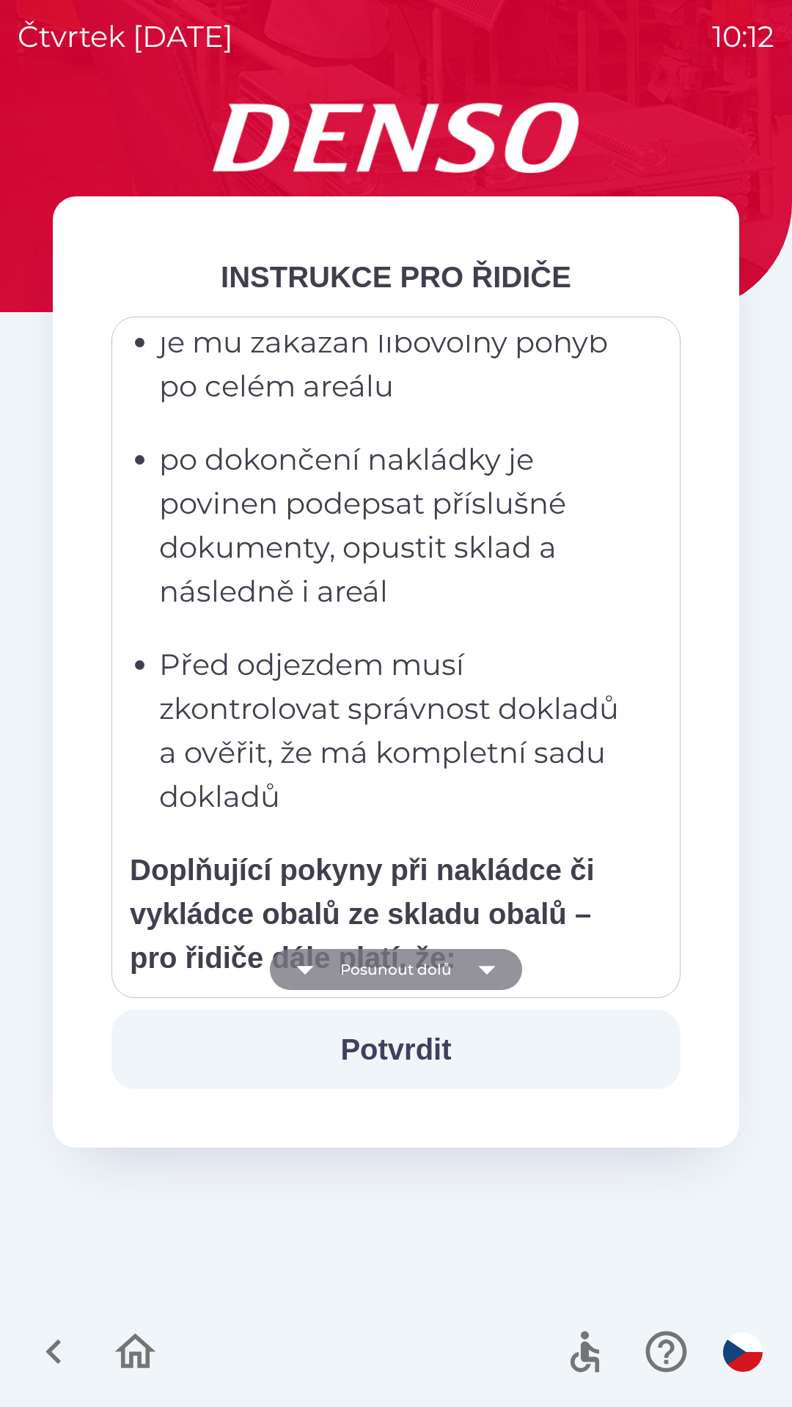
click at [488, 975] on icon "button" at bounding box center [486, 969] width 41 height 41
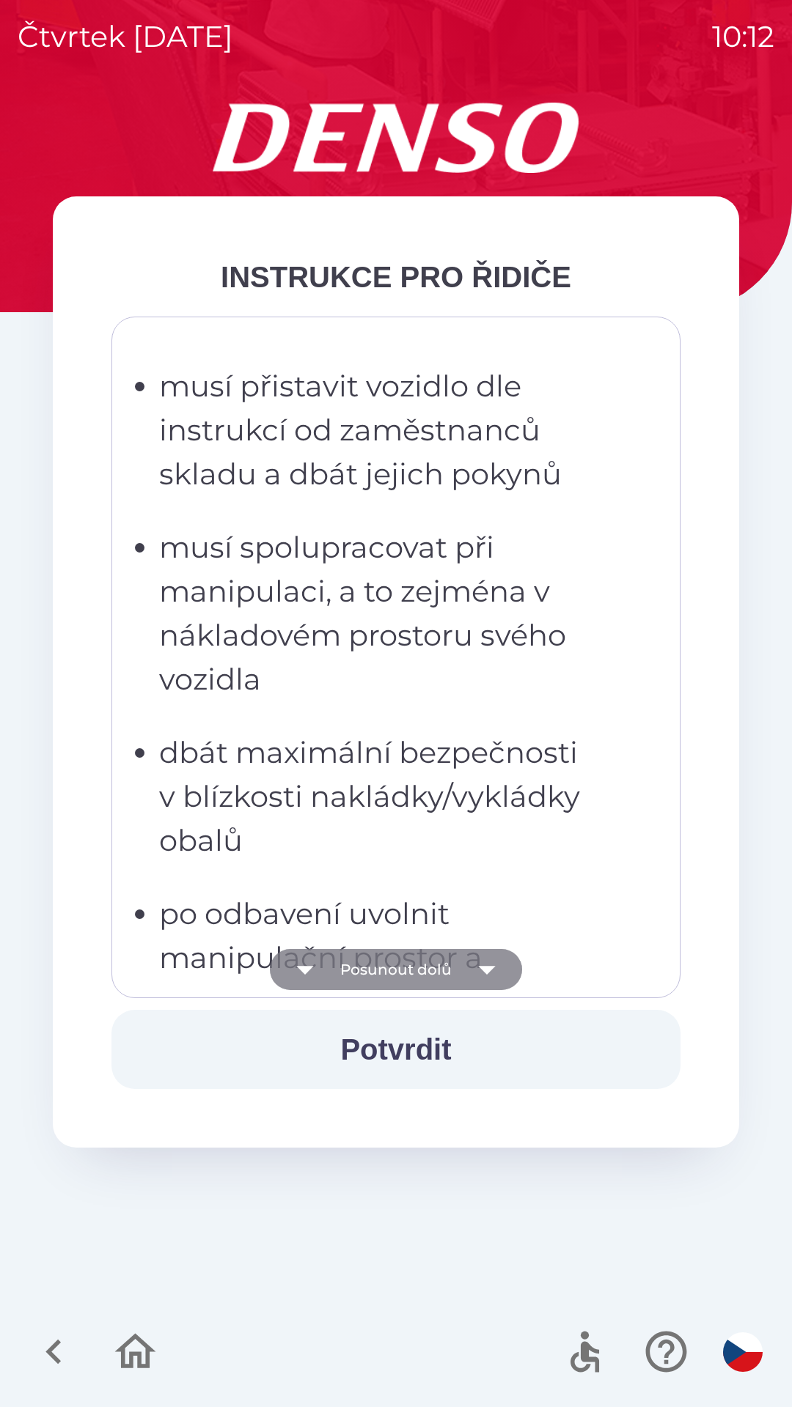
click at [486, 978] on icon "button" at bounding box center [486, 969] width 41 height 41
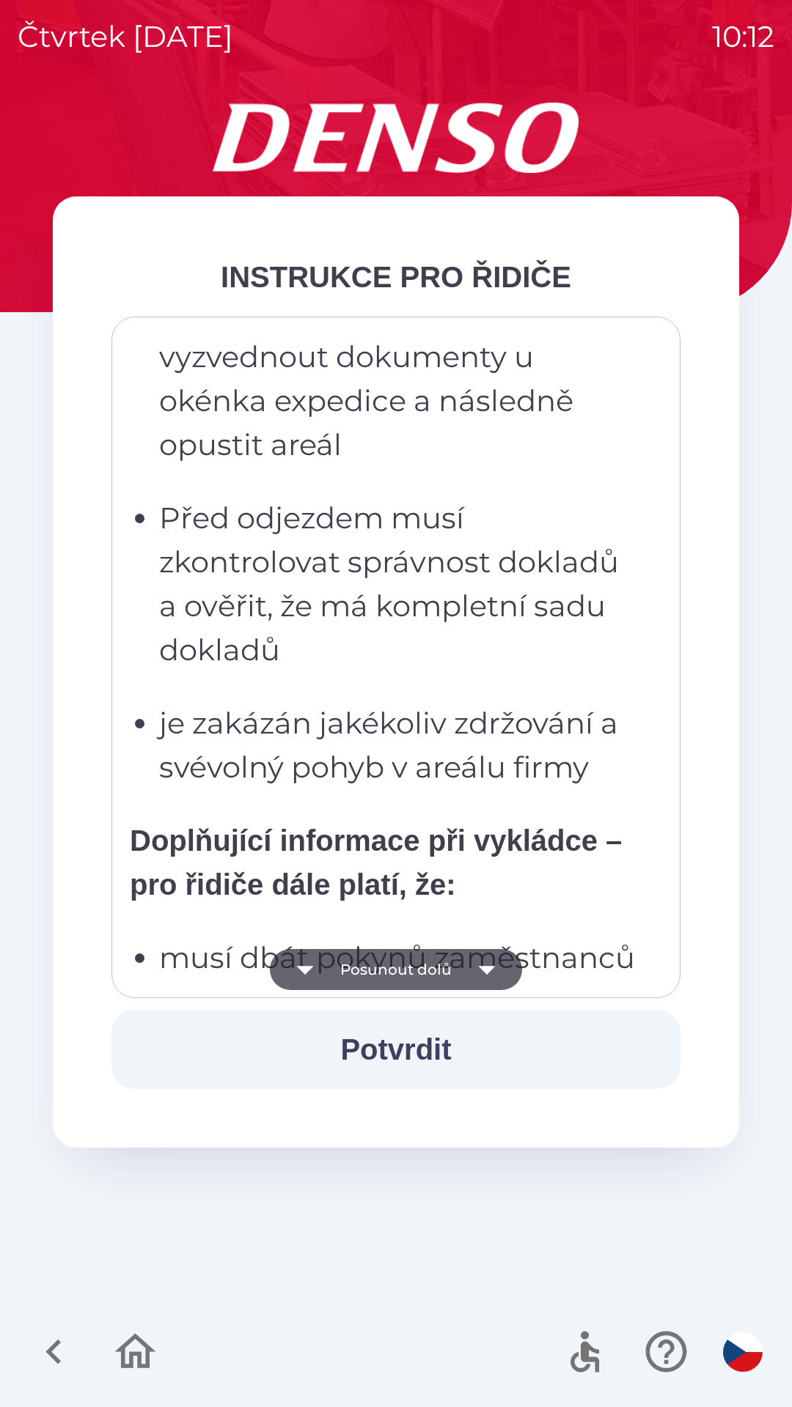
click at [485, 978] on icon "button" at bounding box center [486, 969] width 41 height 41
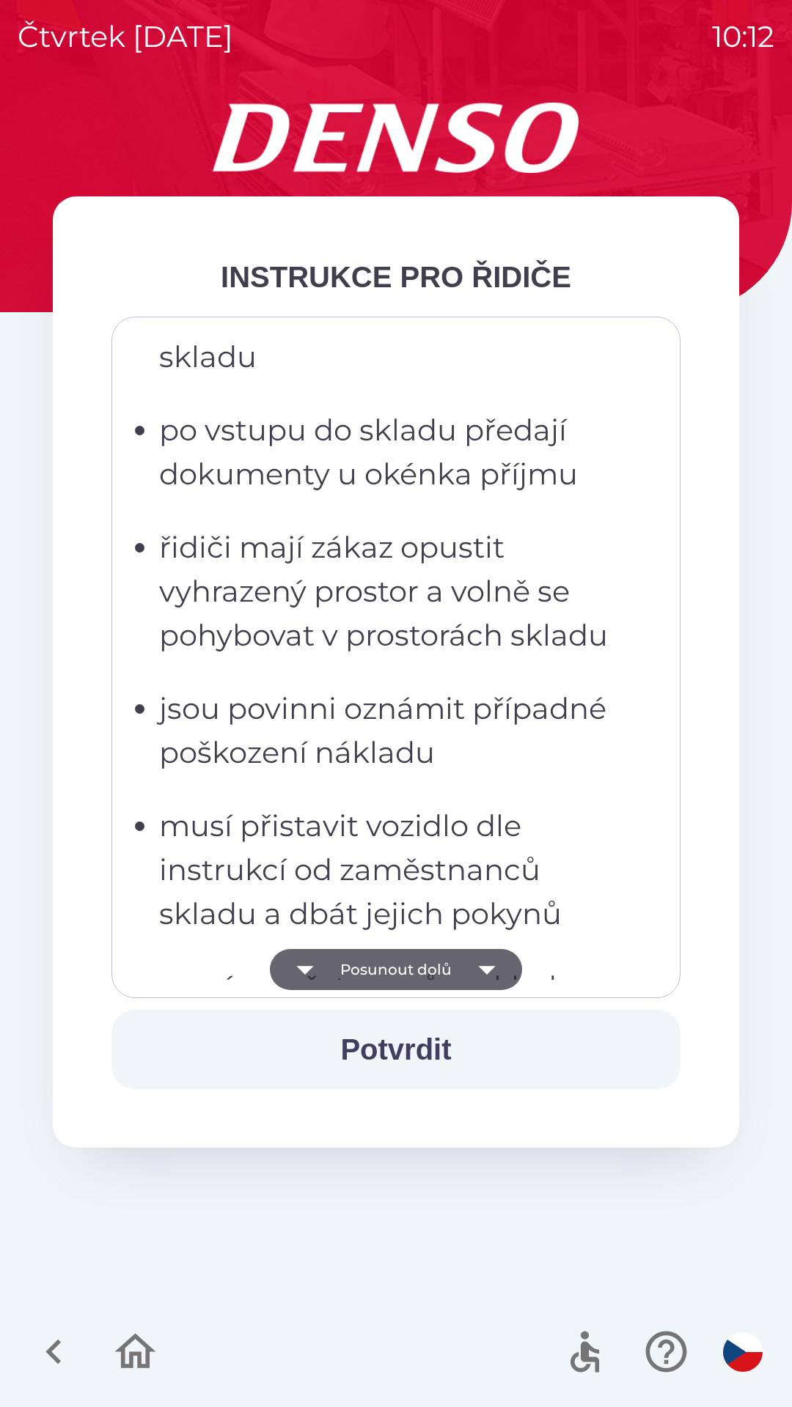
click at [486, 977] on icon "button" at bounding box center [486, 969] width 41 height 41
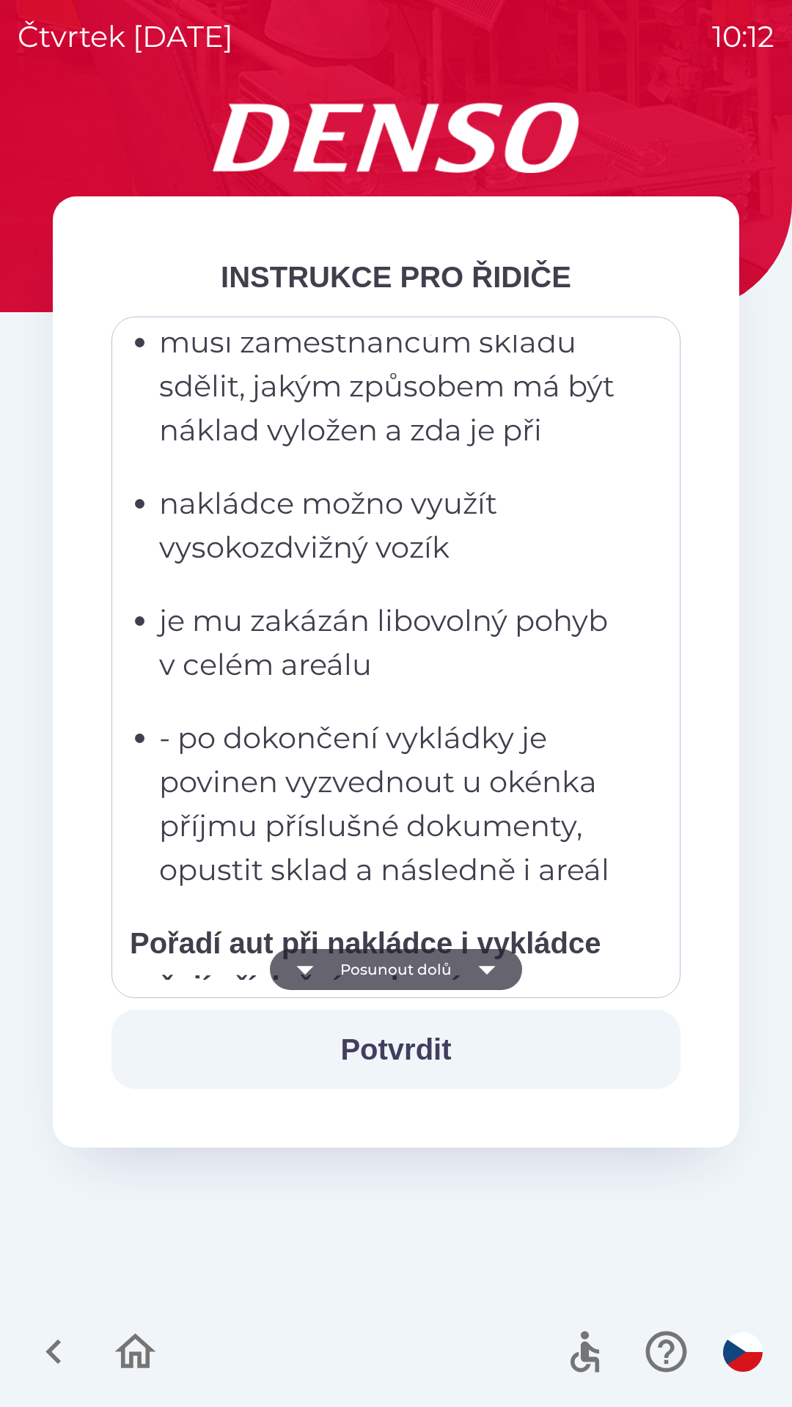
click at [486, 970] on icon "button" at bounding box center [486, 970] width 17 height 9
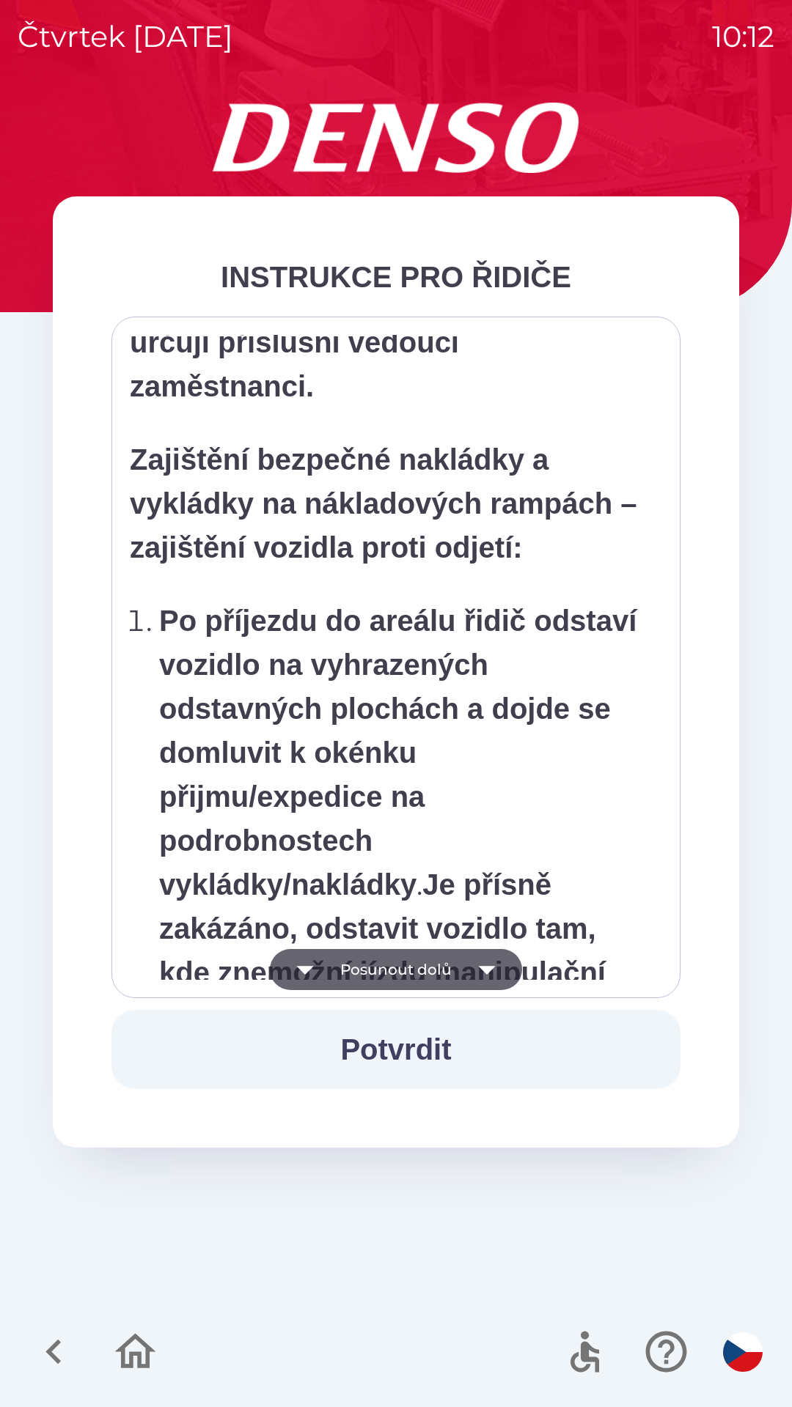
click at [492, 975] on icon "button" at bounding box center [486, 969] width 41 height 41
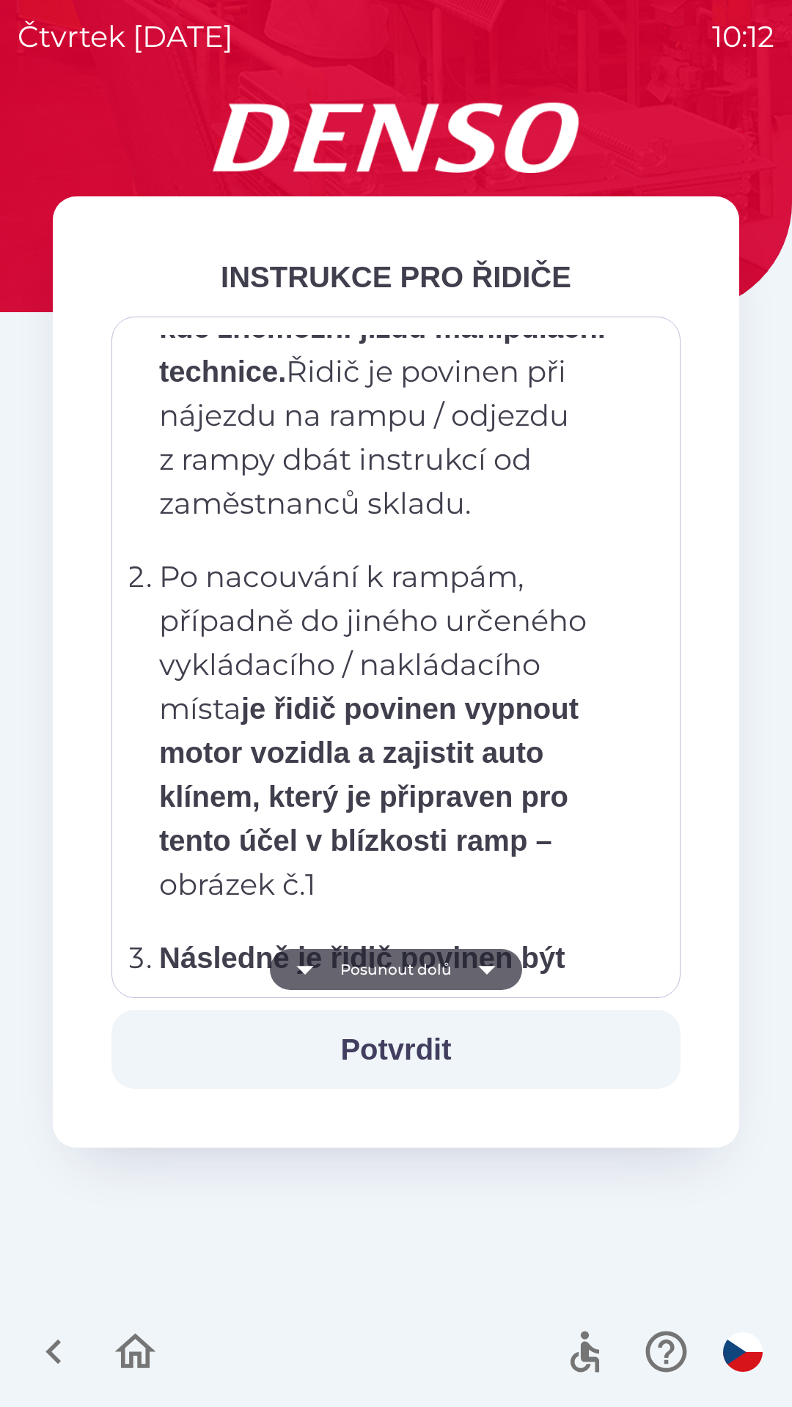
click at [487, 972] on icon "button" at bounding box center [486, 970] width 17 height 9
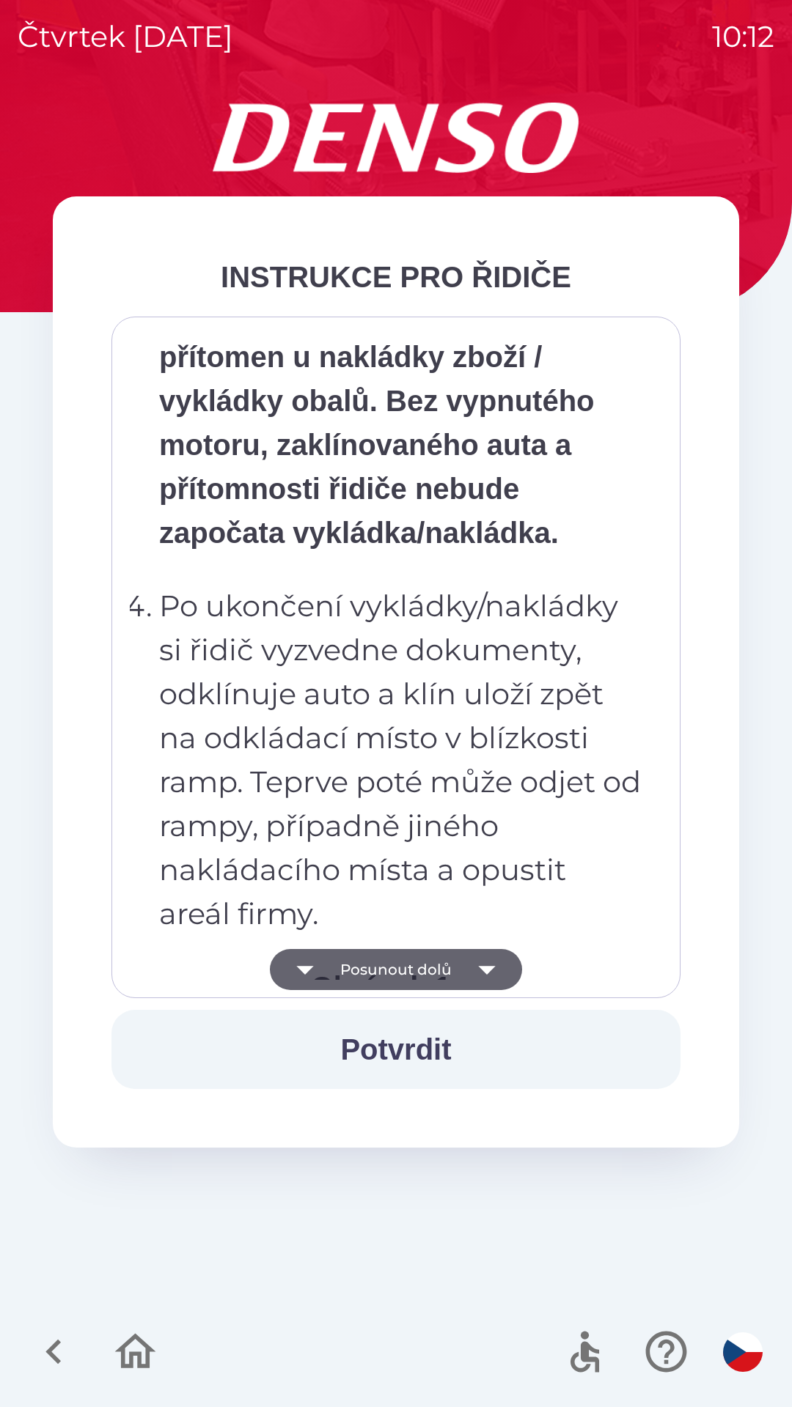
click at [487, 974] on icon "button" at bounding box center [486, 969] width 41 height 41
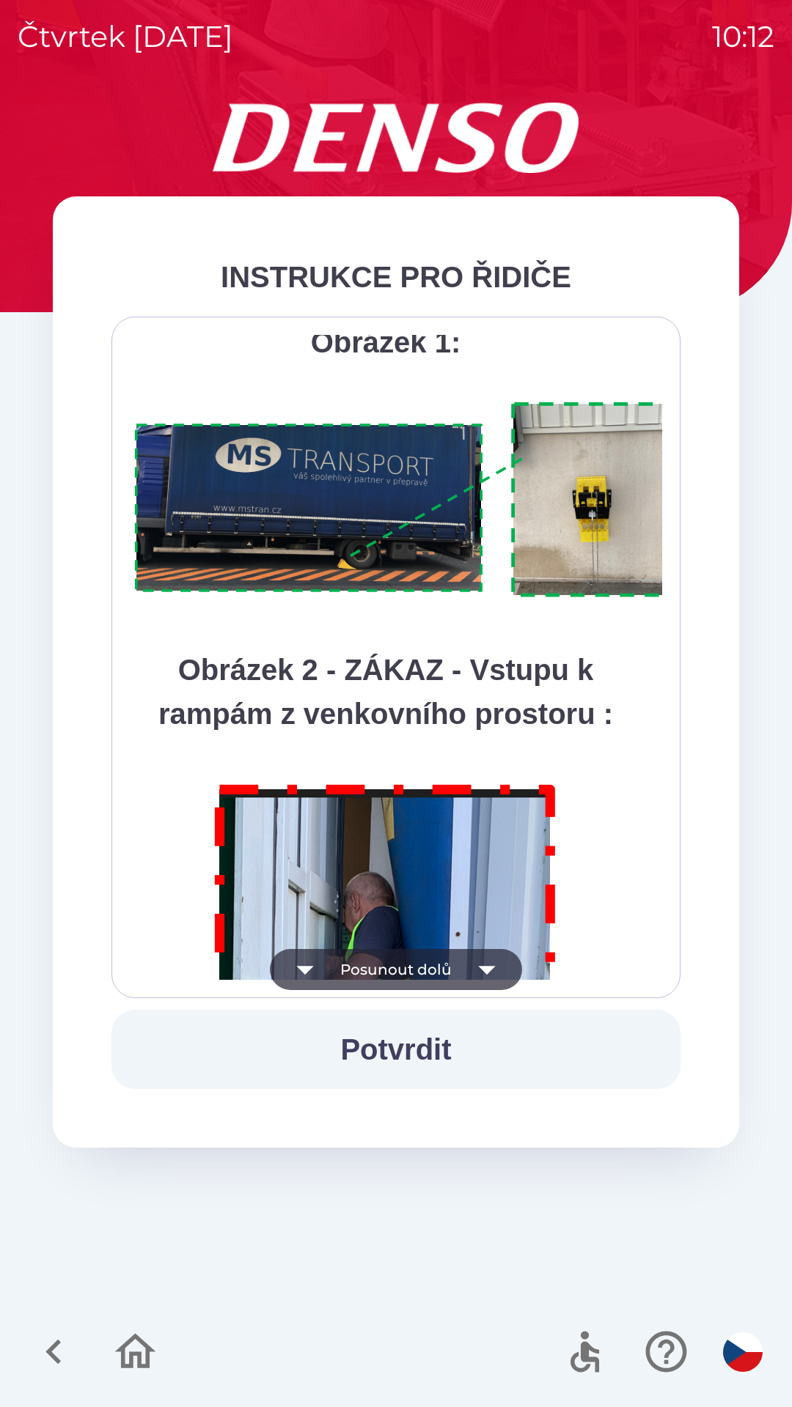
click at [486, 977] on icon "button" at bounding box center [486, 969] width 41 height 41
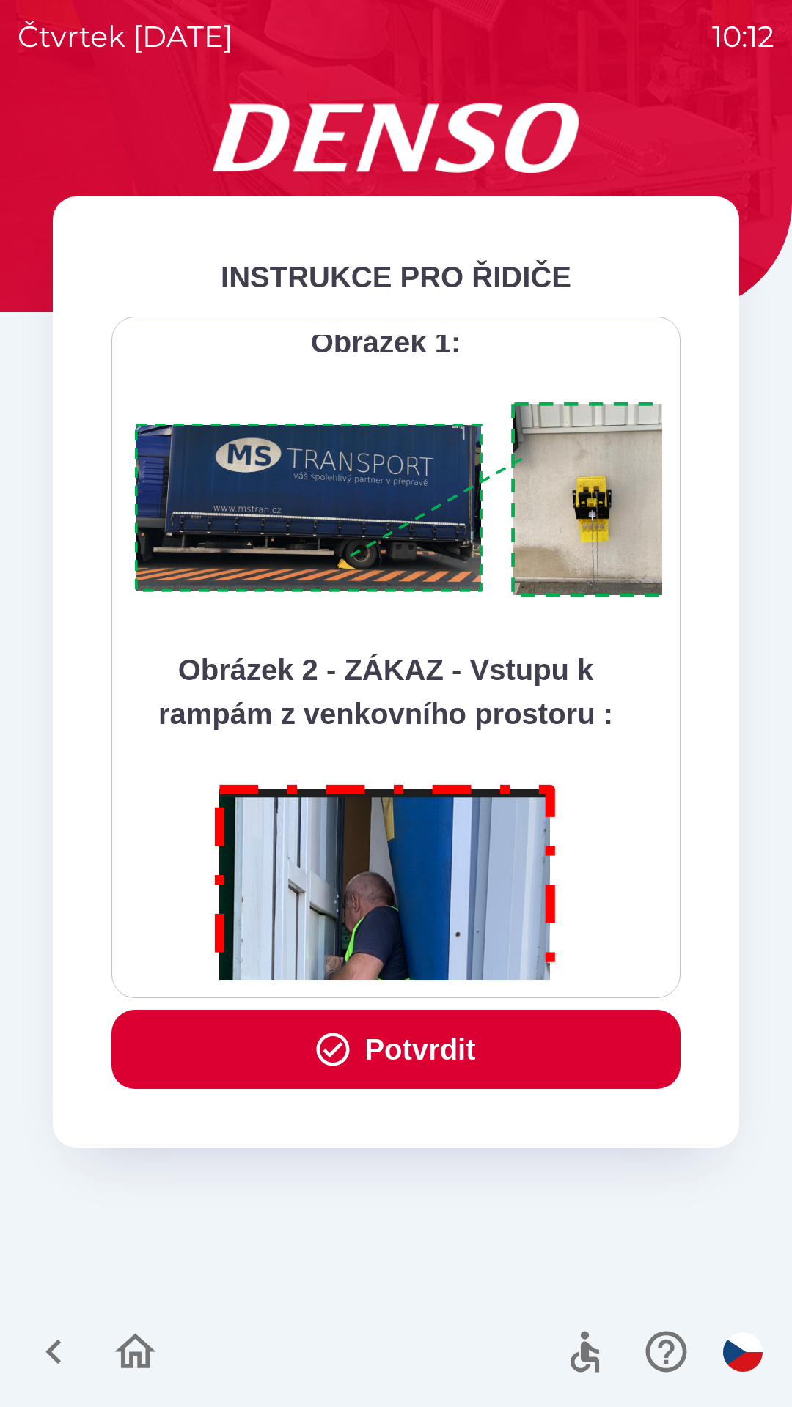
scroll to position [8236, 0]
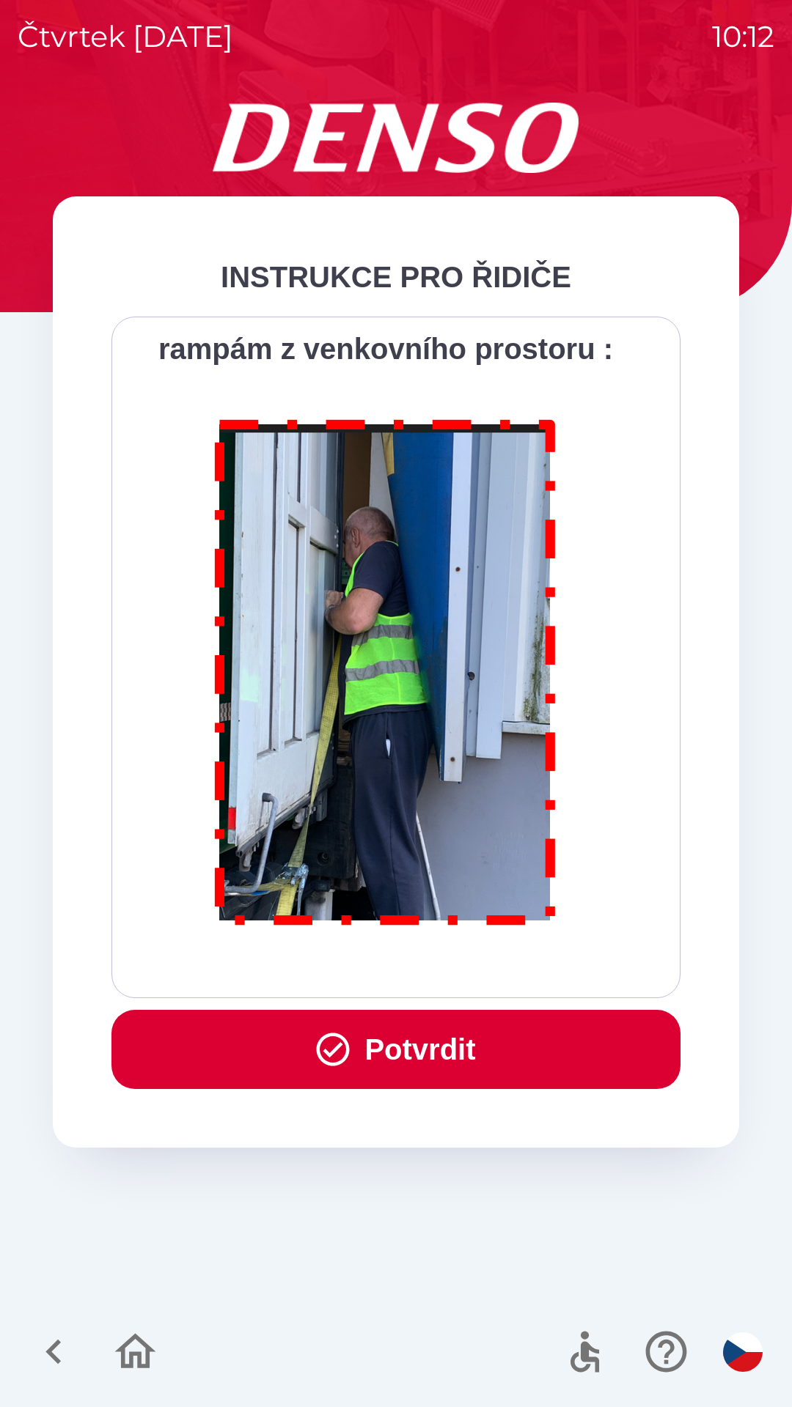
click at [490, 978] on div "Všichni řidiči přijíždějící do skladu firmy DENSO CZECH s.r.o. jsou po průjezdu…" at bounding box center [396, 657] width 532 height 645
click at [420, 1038] on button "Potvrdit" at bounding box center [395, 1049] width 569 height 79
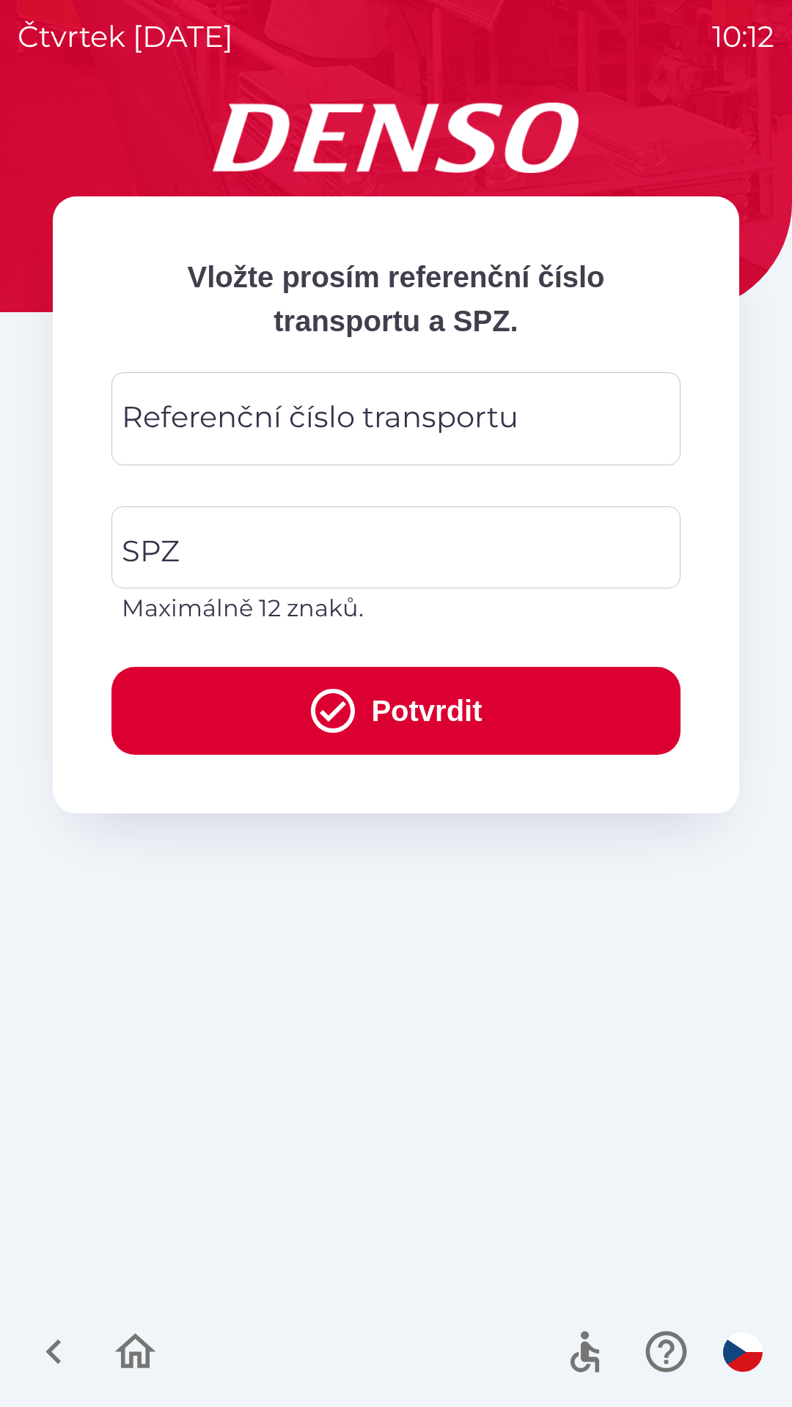
click at [385, 426] on div "Referenční číslo transportu Referenční číslo transportu" at bounding box center [395, 418] width 569 height 93
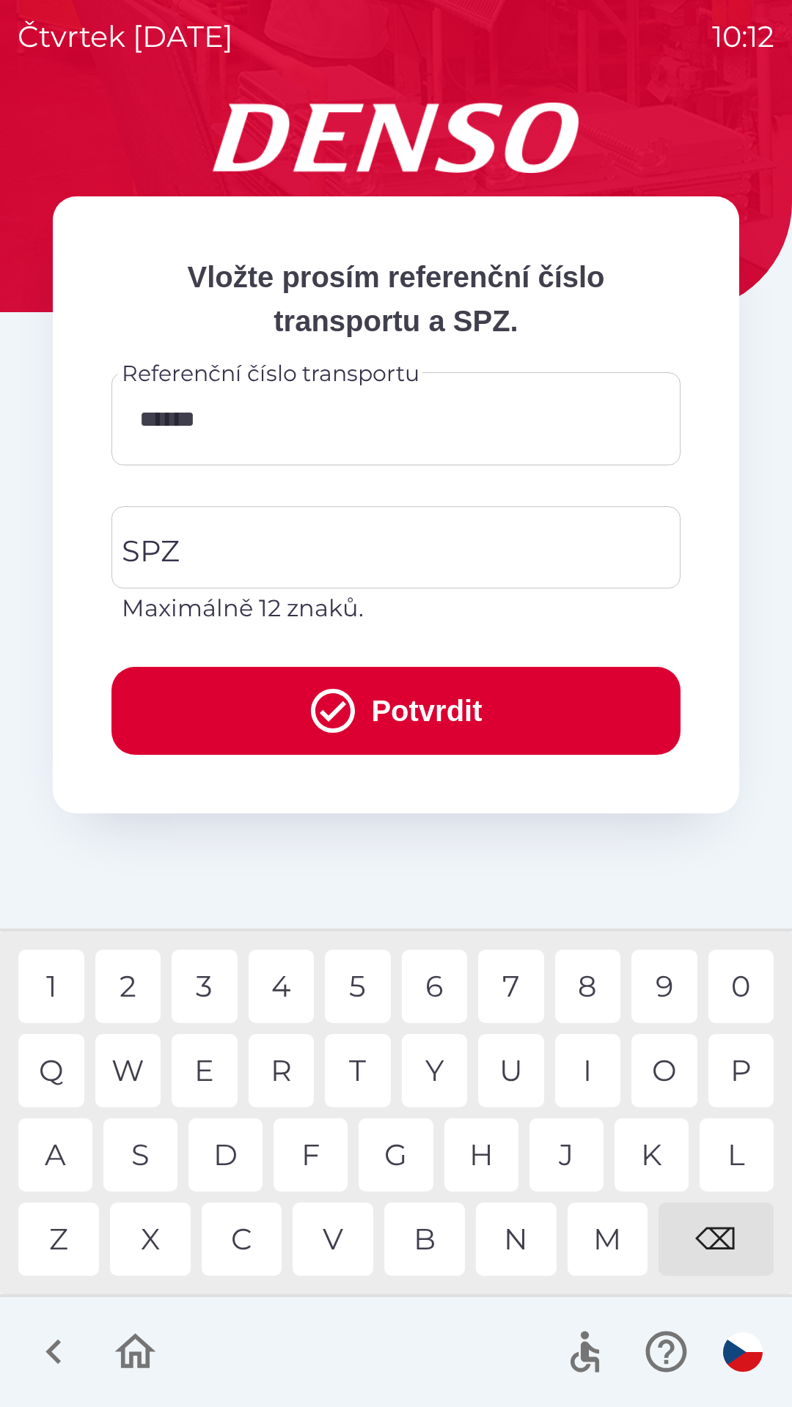
click at [271, 991] on div "4" at bounding box center [281, 986] width 66 height 73
click at [510, 986] on div "7" at bounding box center [511, 986] width 66 height 73
click at [665, 990] on div "9" at bounding box center [664, 986] width 66 height 73
click at [125, 989] on div "2" at bounding box center [128, 986] width 66 height 73
click at [289, 989] on div "4" at bounding box center [281, 986] width 66 height 73
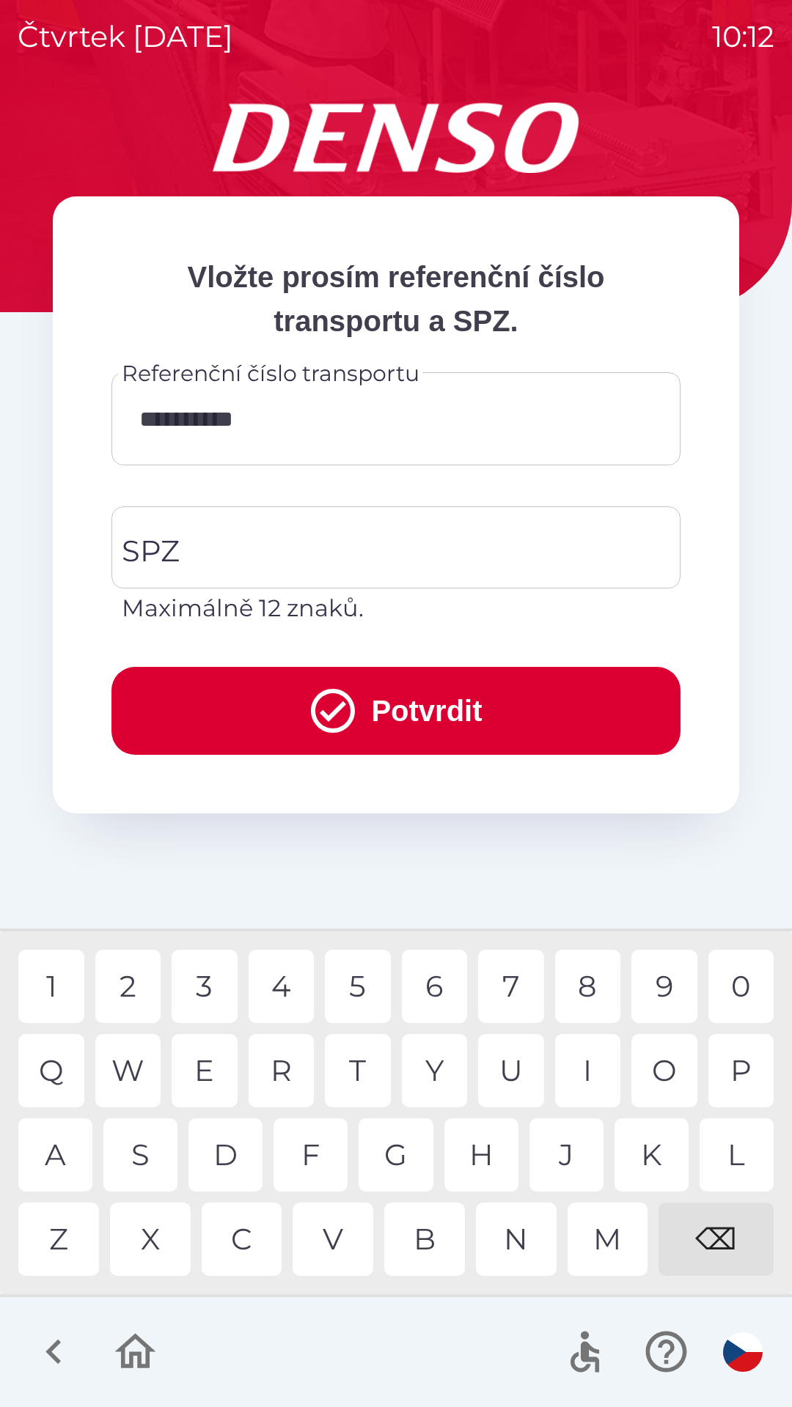
type input "**********"
click at [122, 991] on div "2" at bounding box center [128, 986] width 66 height 73
click at [330, 559] on input "SPZ" at bounding box center [385, 547] width 534 height 69
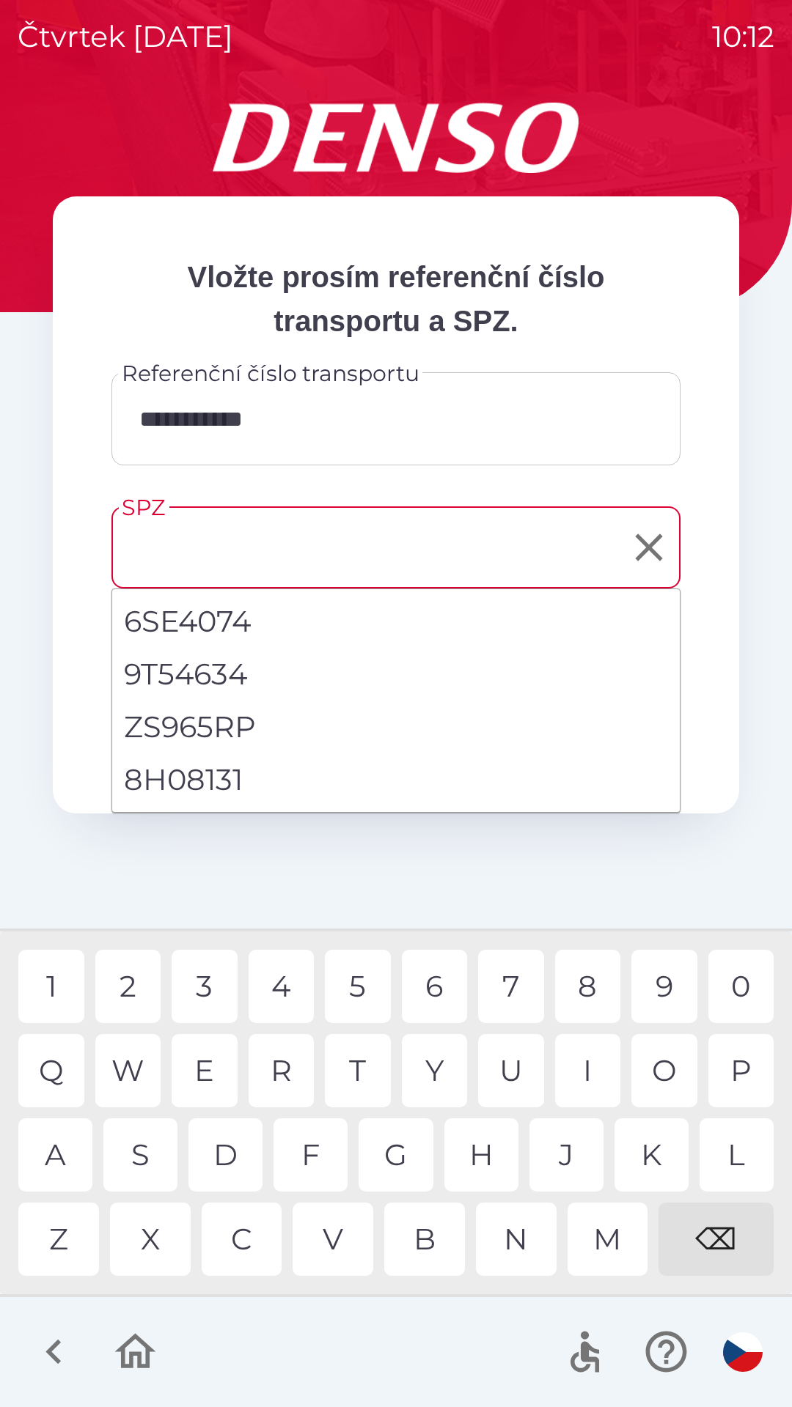
click at [180, 789] on li "8H08131" at bounding box center [395, 779] width 567 height 53
type input "*******"
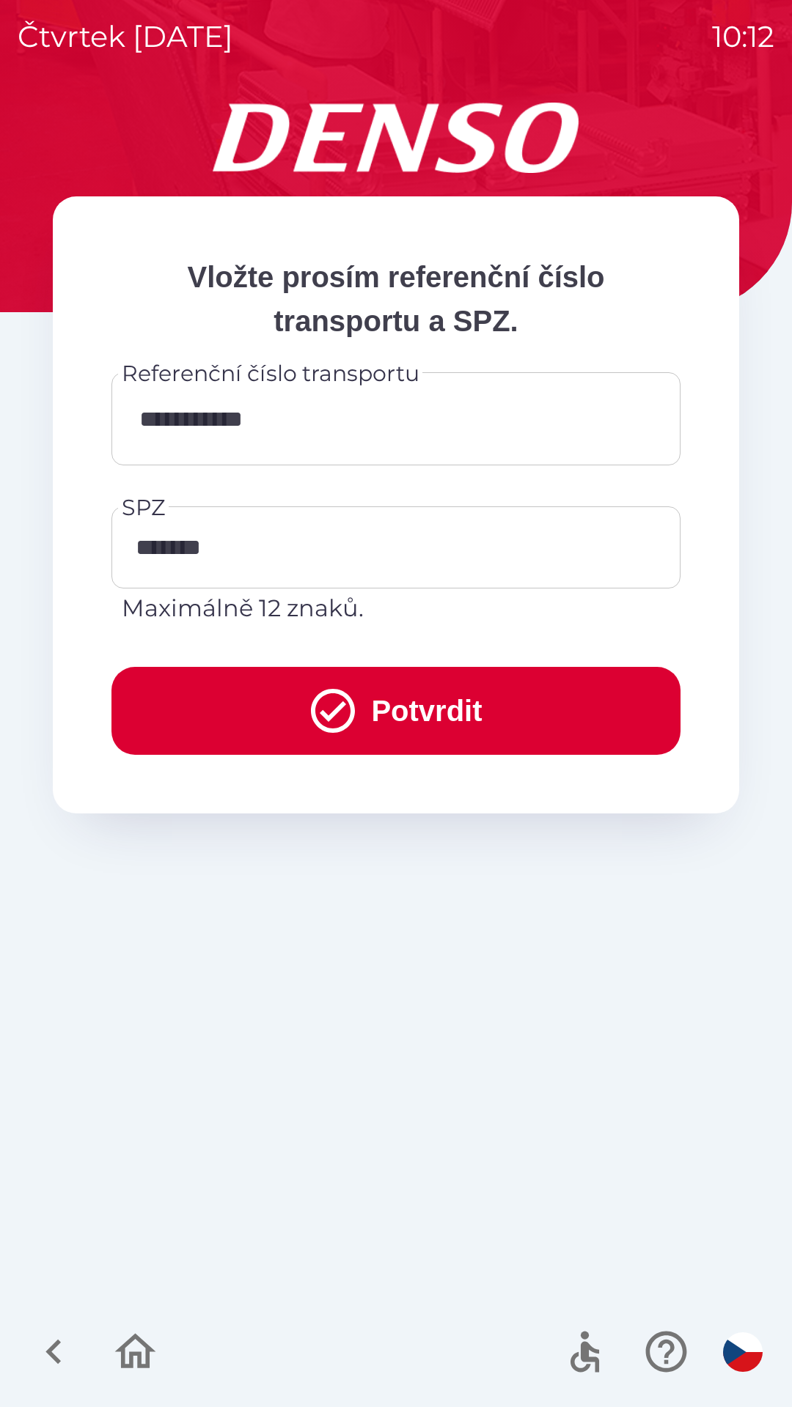
click at [405, 720] on button "Potvrdit" at bounding box center [395, 711] width 569 height 88
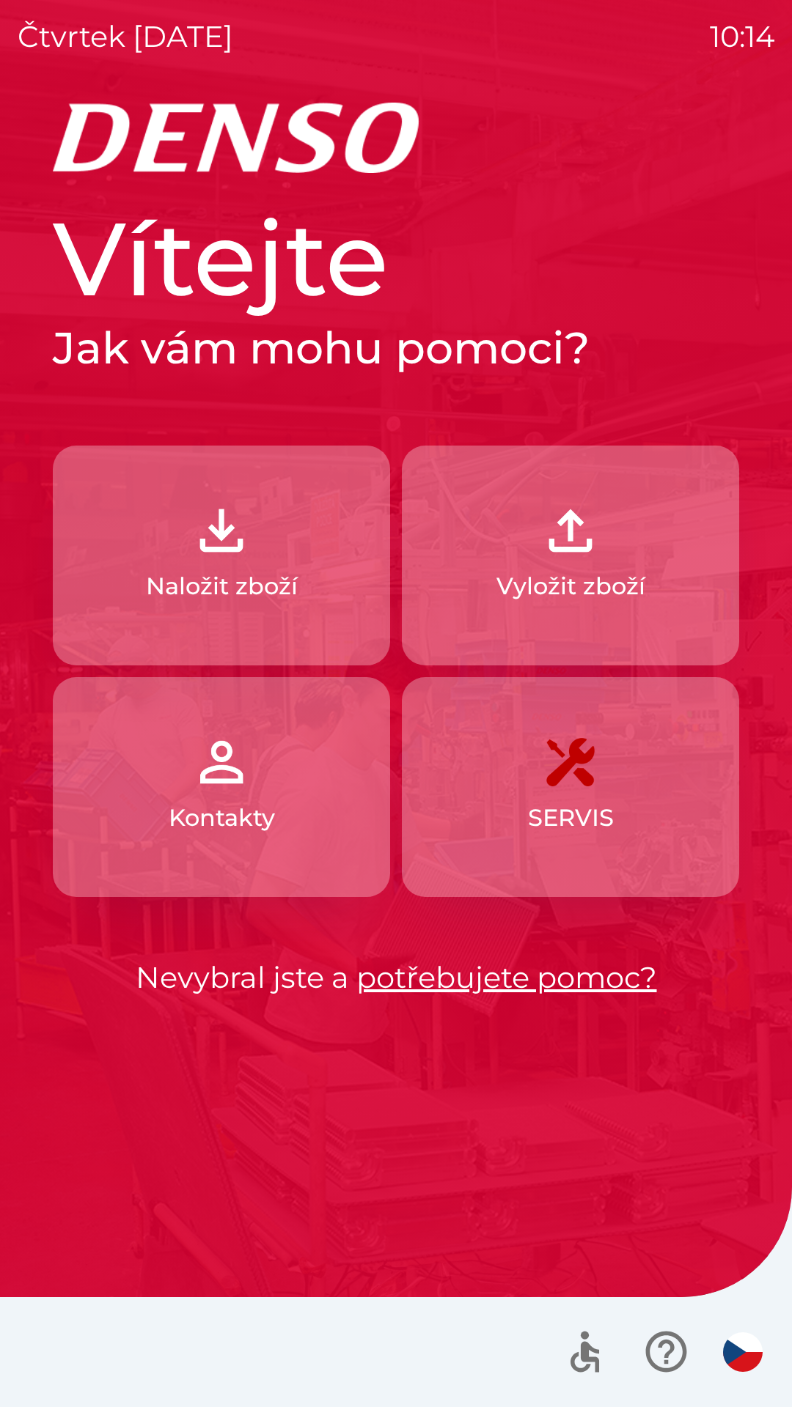
click at [218, 517] on img "button" at bounding box center [221, 530] width 64 height 64
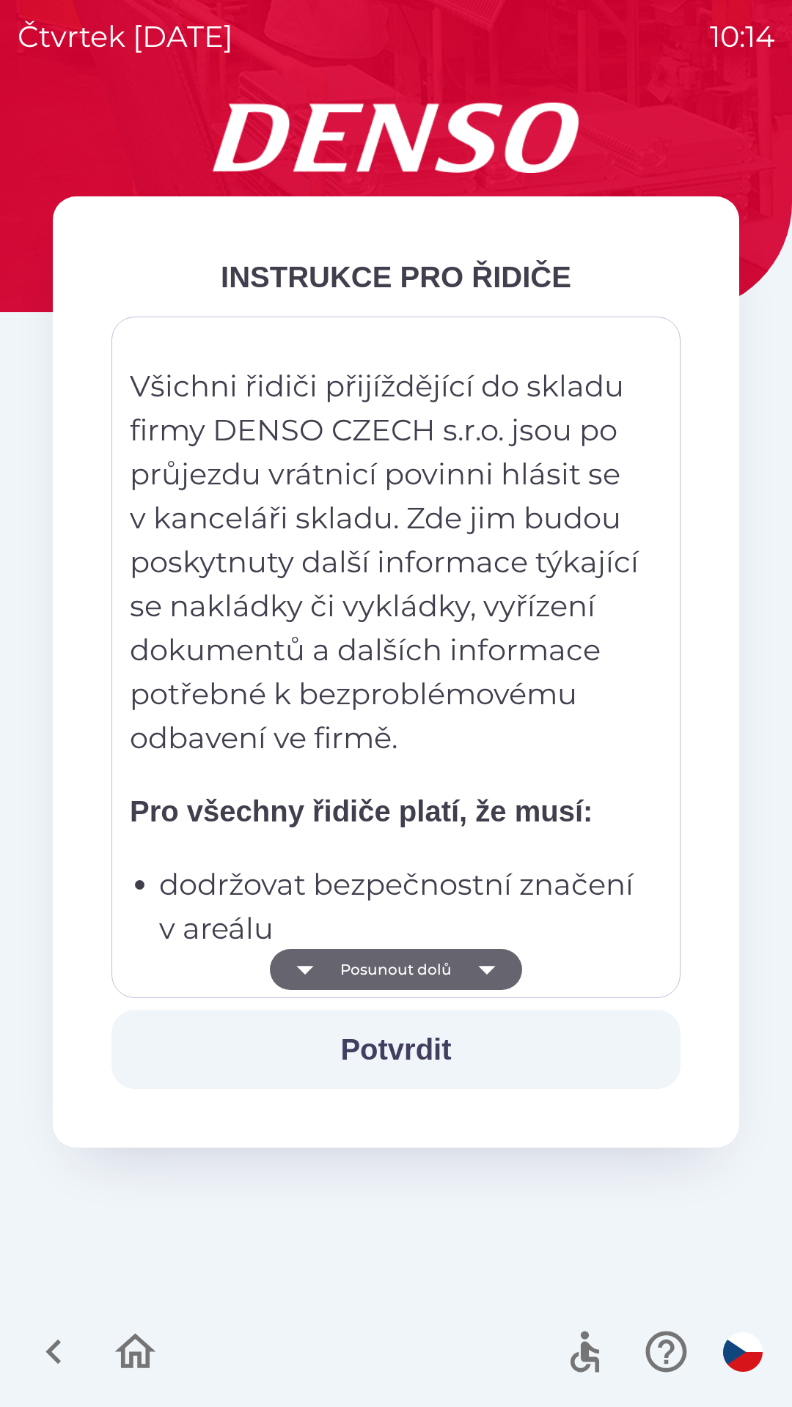
click at [406, 936] on p "dodržovat bezpečnostní značení v areálu" at bounding box center [400, 907] width 482 height 88
click at [393, 966] on button "Posunout dolů" at bounding box center [396, 969] width 252 height 41
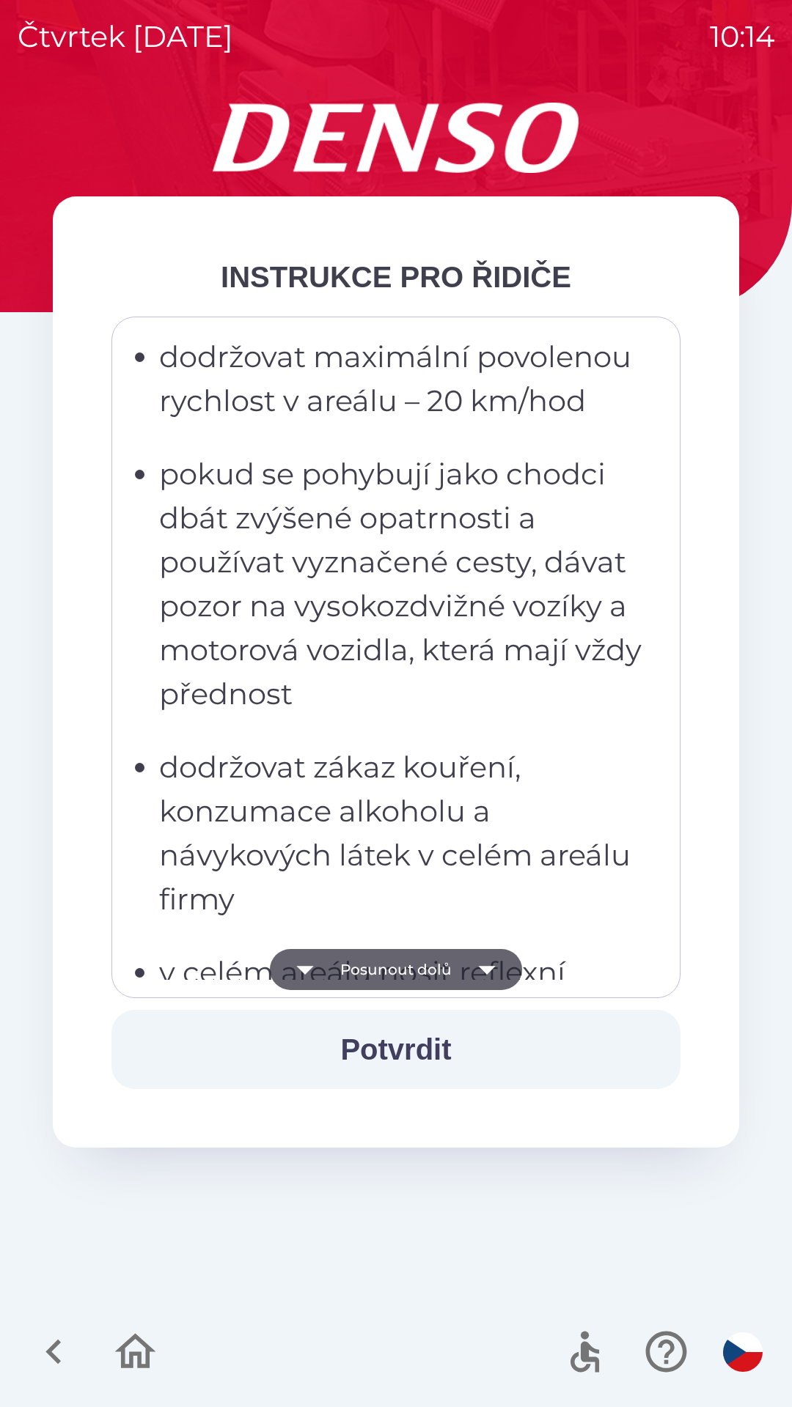
click at [395, 980] on button "Posunout dolů" at bounding box center [396, 969] width 252 height 41
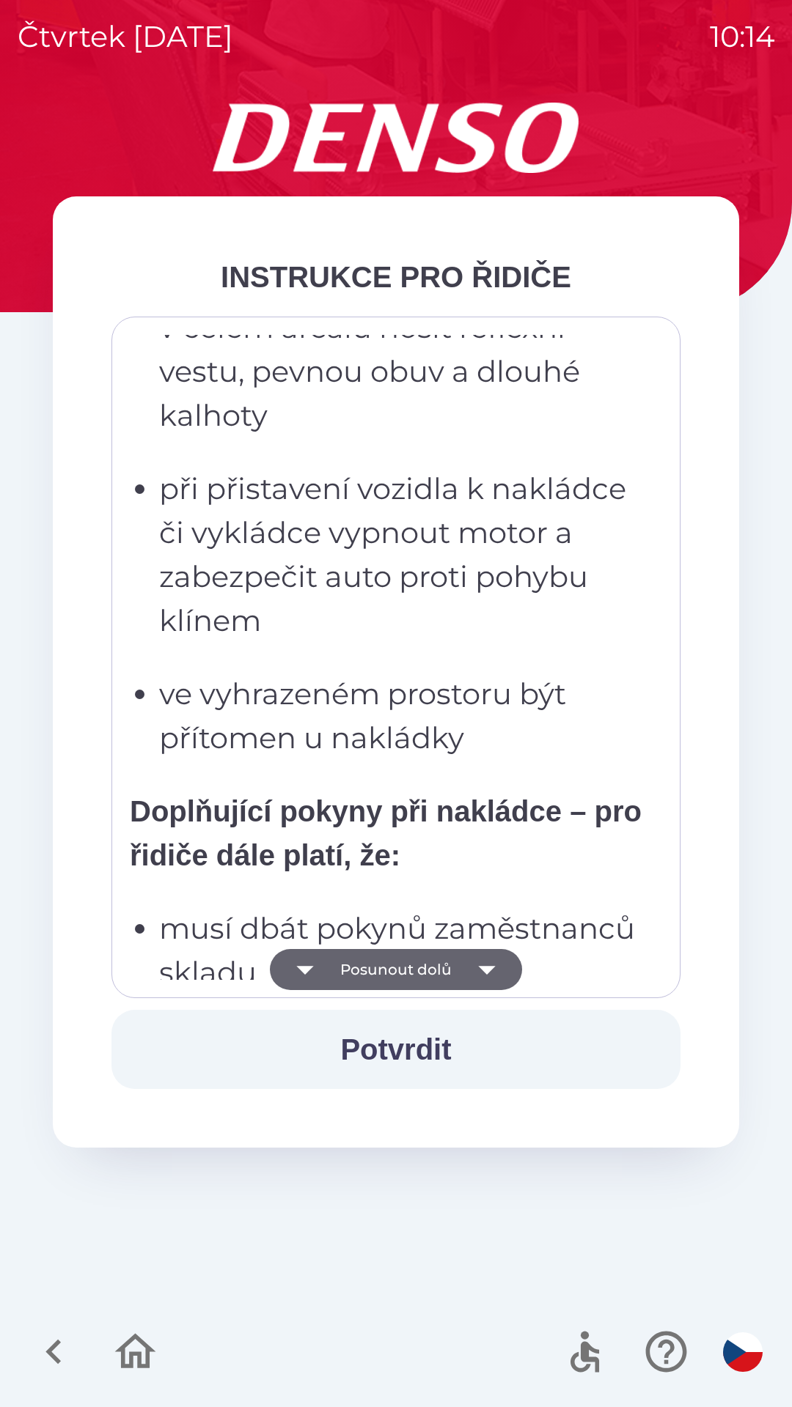
click at [394, 978] on button "Posunout dolů" at bounding box center [396, 969] width 252 height 41
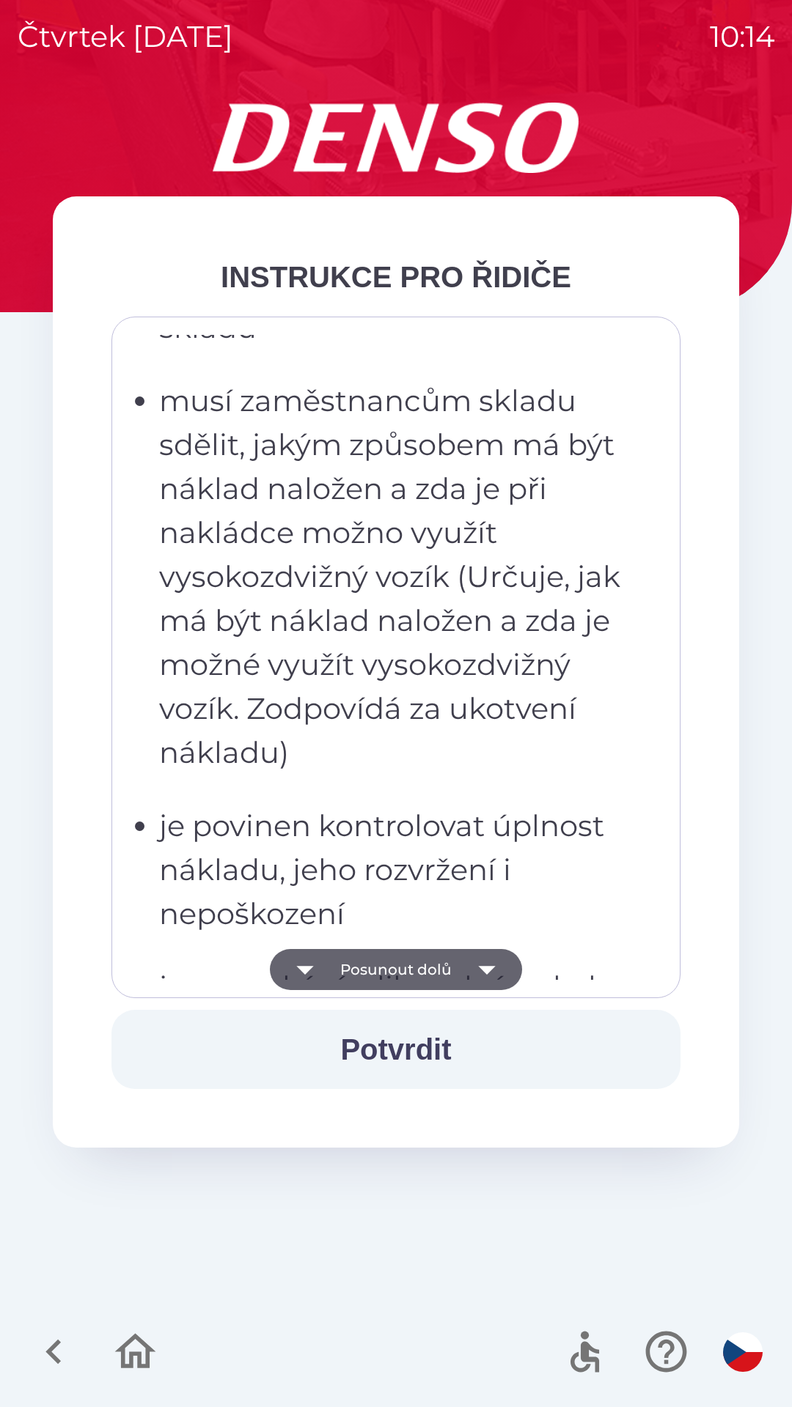
click at [391, 976] on button "Posunout dolů" at bounding box center [396, 969] width 252 height 41
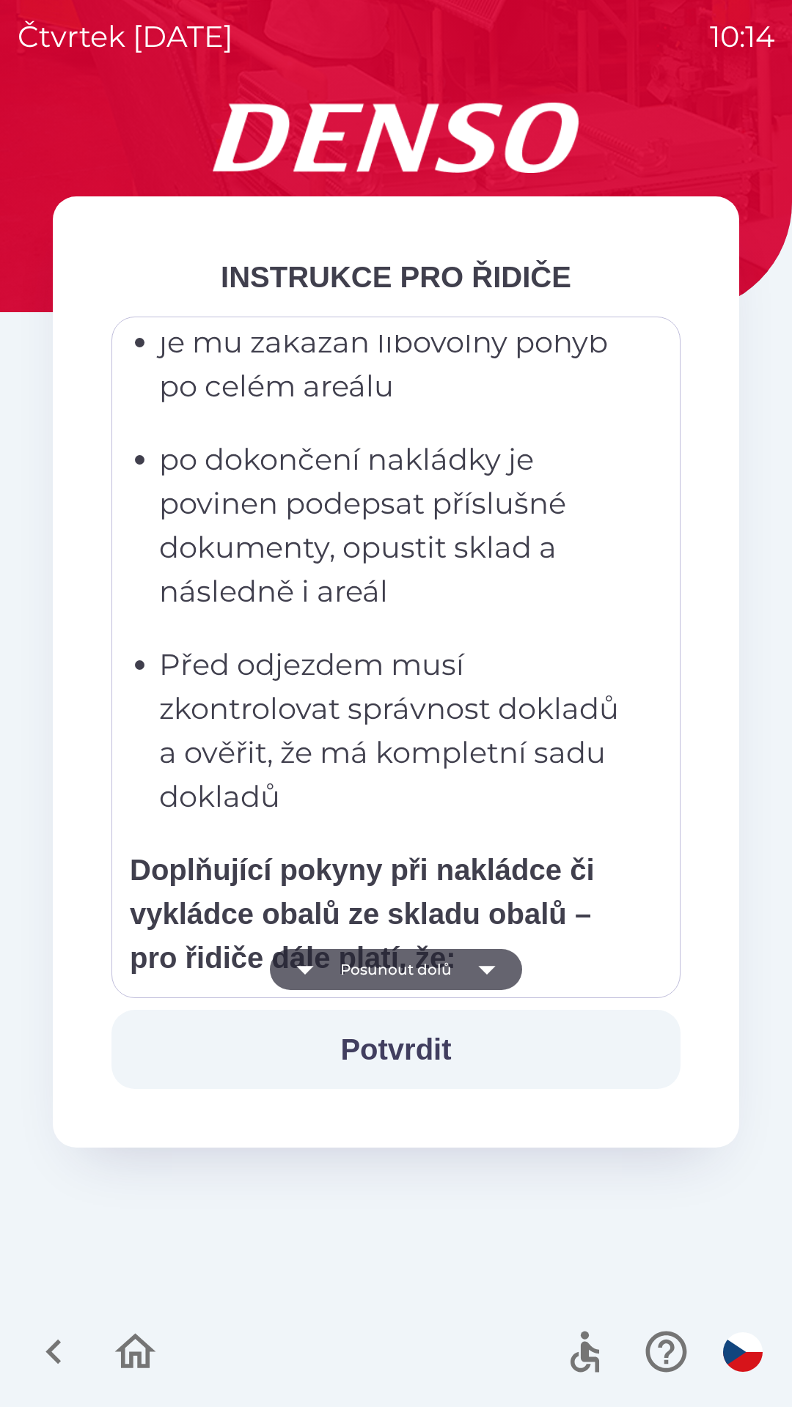
click at [389, 973] on button "Posunout dolů" at bounding box center [396, 969] width 252 height 41
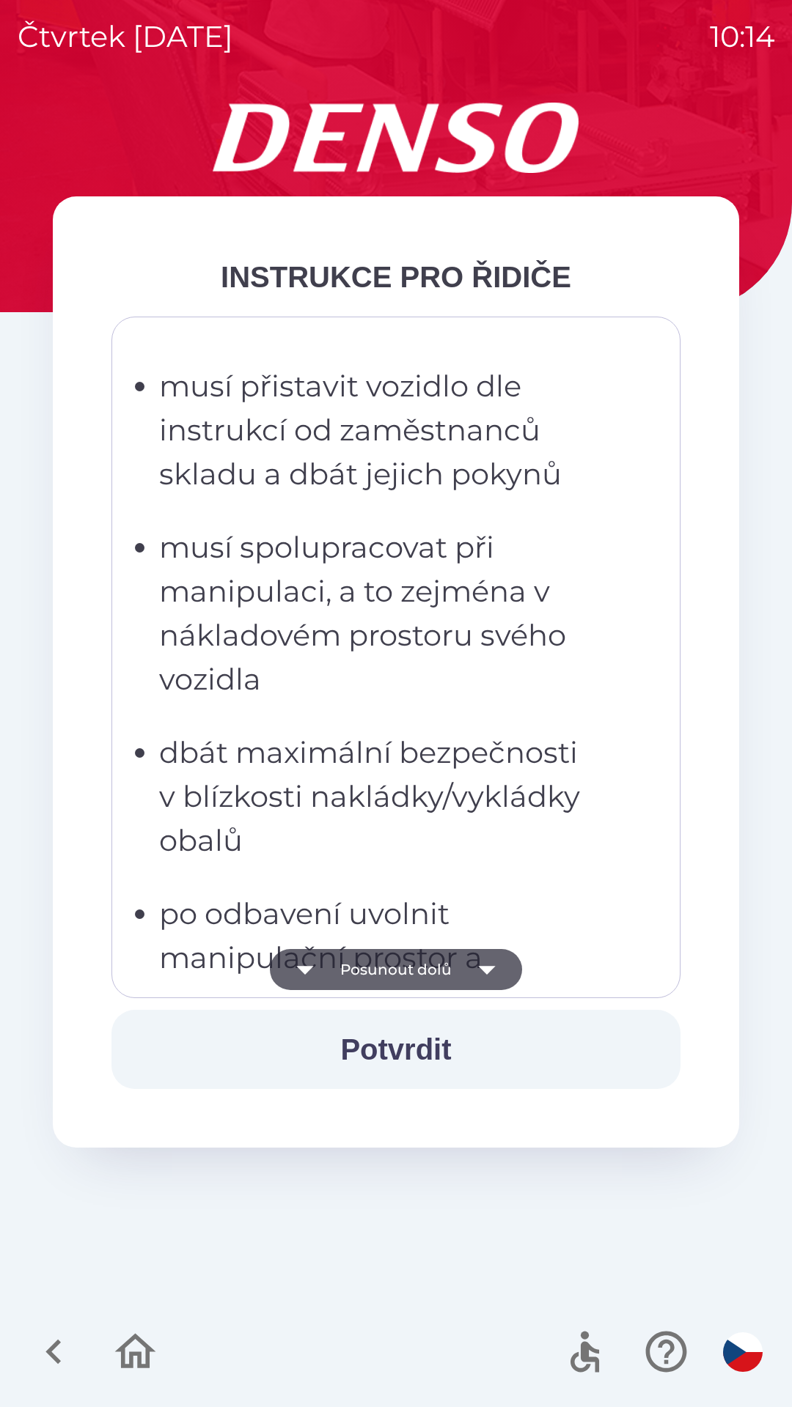
click at [388, 967] on button "Posunout dolů" at bounding box center [396, 969] width 252 height 41
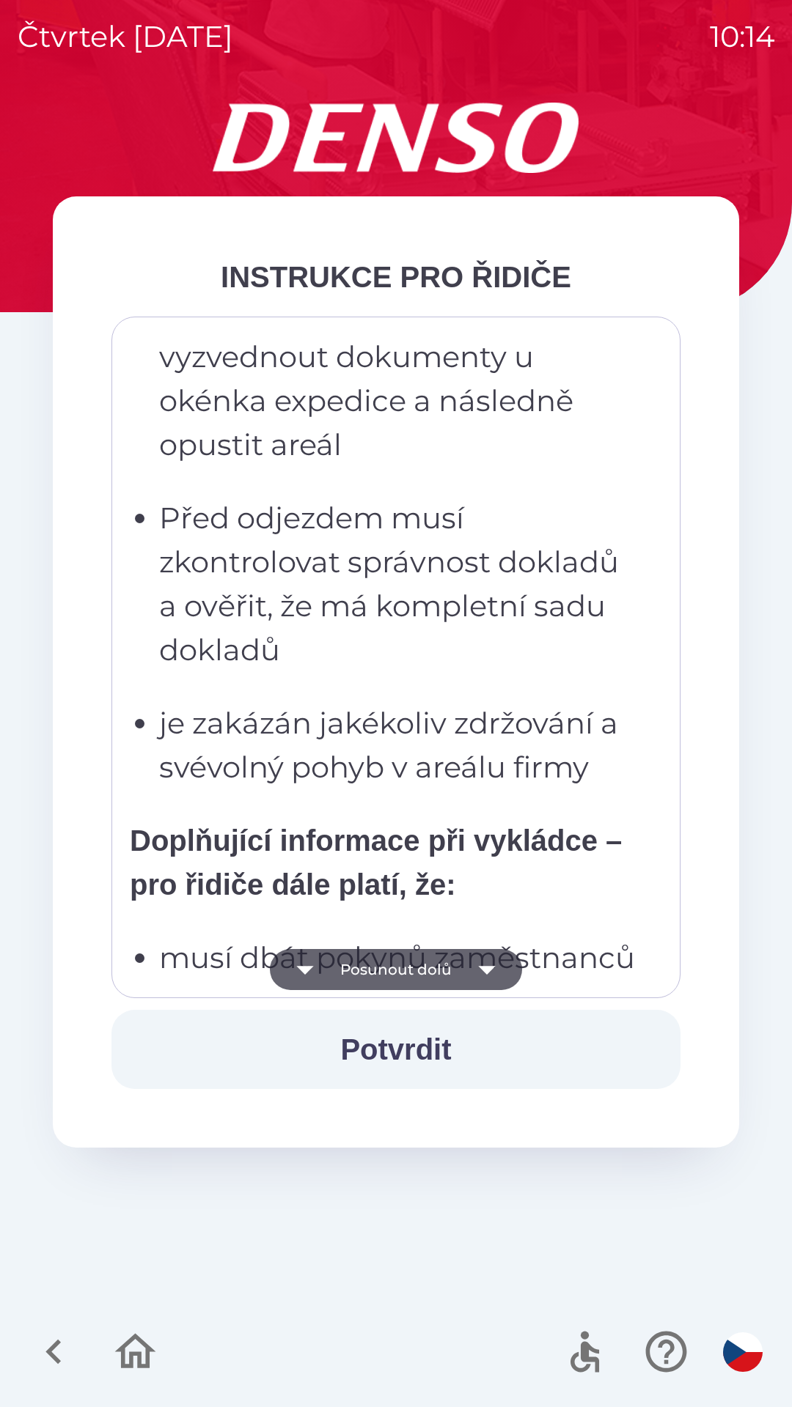
click at [405, 967] on button "Posunout dolů" at bounding box center [396, 969] width 252 height 41
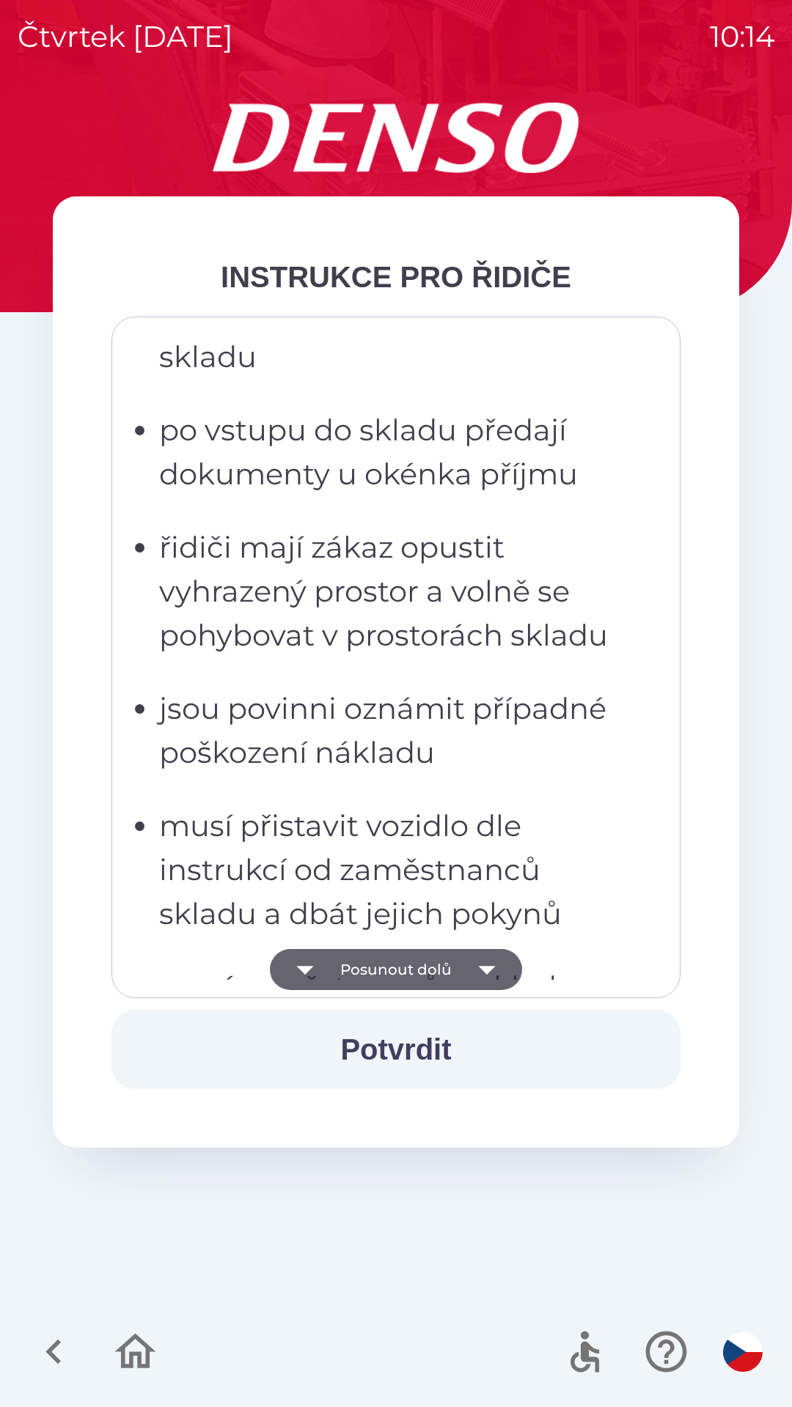
click at [407, 970] on button "Posunout dolů" at bounding box center [396, 969] width 252 height 41
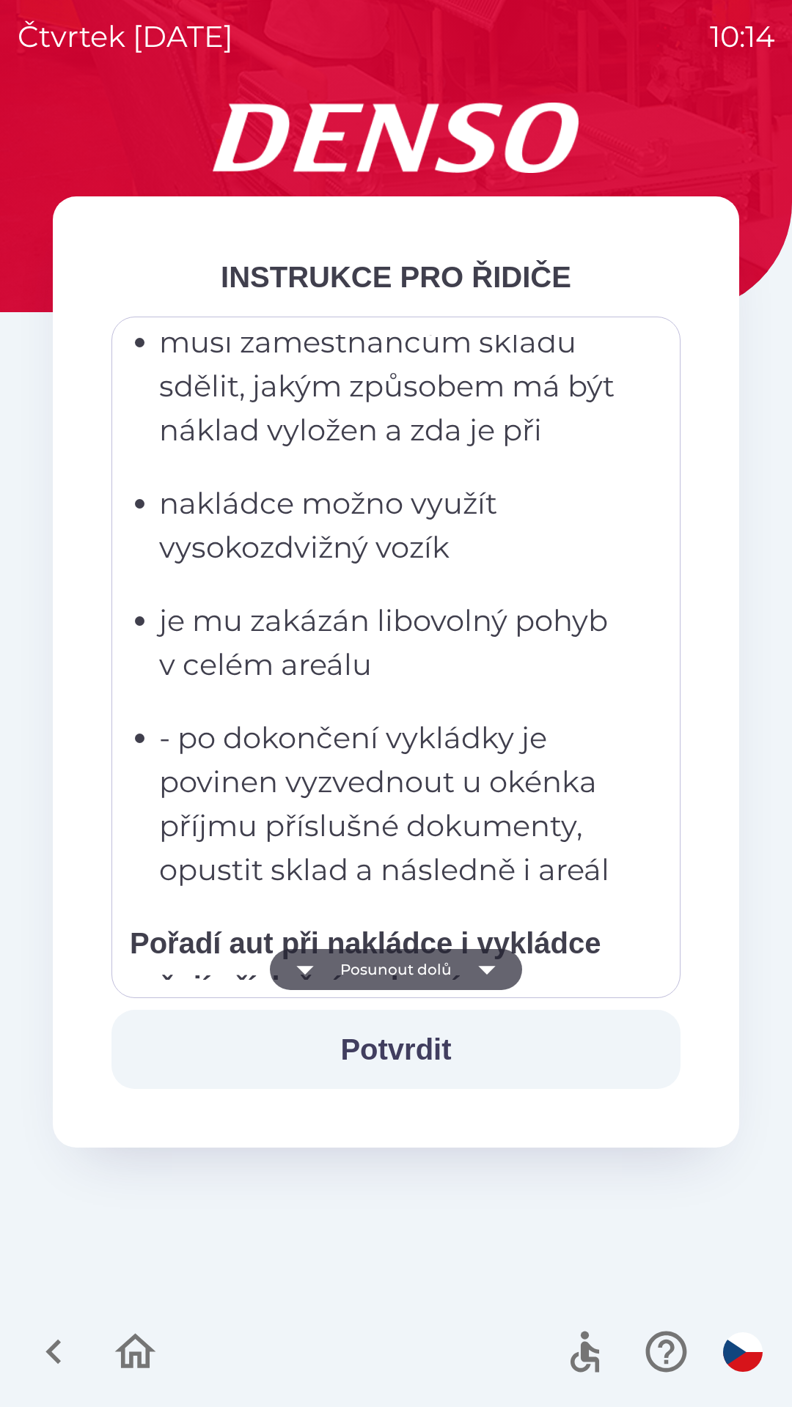
click at [413, 967] on button "Posunout dolů" at bounding box center [396, 969] width 252 height 41
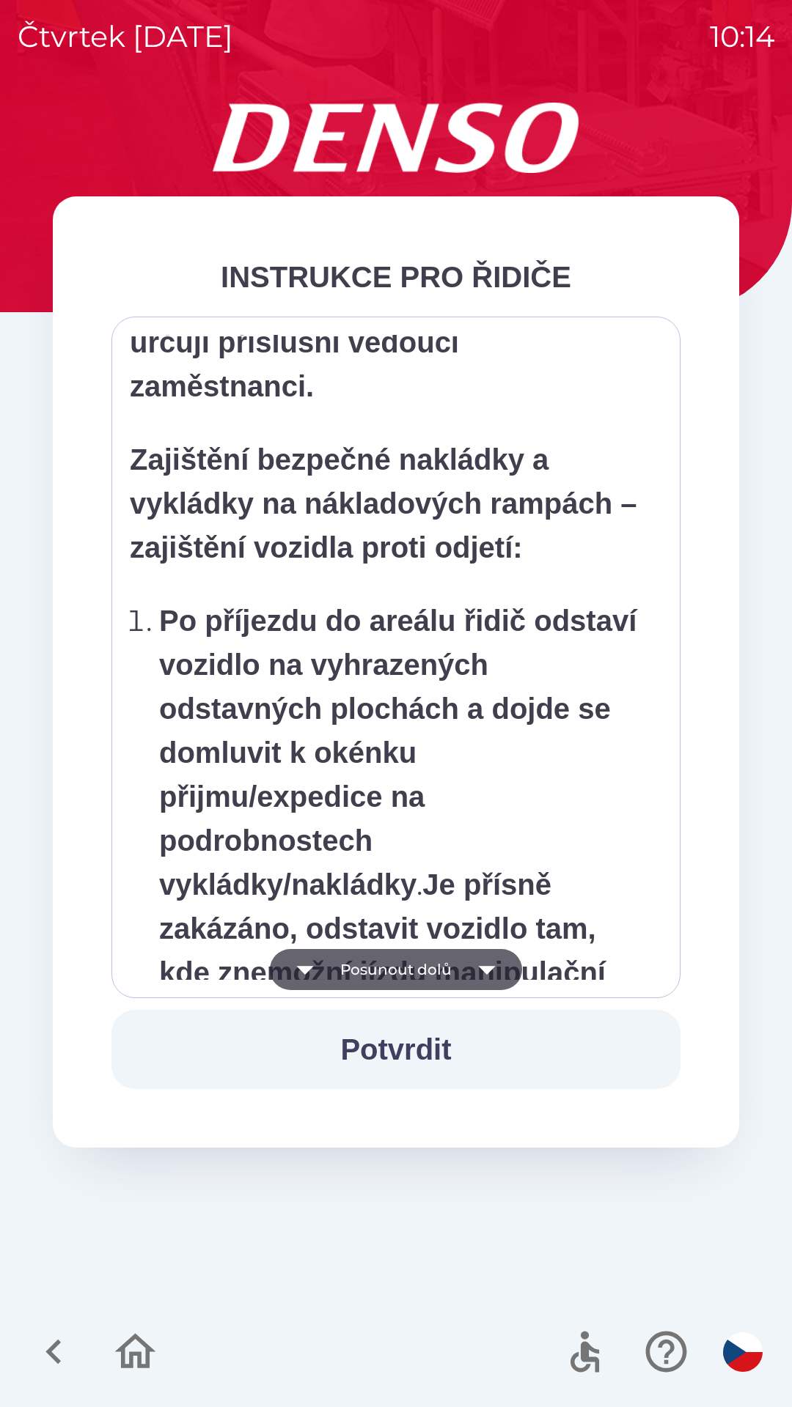
click at [414, 978] on button "Posunout dolů" at bounding box center [396, 969] width 252 height 41
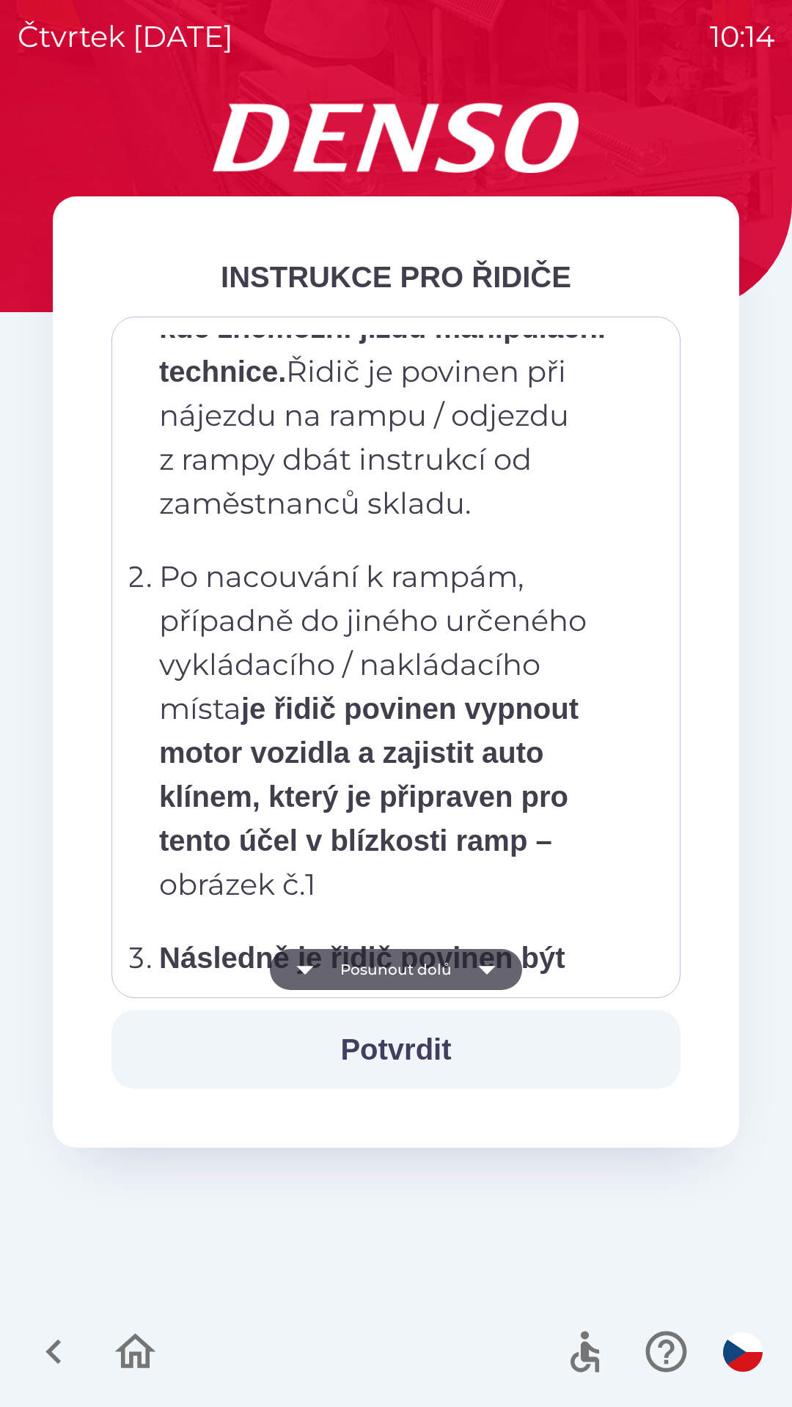
click at [418, 975] on button "Posunout dolů" at bounding box center [396, 969] width 252 height 41
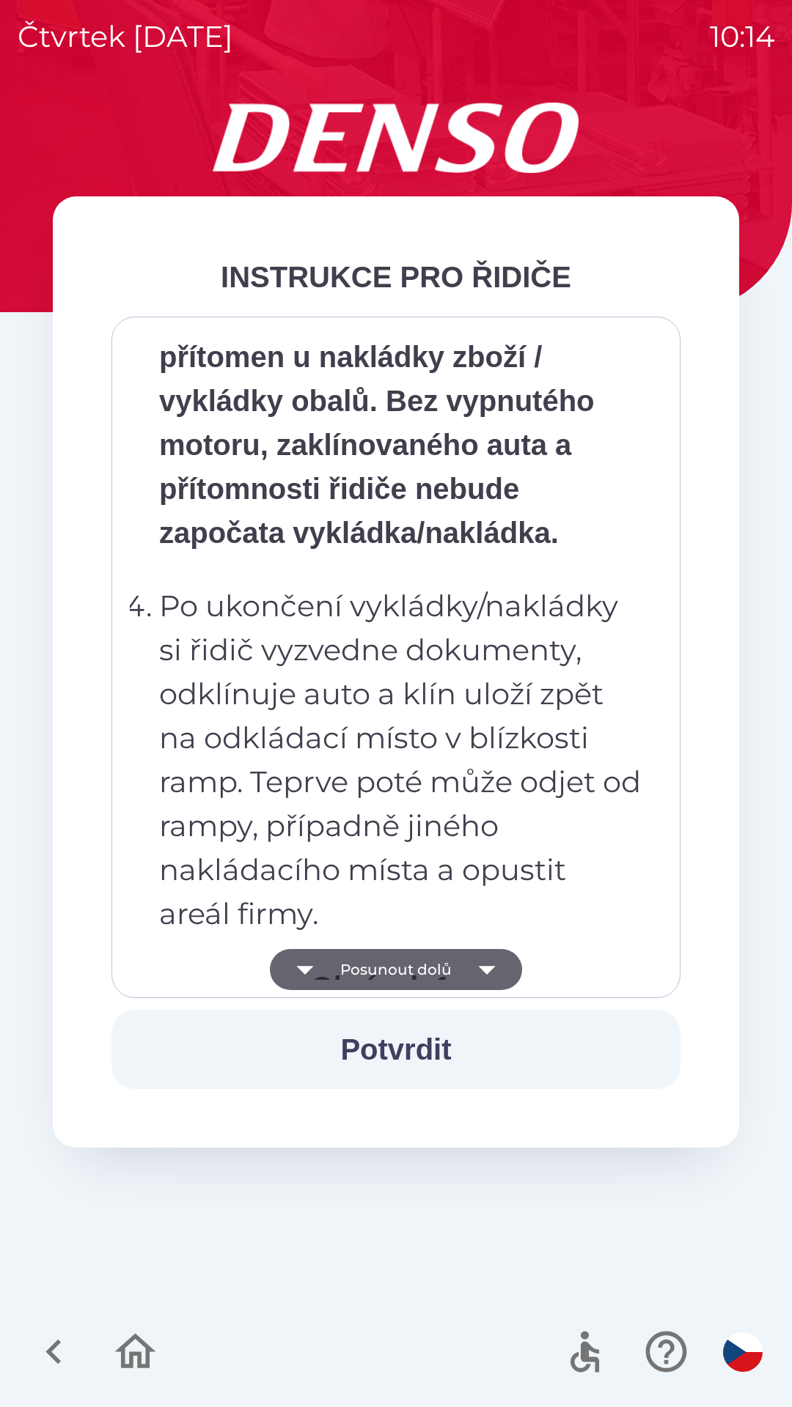
click at [416, 970] on button "Posunout dolů" at bounding box center [396, 969] width 252 height 41
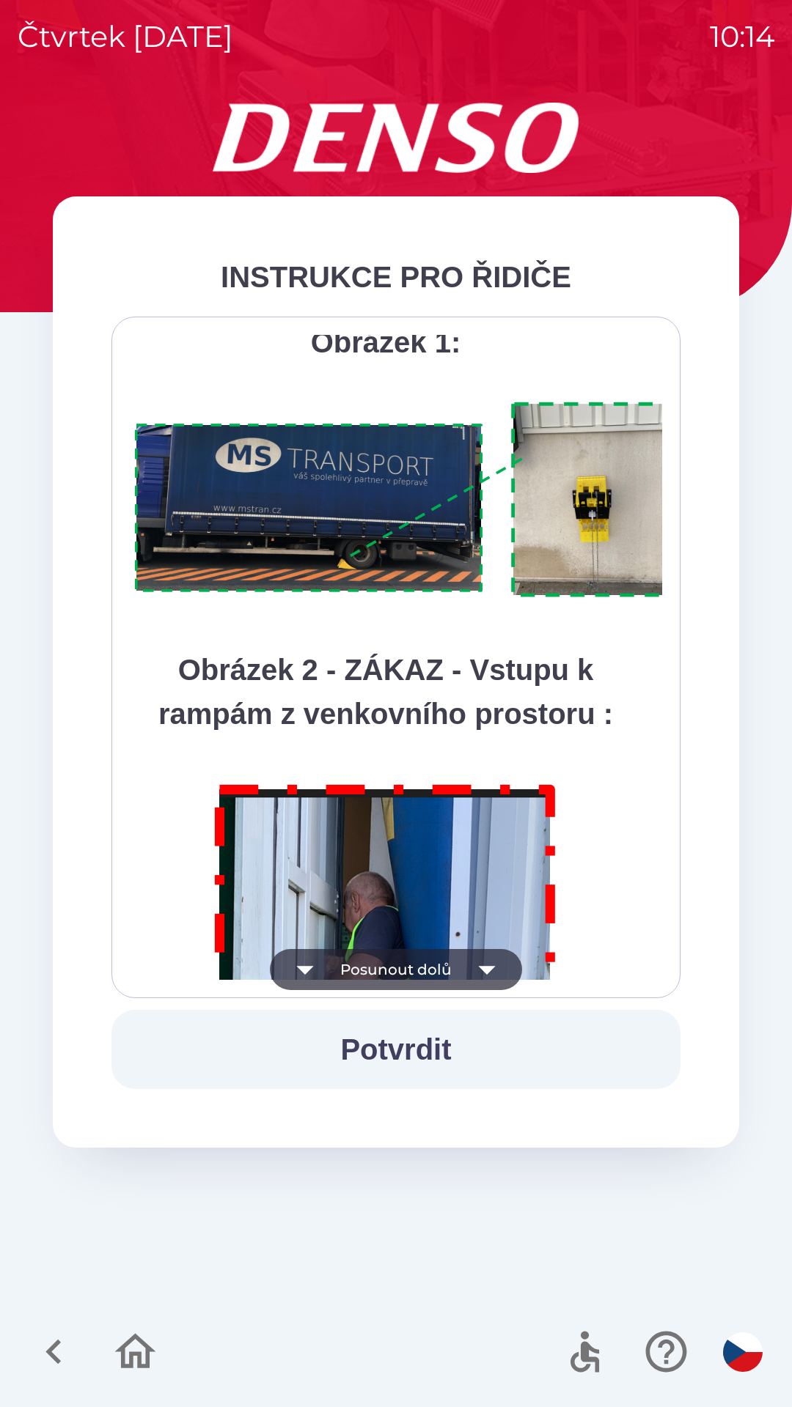
click at [414, 968] on button "Posunout dolů" at bounding box center [396, 969] width 252 height 41
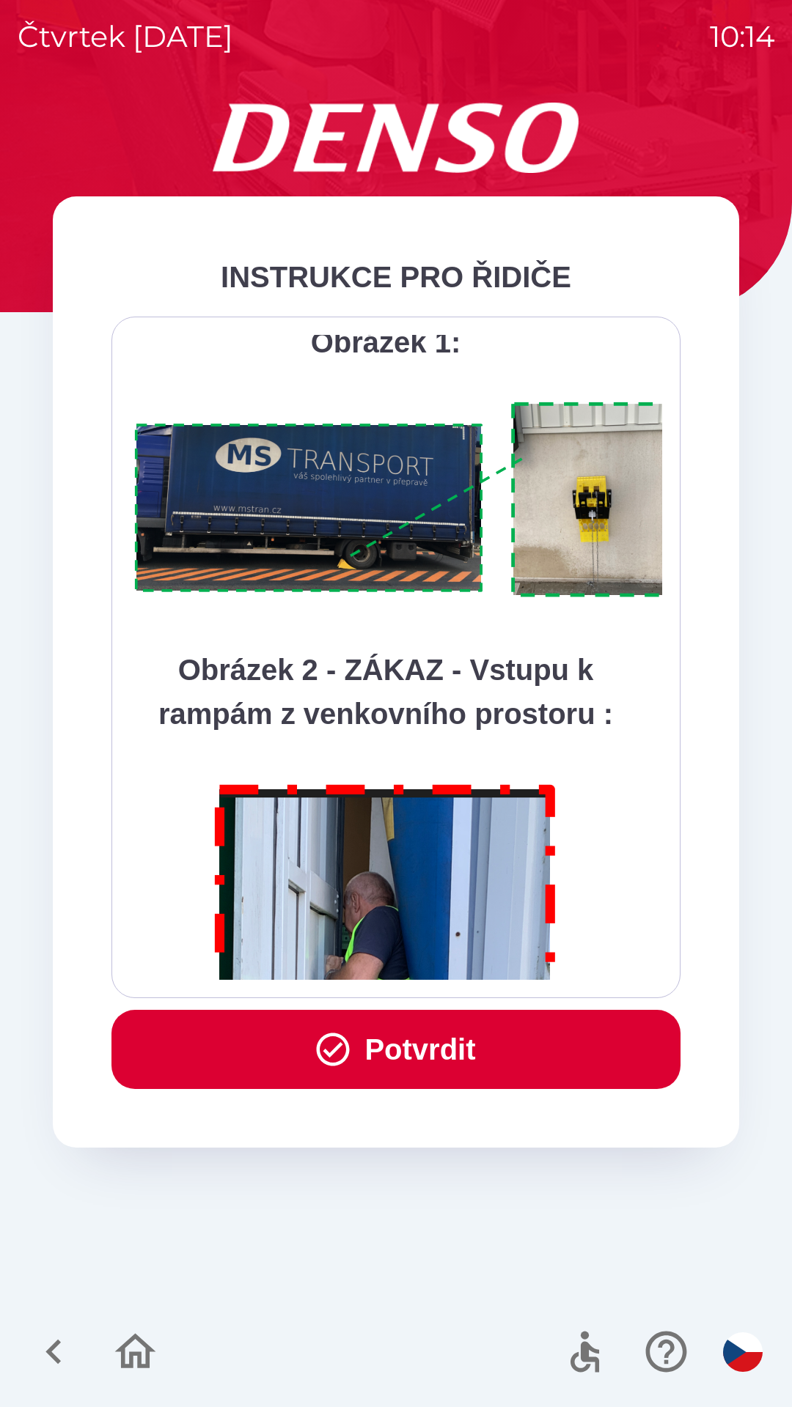
scroll to position [8236, 0]
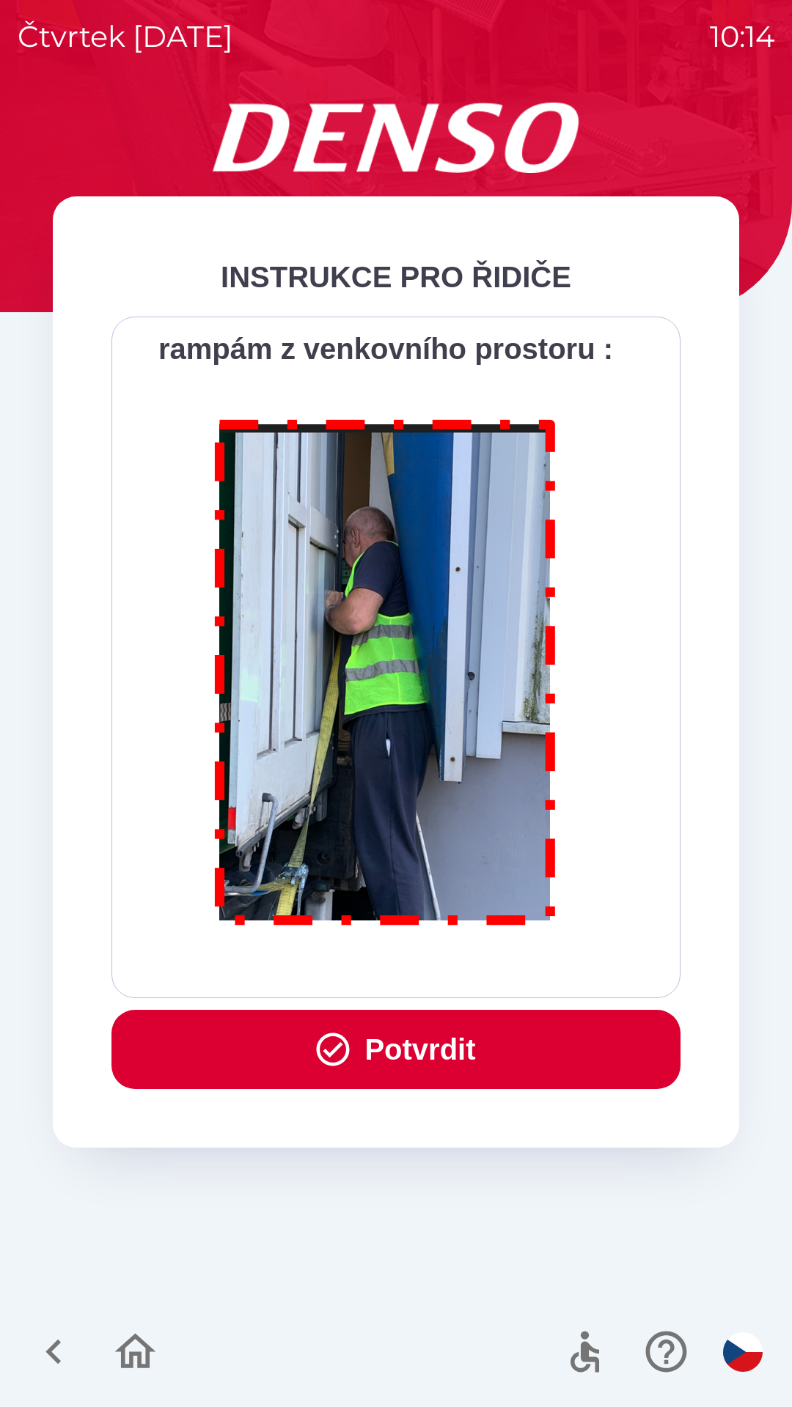
click at [418, 968] on div "Všichni řidiči přijíždějící do skladu firmy DENSO CZECH s.r.o. jsou po průjezdu…" at bounding box center [396, 657] width 532 height 645
click at [402, 1044] on button "Potvrdit" at bounding box center [395, 1049] width 569 height 79
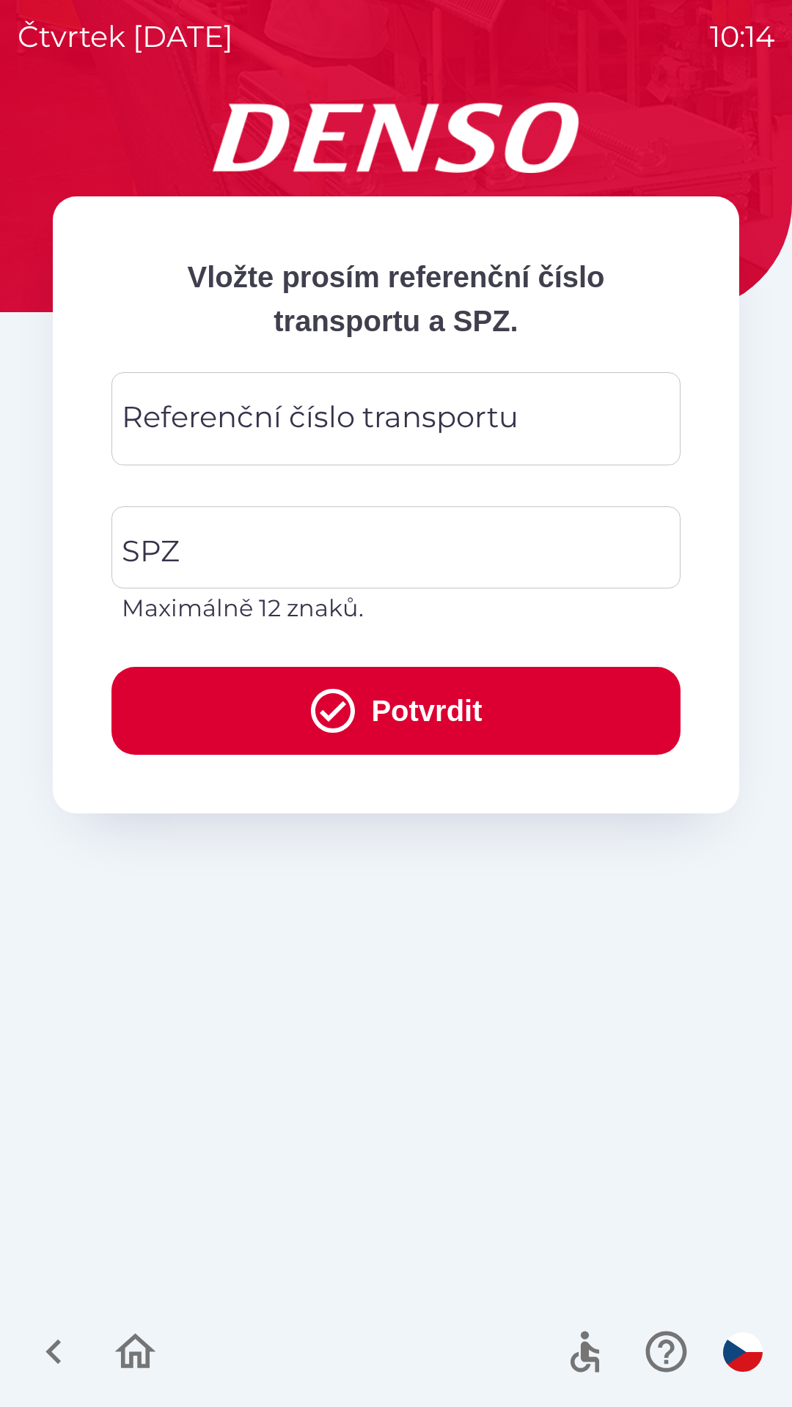
click at [280, 416] on div "Referenční číslo transportu Referenční číslo transportu" at bounding box center [395, 418] width 569 height 93
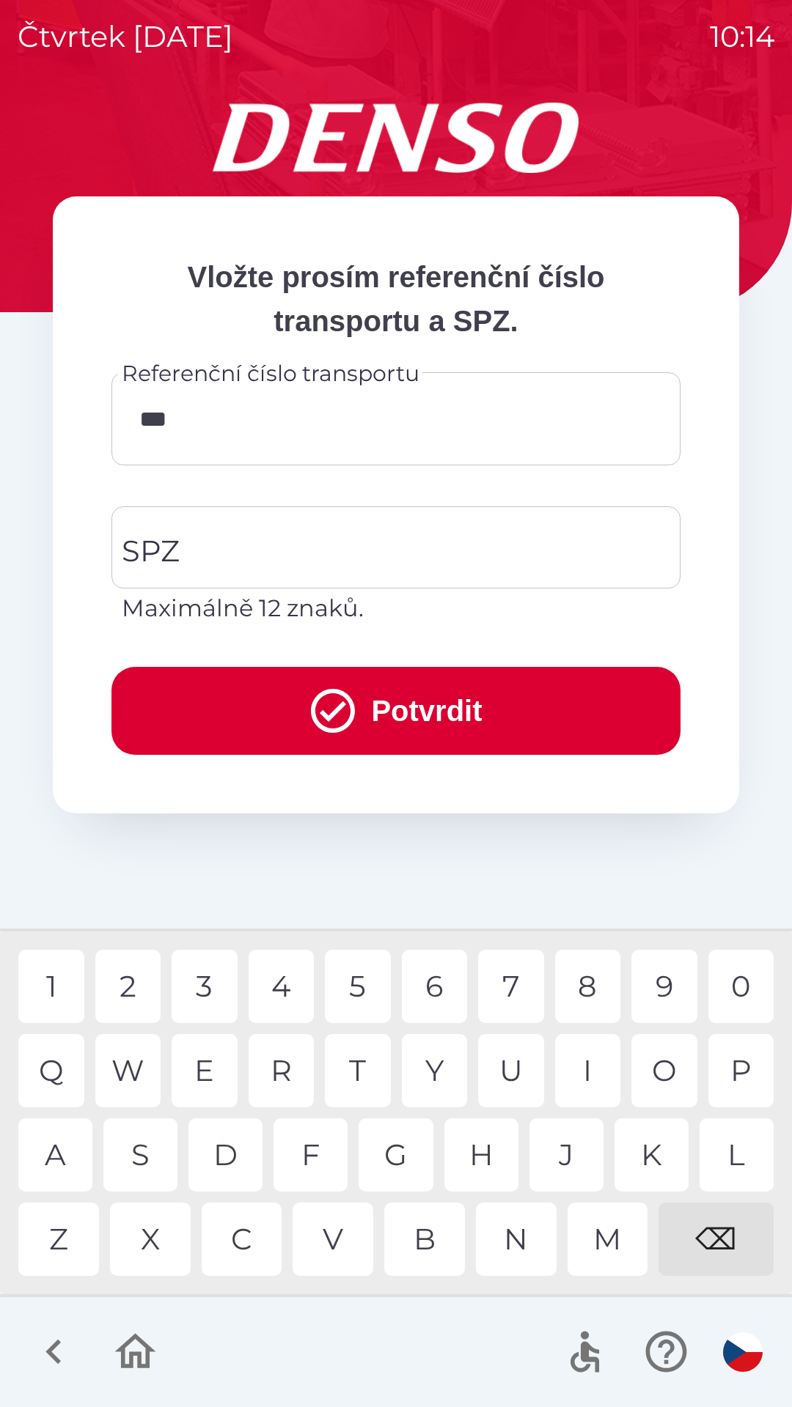
click at [430, 1231] on div "B" at bounding box center [424, 1239] width 81 height 73
type input "*********"
click at [57, 984] on div "1" at bounding box center [51, 986] width 66 height 73
click at [322, 534] on input "SPZ" at bounding box center [385, 547] width 534 height 69
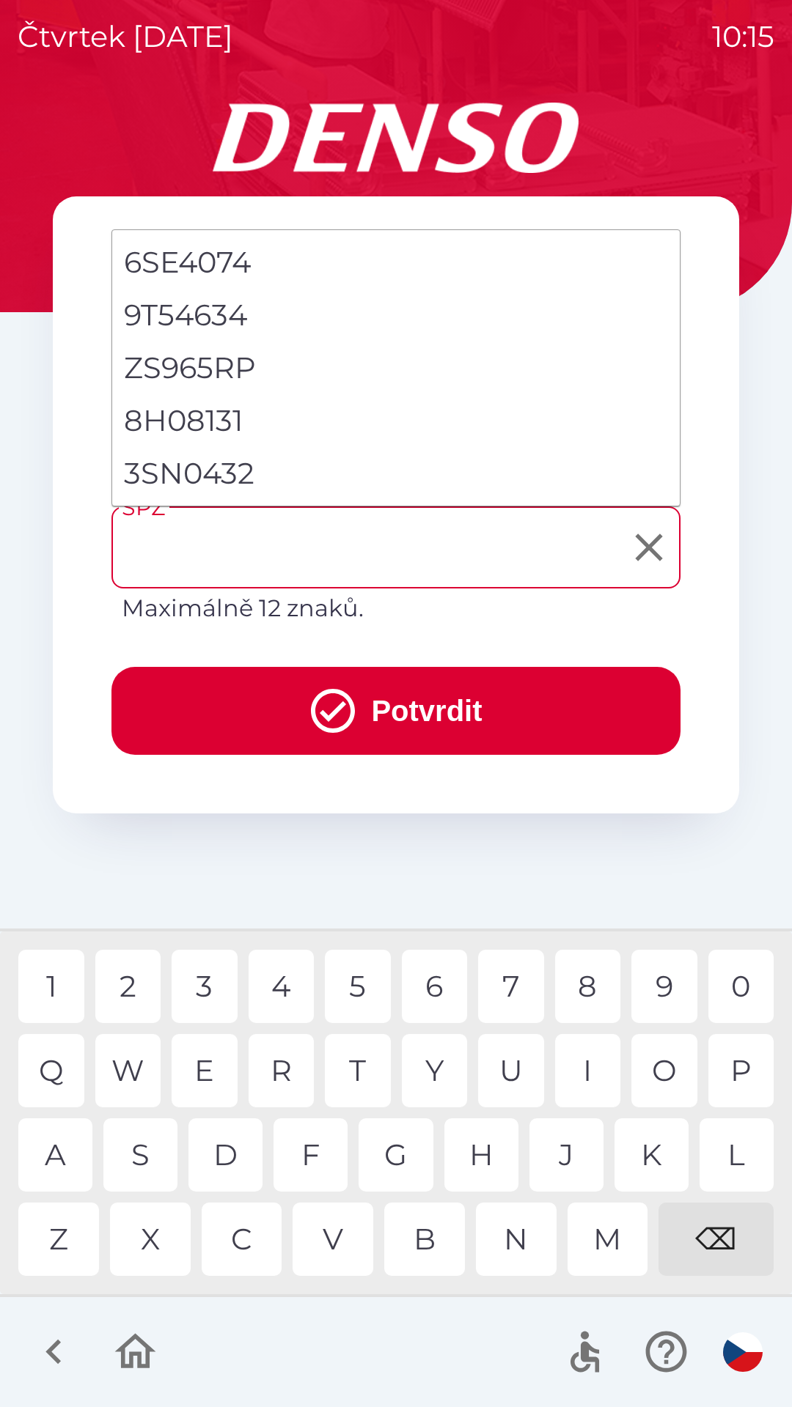
click at [221, 469] on li "3SN0432" at bounding box center [395, 473] width 567 height 53
type input "*******"
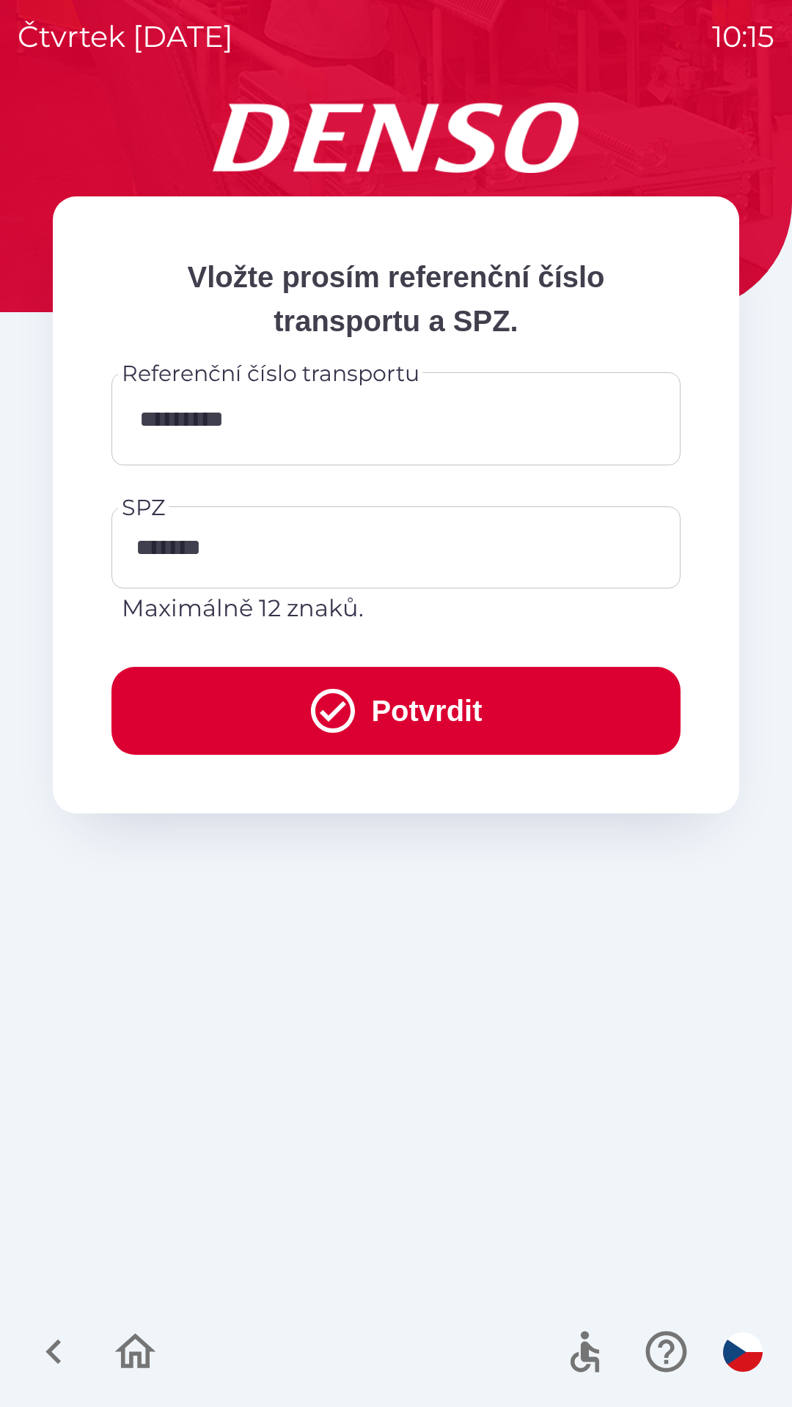
click at [334, 719] on icon "submit" at bounding box center [332, 711] width 53 height 53
